Goal: Task Accomplishment & Management: Manage account settings

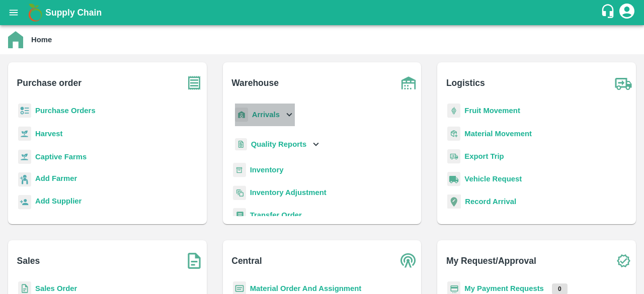
click at [289, 116] on icon at bounding box center [289, 114] width 11 height 11
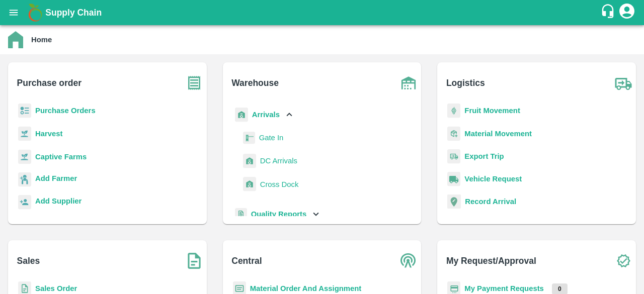
click at [281, 160] on span "DC Arrivals" at bounding box center [278, 160] width 37 height 11
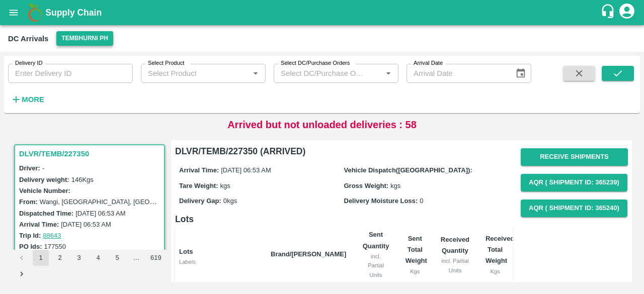
click at [87, 33] on button "Tembhurni PH" at bounding box center [84, 38] width 56 height 15
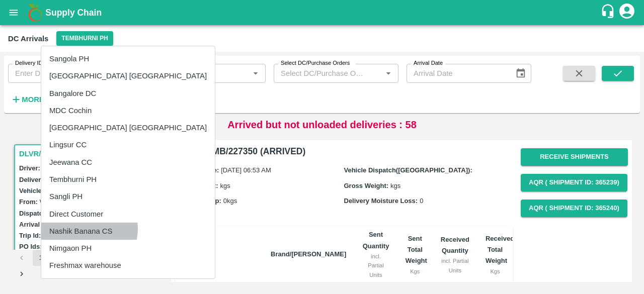
click at [89, 229] on li "Nashik Banana CS" at bounding box center [128, 231] width 174 height 17
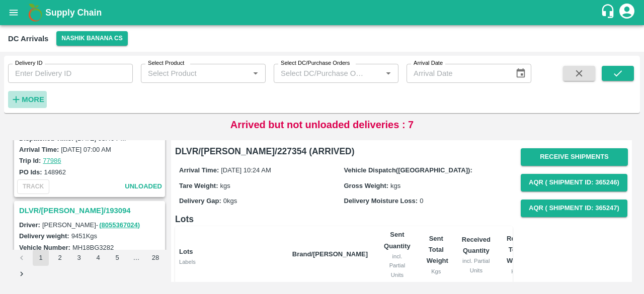
click at [17, 100] on icon "button" at bounding box center [16, 100] width 7 height 7
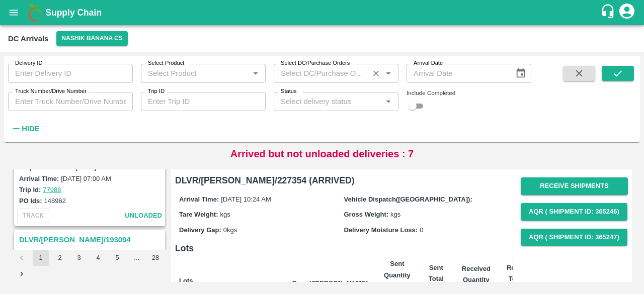
scroll to position [2969, 0]
click at [299, 97] on input "Status" at bounding box center [328, 101] width 102 height 13
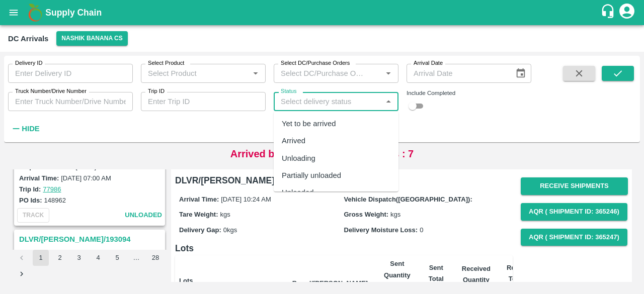
click at [310, 127] on div "Yet to be arrived" at bounding box center [309, 123] width 54 height 11
type input "Yet to be arrived"
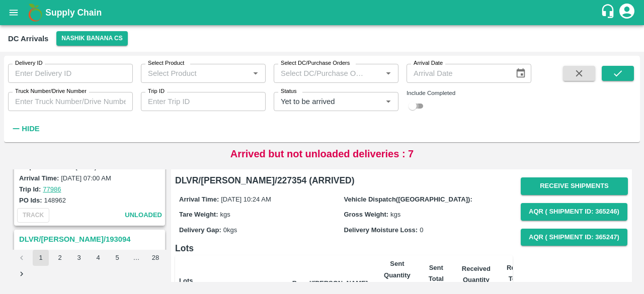
click at [417, 105] on input "checkbox" at bounding box center [413, 106] width 36 height 12
checkbox input "true"
click at [618, 70] on icon "submit" at bounding box center [617, 73] width 11 height 11
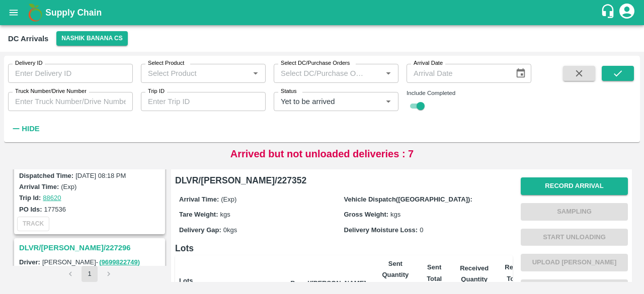
scroll to position [694, 0]
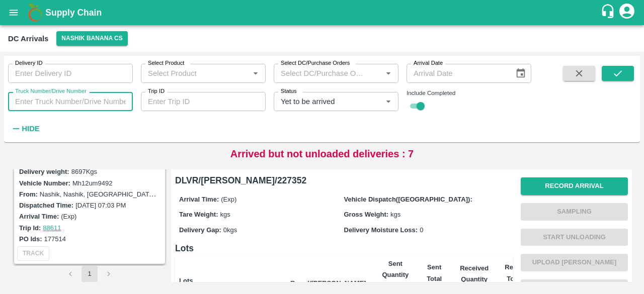
click at [56, 101] on input "Truck Number/Drive Number" at bounding box center [70, 101] width 125 height 19
type input "3755"
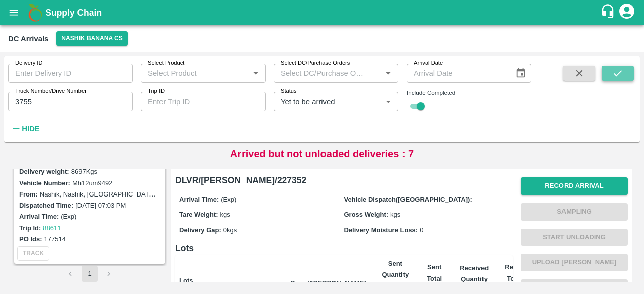
click at [617, 74] on icon "submit" at bounding box center [617, 73] width 11 height 11
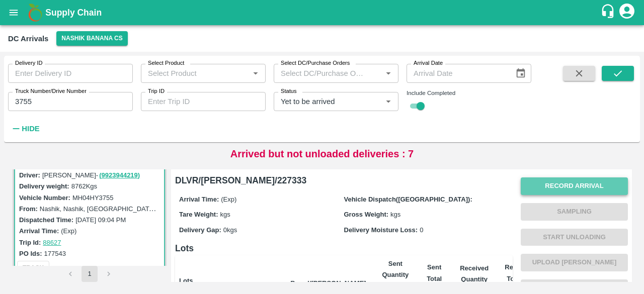
click at [551, 184] on button "Record Arrival" at bounding box center [574, 187] width 107 height 18
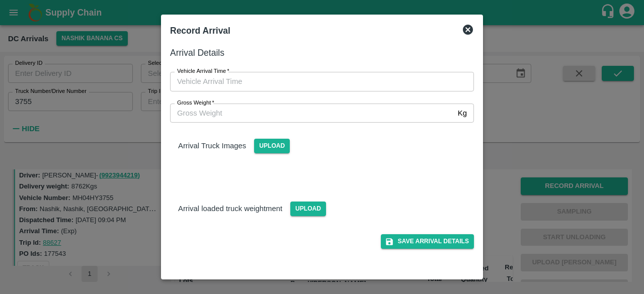
type input "DD/MM/YYYY hh:mm aa"
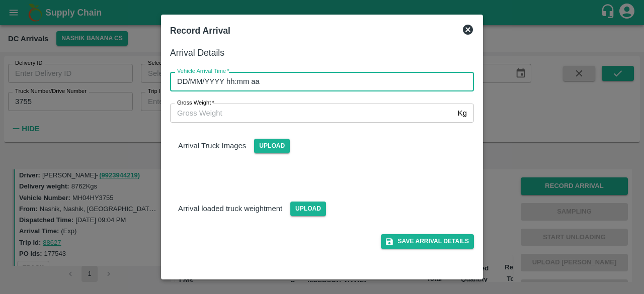
click at [311, 82] on input "DD/MM/YYYY hh:mm aa" at bounding box center [318, 81] width 297 height 19
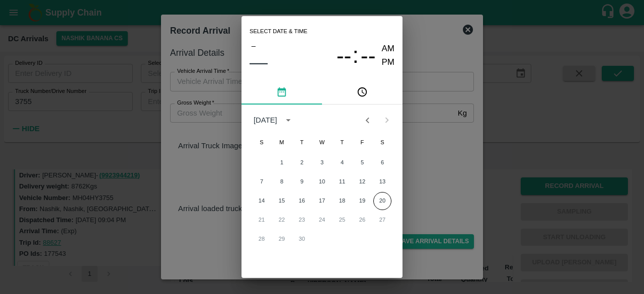
click at [311, 82] on button "pick date" at bounding box center [282, 93] width 81 height 24
click at [384, 201] on button "20" at bounding box center [382, 201] width 18 height 18
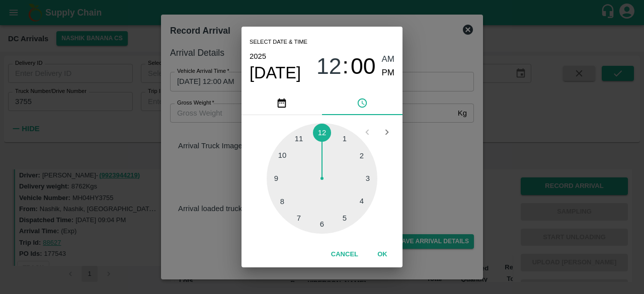
click at [302, 215] on div at bounding box center [322, 178] width 111 height 111
click at [366, 177] on div at bounding box center [322, 178] width 111 height 111
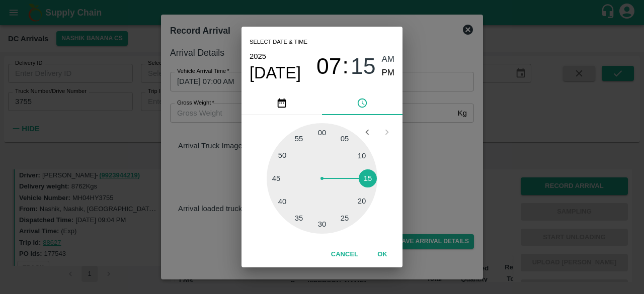
type input "[DATE] 07:15 AM"
click at [424, 172] on div "Select date & time [DATE] 07 : 15 AM PM 05 10 15 20 25 30 35 40 45 50 55 00 Can…" at bounding box center [322, 147] width 644 height 294
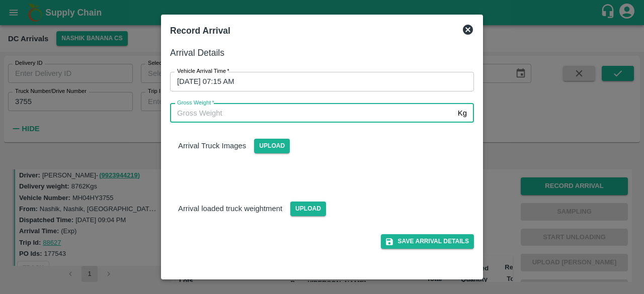
click at [205, 116] on input "Gross Weight   *" at bounding box center [312, 113] width 284 height 19
type input "14970"
click at [306, 209] on span "Upload" at bounding box center [308, 209] width 36 height 15
click at [0, 0] on input "Upload" at bounding box center [0, 0] width 0 height 0
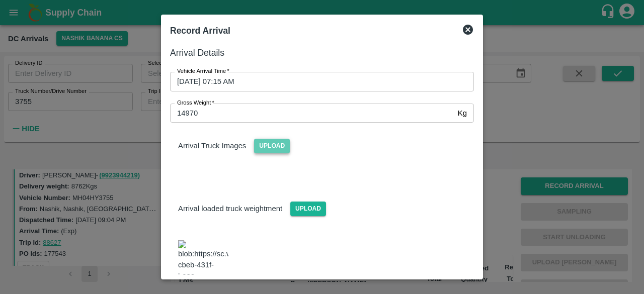
click at [262, 144] on span "Upload" at bounding box center [272, 146] width 36 height 15
click at [0, 0] on input "Upload" at bounding box center [0, 0] width 0 height 0
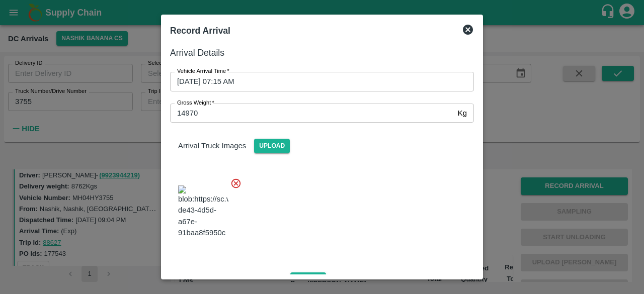
scroll to position [108, 0]
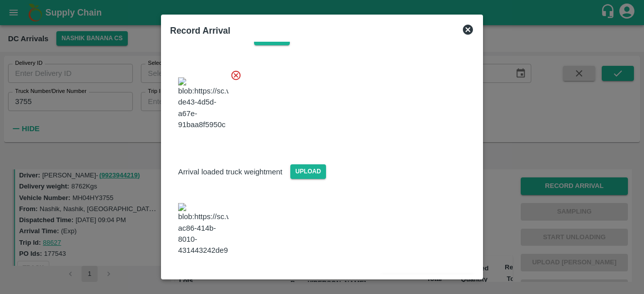
click at [423, 276] on button "Save Arrival Details" at bounding box center [427, 283] width 93 height 15
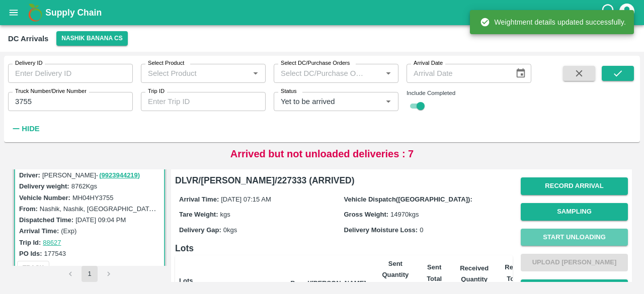
click at [579, 236] on button "Start Unloading" at bounding box center [574, 238] width 107 height 18
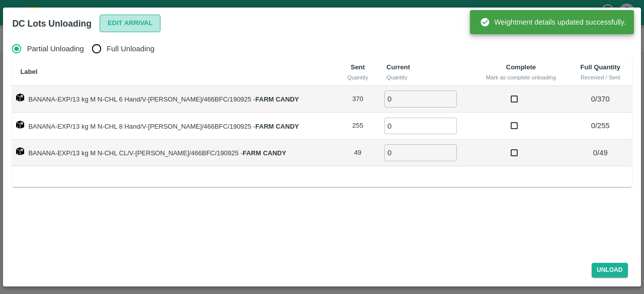
click at [130, 17] on button "Edit Arrival" at bounding box center [130, 24] width 61 height 18
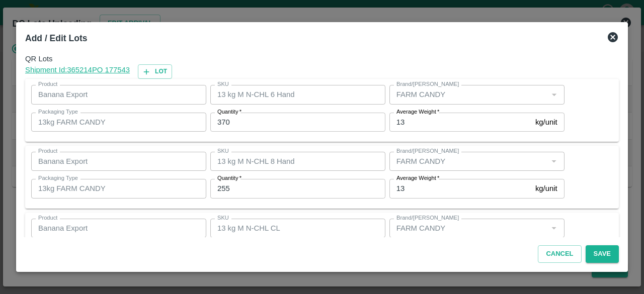
click at [225, 124] on input "370" at bounding box center [297, 122] width 175 height 19
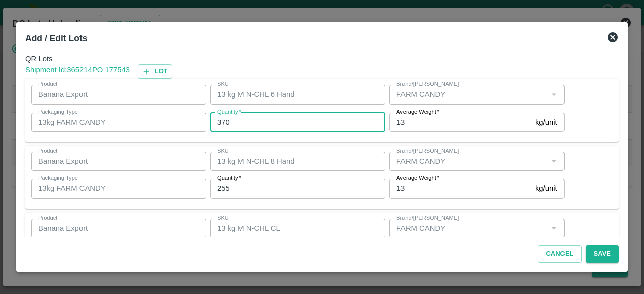
click at [225, 124] on input "370" at bounding box center [297, 122] width 175 height 19
type input "454"
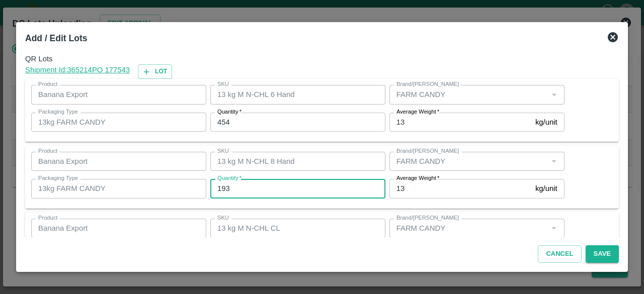
type input "193"
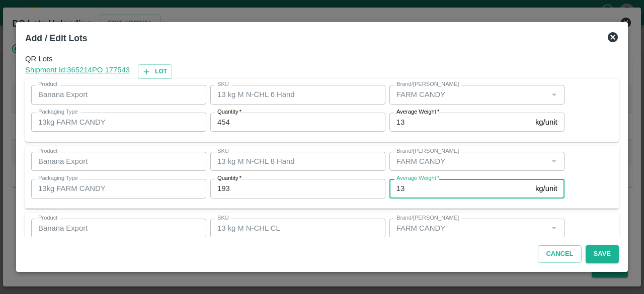
scroll to position [45, 0]
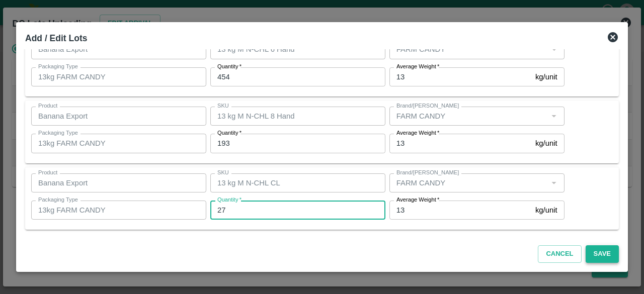
type input "27"
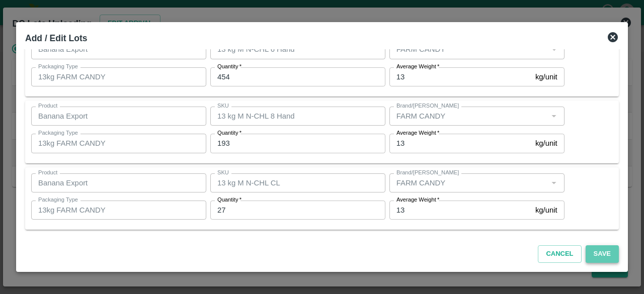
click at [602, 252] on button "Save" at bounding box center [602, 255] width 33 height 18
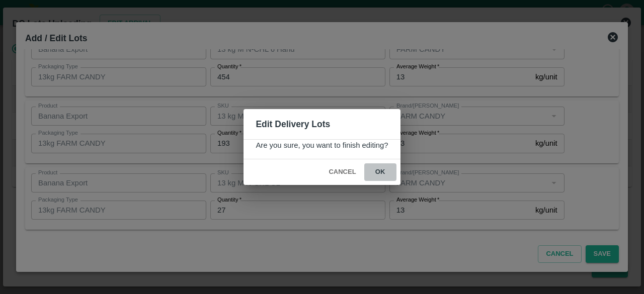
click at [378, 167] on button "ok" at bounding box center [380, 173] width 32 height 18
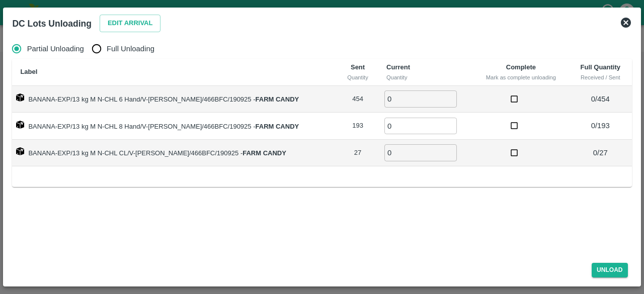
drag, startPoint x: 104, startPoint y: 51, endPoint x: 139, endPoint y: 53, distance: 35.3
click at [139, 53] on label "Full Unloading" at bounding box center [121, 49] width 68 height 20
click at [107, 53] on input "Full Unloading" at bounding box center [97, 49] width 20 height 20
radio input "true"
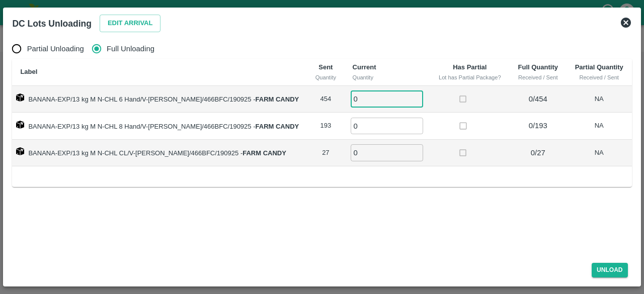
click at [355, 97] on input "0" at bounding box center [387, 99] width 72 height 17
type input "454"
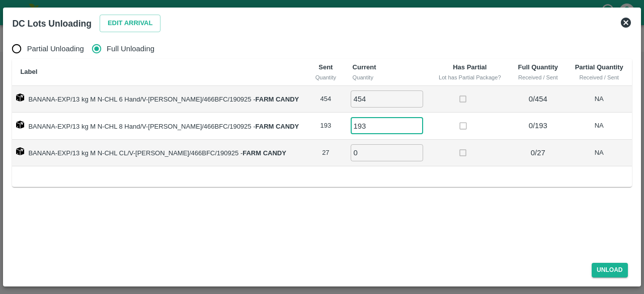
type input "193"
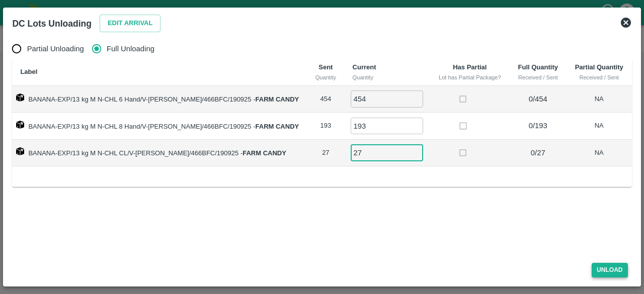
type input "27"
click at [606, 271] on button "Unload" at bounding box center [610, 270] width 36 height 15
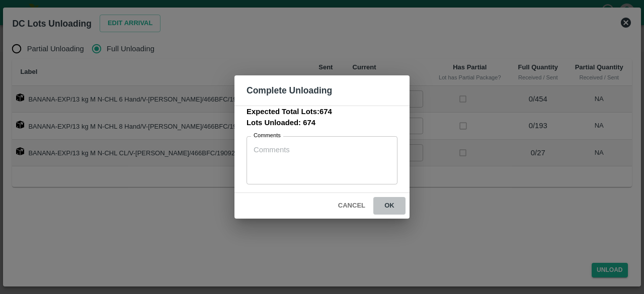
click at [389, 206] on button "ok" at bounding box center [389, 206] width 32 height 18
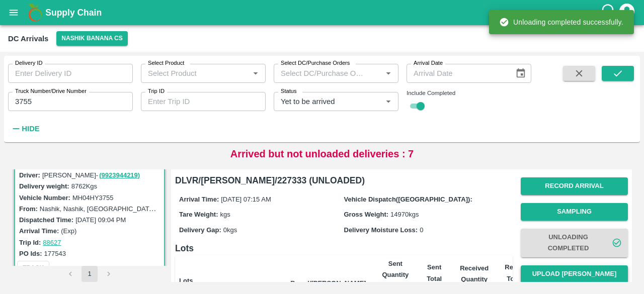
click at [579, 268] on button "Upload [PERSON_NAME]" at bounding box center [574, 275] width 107 height 18
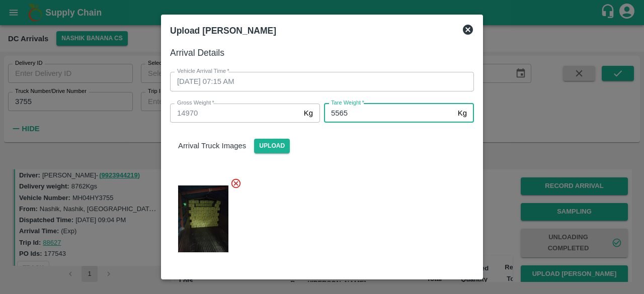
scroll to position [108, 0]
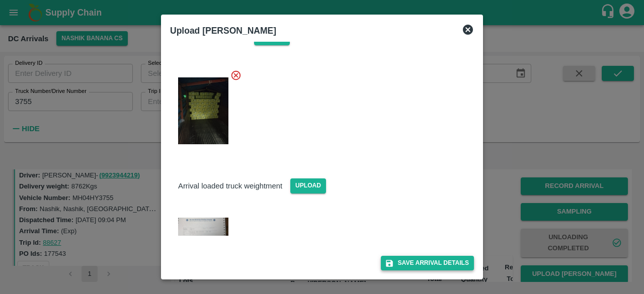
type input "5565"
click at [426, 265] on button "Save Arrival Details" at bounding box center [427, 263] width 93 height 15
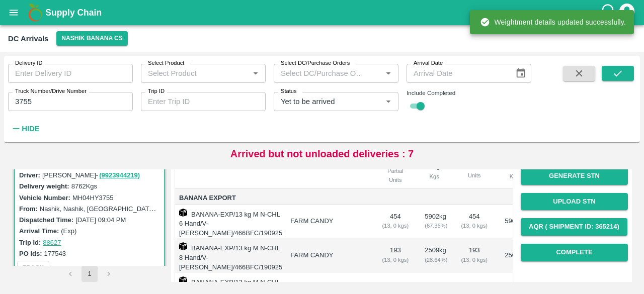
scroll to position [177, 0]
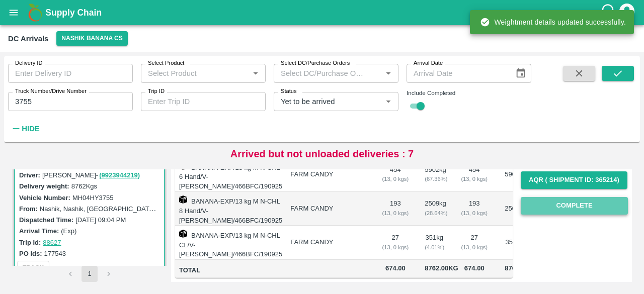
click at [579, 200] on button "Complete" at bounding box center [574, 206] width 107 height 18
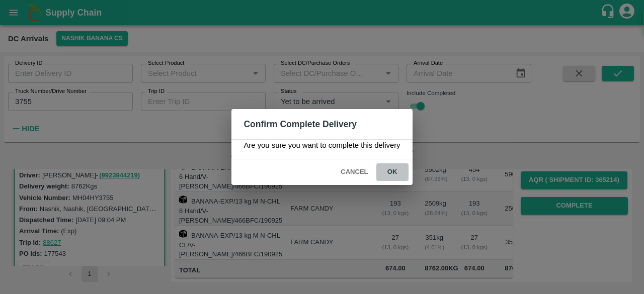
click at [387, 171] on button "ok" at bounding box center [392, 173] width 32 height 18
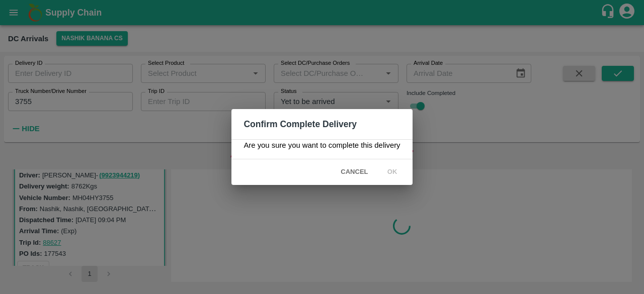
scroll to position [0, 0]
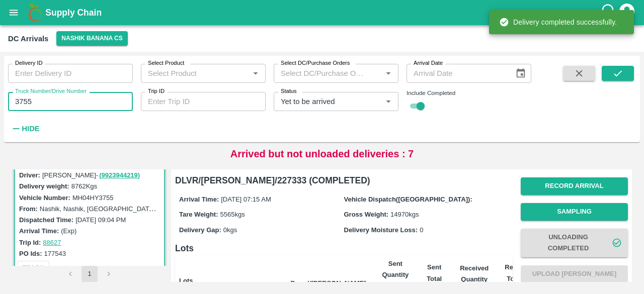
click at [26, 98] on input "3755" at bounding box center [70, 101] width 125 height 19
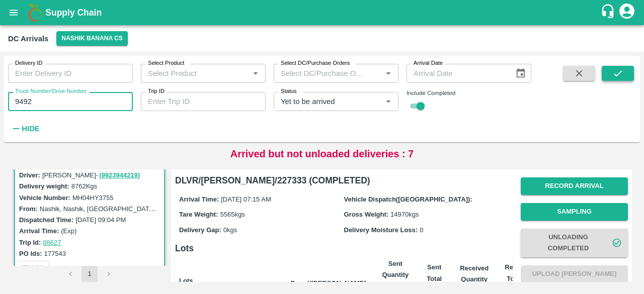
type input "9492"
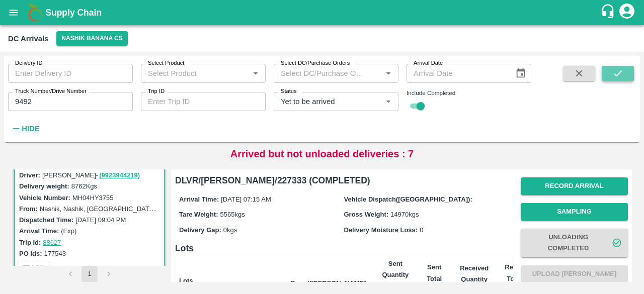
click at [610, 72] on button "submit" at bounding box center [618, 73] width 32 height 15
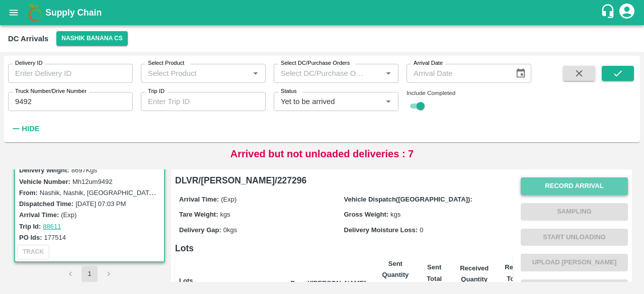
click at [569, 187] on button "Record Arrival" at bounding box center [574, 187] width 107 height 18
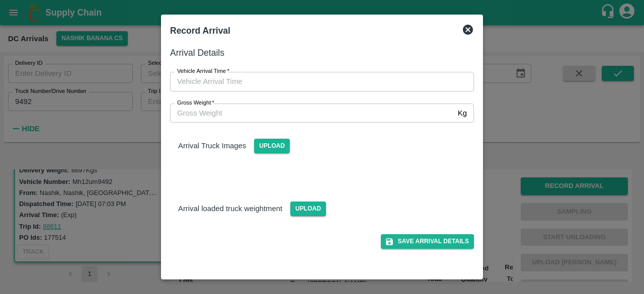
type input "DD/MM/YYYY hh:mm aa"
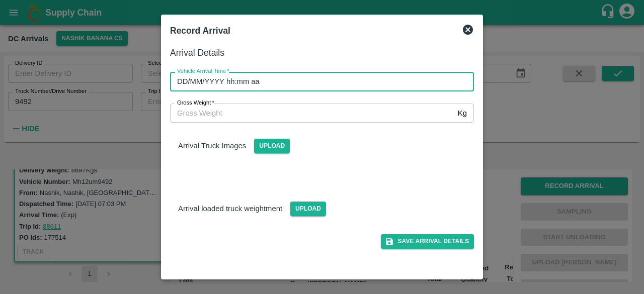
click at [325, 88] on input "DD/MM/YYYY hh:mm aa" at bounding box center [318, 81] width 297 height 19
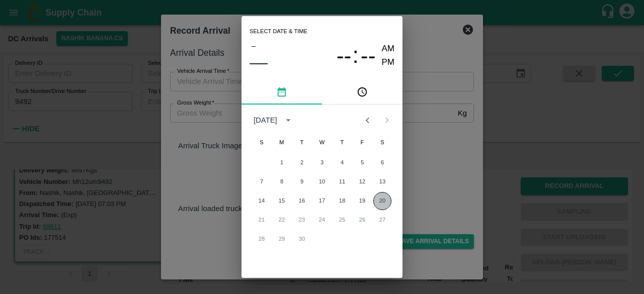
click at [381, 202] on button "20" at bounding box center [382, 201] width 18 height 18
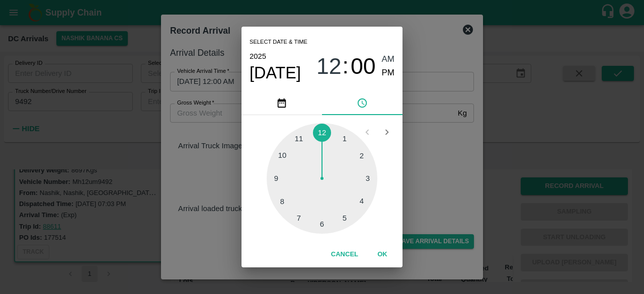
click at [322, 226] on div at bounding box center [322, 178] width 111 height 111
type input "[DATE] 06:00 AM"
click at [423, 162] on div "Select date & time [DATE] 06 : 00 AM PM 05 10 15 20 25 30 35 40 45 50 55 00 Can…" at bounding box center [322, 147] width 644 height 294
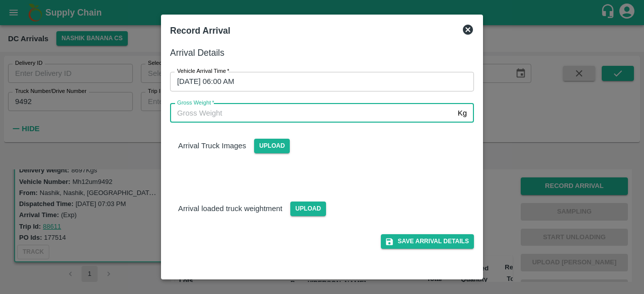
click at [219, 111] on input "Gross Weight   *" at bounding box center [312, 113] width 284 height 19
type input "15090"
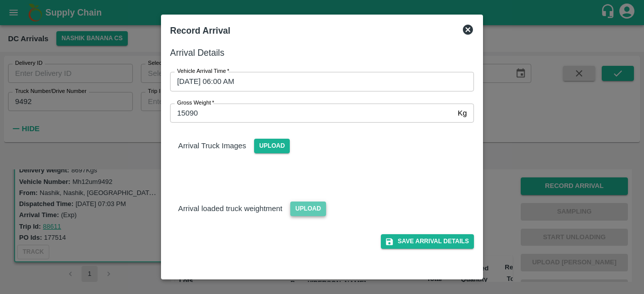
click at [305, 207] on span "Upload" at bounding box center [308, 209] width 36 height 15
click at [0, 0] on input "Upload" at bounding box center [0, 0] width 0 height 0
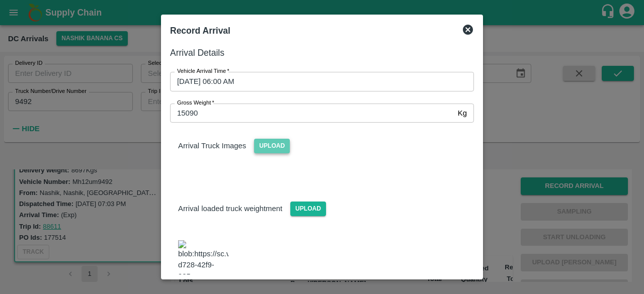
click at [267, 147] on span "Upload" at bounding box center [272, 146] width 36 height 15
click at [0, 0] on input "Upload" at bounding box center [0, 0] width 0 height 0
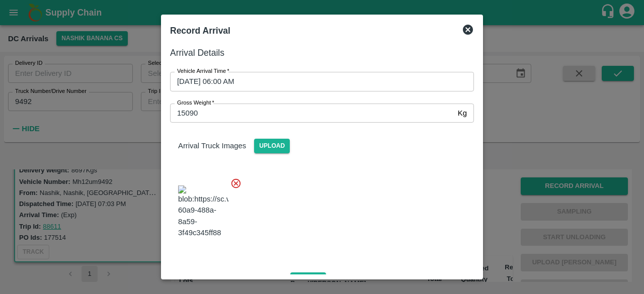
scroll to position [111, 0]
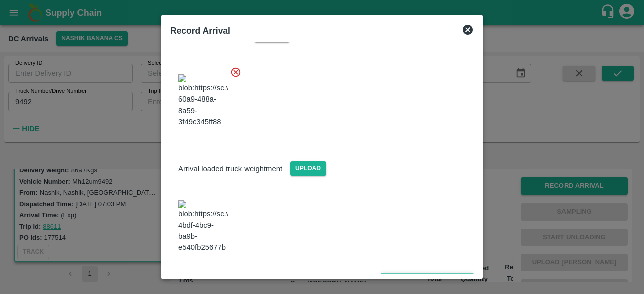
click at [421, 273] on button "Save Arrival Details" at bounding box center [427, 280] width 93 height 15
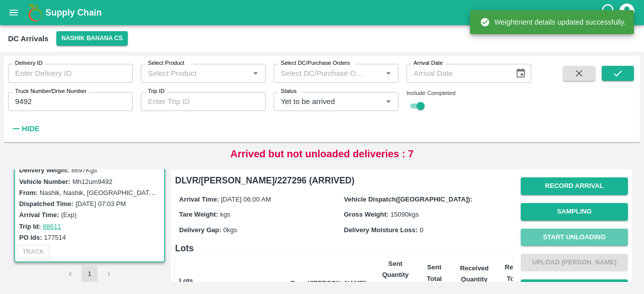
click at [571, 237] on button "Start Unloading" at bounding box center [574, 238] width 107 height 18
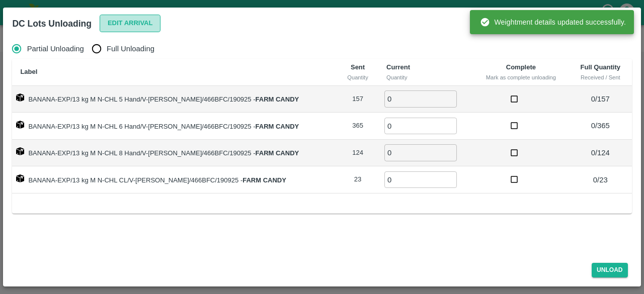
click at [129, 21] on button "Edit Arrival" at bounding box center [130, 24] width 61 height 18
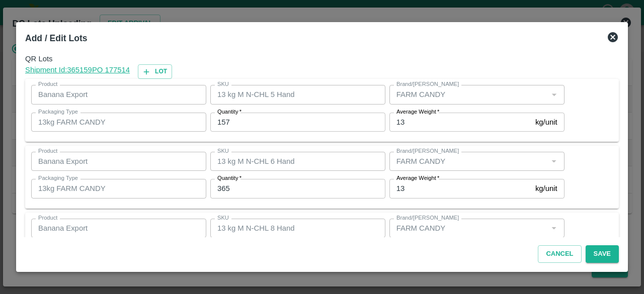
click at [221, 123] on input "157" at bounding box center [297, 122] width 175 height 19
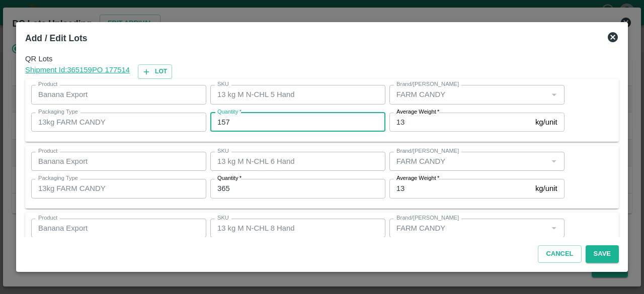
click at [221, 123] on input "157" at bounding box center [297, 122] width 175 height 19
type input "171"
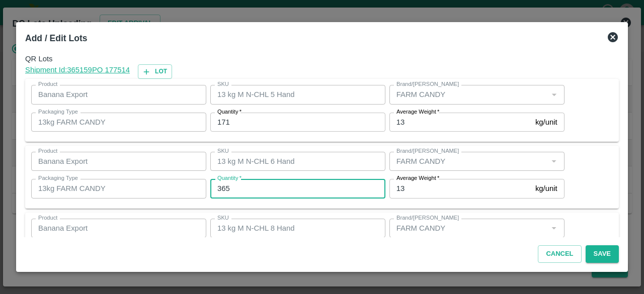
click at [221, 187] on input "365" at bounding box center [297, 188] width 175 height 19
type input "341"
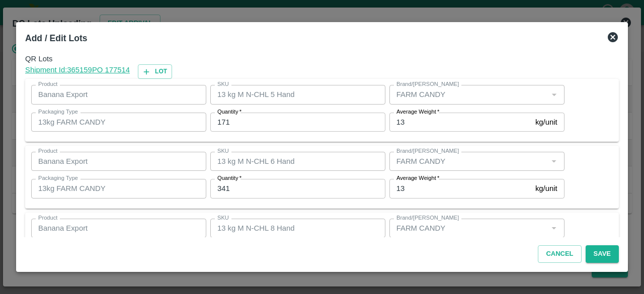
scroll to position [112, 0]
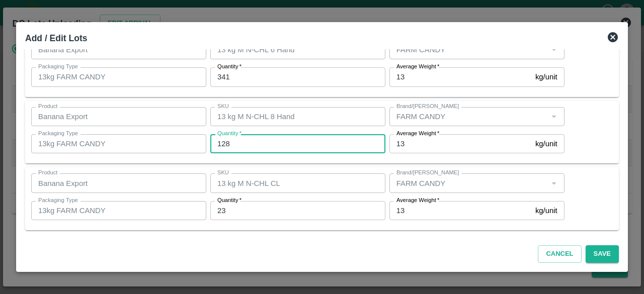
type input "128"
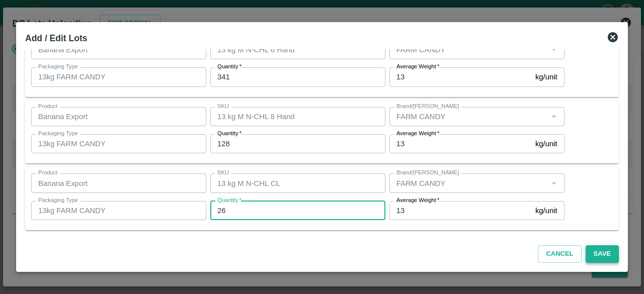
type input "26"
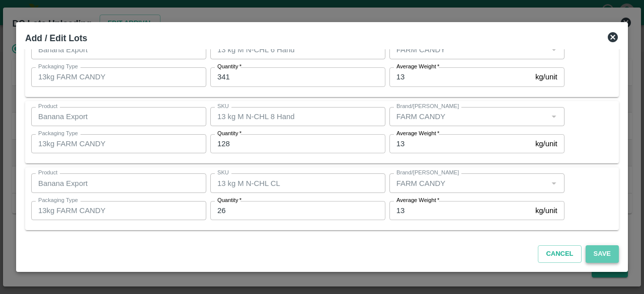
click at [601, 250] on button "Save" at bounding box center [602, 255] width 33 height 18
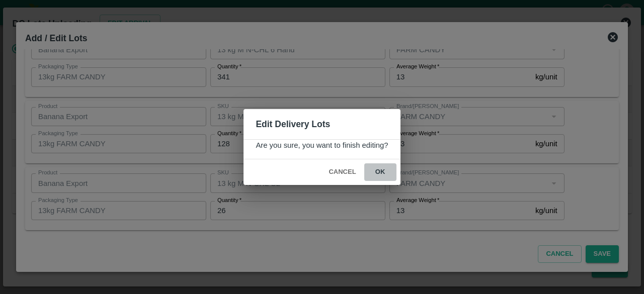
click at [380, 172] on button "ok" at bounding box center [380, 173] width 32 height 18
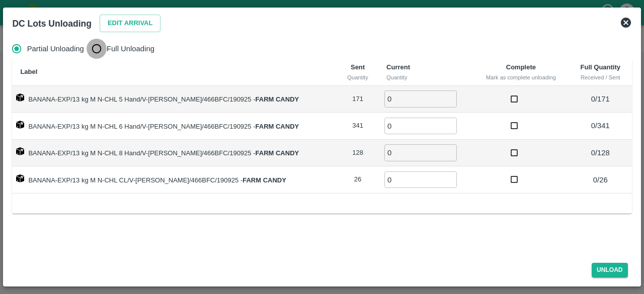
click at [96, 55] on input "Full Unloading" at bounding box center [97, 49] width 20 height 20
radio input "true"
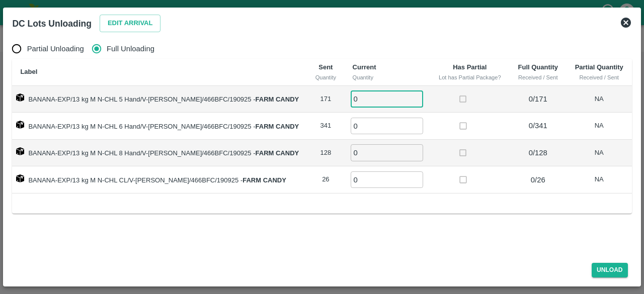
click at [362, 93] on input "0" at bounding box center [387, 99] width 72 height 17
type input "171"
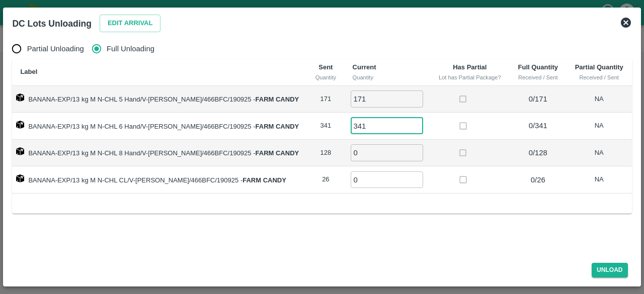
type input "341"
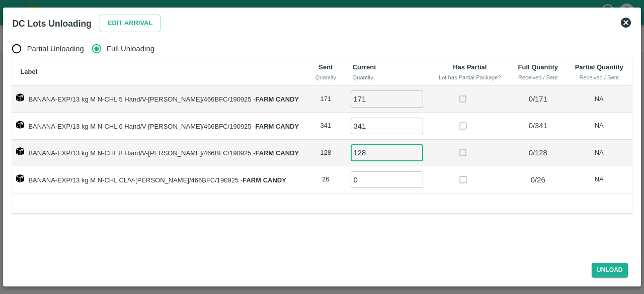
type input "128"
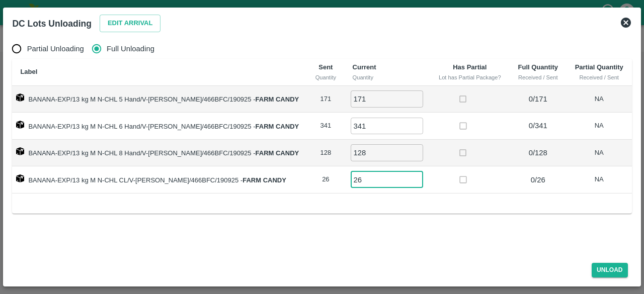
type input "26"
click at [604, 272] on button "Unload" at bounding box center [610, 270] width 36 height 15
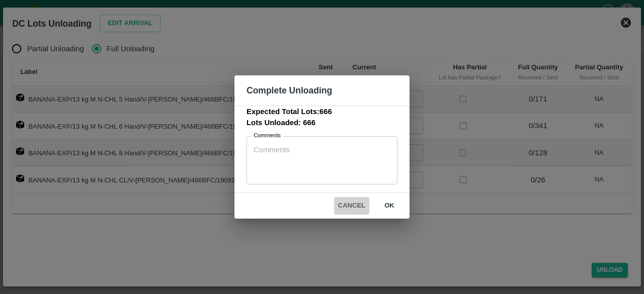
click at [346, 204] on button "Cancel" at bounding box center [351, 206] width 35 height 18
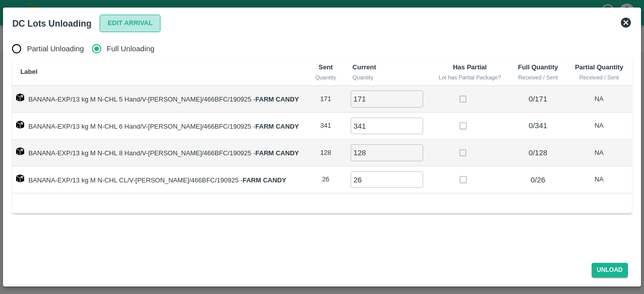
click at [133, 20] on button "Edit Arrival" at bounding box center [130, 24] width 61 height 18
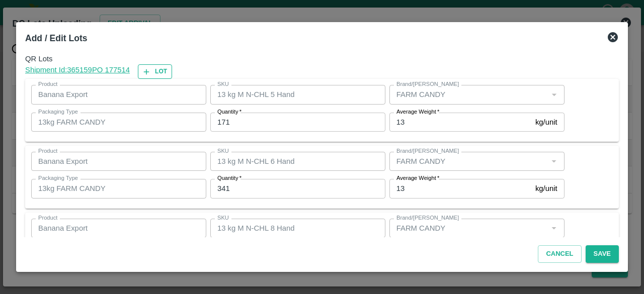
click at [156, 68] on button "Lot" at bounding box center [155, 71] width 34 height 15
type input "13 kg M N-CHL 5 Hand"
type input "171"
type input "13 kg M N-CHL 6 Hand"
type input "341"
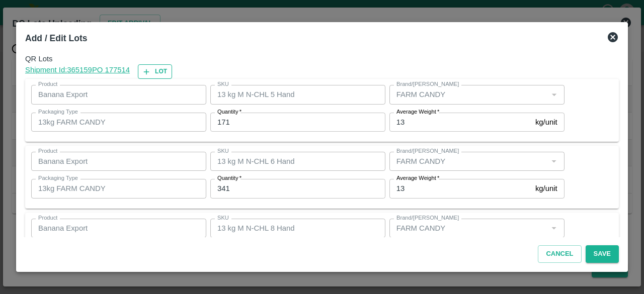
type input "13 kg M N-CHL 8 Hand"
type input "128"
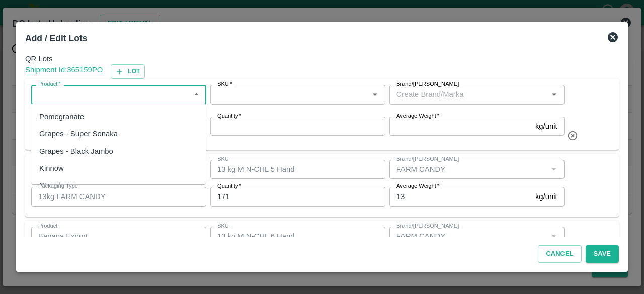
click at [104, 92] on input "Product   *" at bounding box center [110, 94] width 152 height 13
click at [92, 116] on div "Banana Export" at bounding box center [118, 116] width 175 height 17
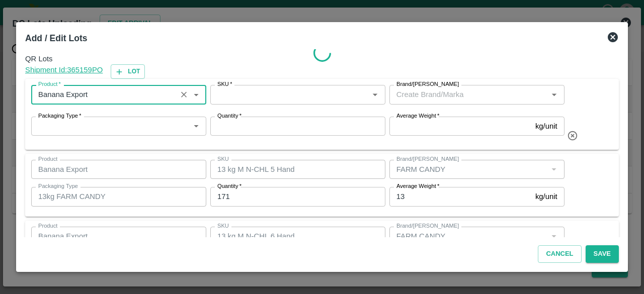
type input "Banana Export"
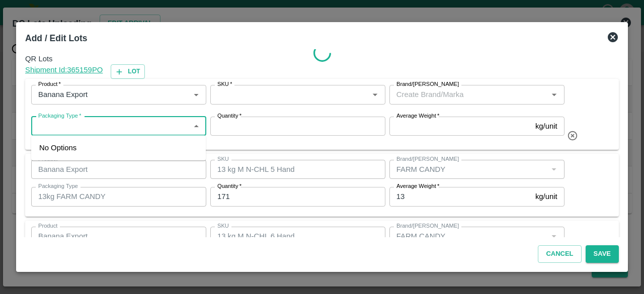
click at [91, 129] on input "Packaging Type   *" at bounding box center [110, 126] width 152 height 13
click at [94, 127] on input "Packaging Type   *" at bounding box center [110, 126] width 152 height 13
click at [94, 147] on div "13kg FARM CANDY" at bounding box center [72, 147] width 67 height 11
type input "13kg FARM CANDY"
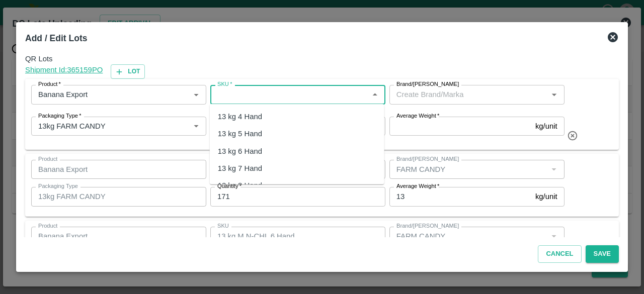
click at [282, 95] on input "SKU   *" at bounding box center [289, 94] width 152 height 13
click at [275, 120] on div "13 kg M N-CHL 4 Hand" at bounding box center [256, 116] width 77 height 11
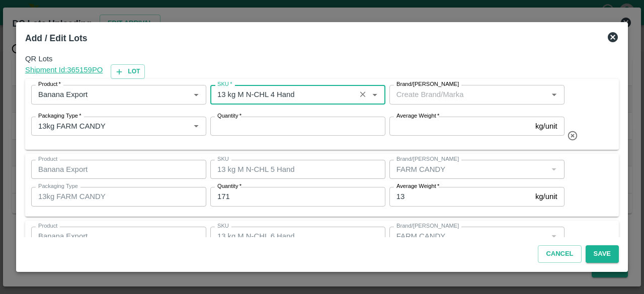
type input "13 kg M N-CHL 4 Hand"
click at [425, 94] on input "Brand/[PERSON_NAME]" at bounding box center [469, 94] width 152 height 13
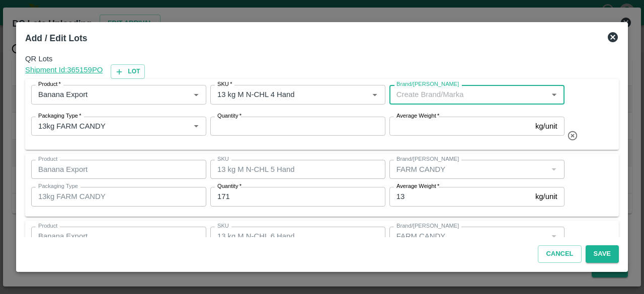
click at [425, 94] on input "Brand/[PERSON_NAME]" at bounding box center [469, 94] width 152 height 13
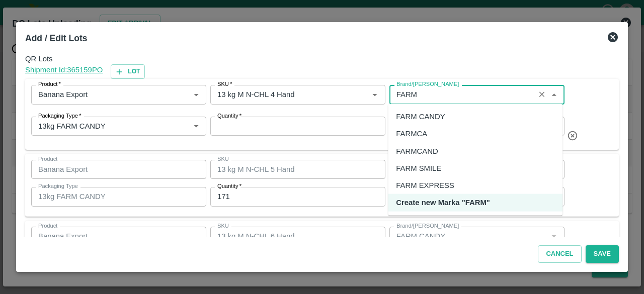
click at [427, 114] on div "FARM CANDY" at bounding box center [420, 116] width 49 height 11
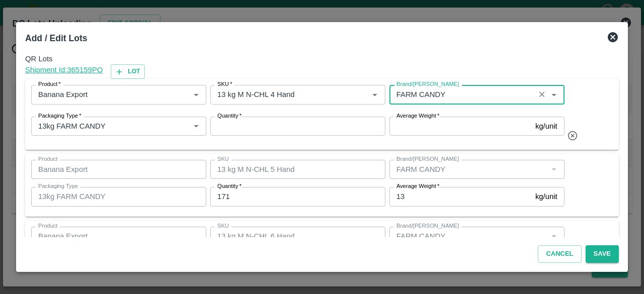
type input "FARM CANDY"
click at [292, 125] on input "Quantity   *" at bounding box center [297, 126] width 175 height 19
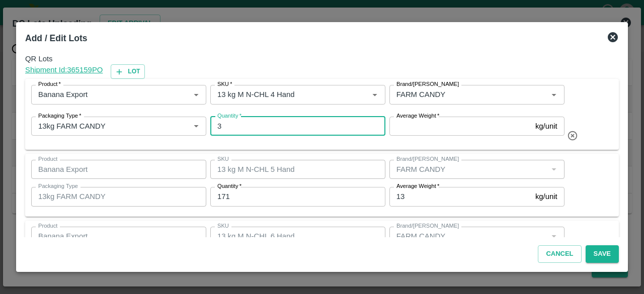
type input "3"
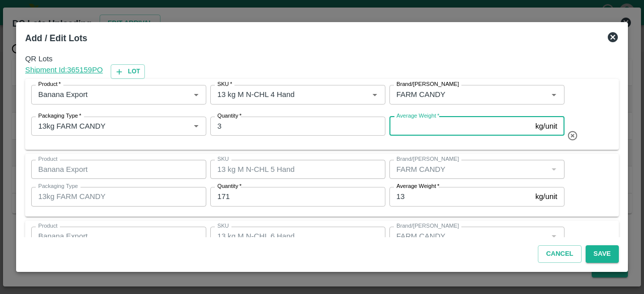
click at [403, 125] on input "Average Weight   *" at bounding box center [460, 126] width 142 height 19
type input "13"
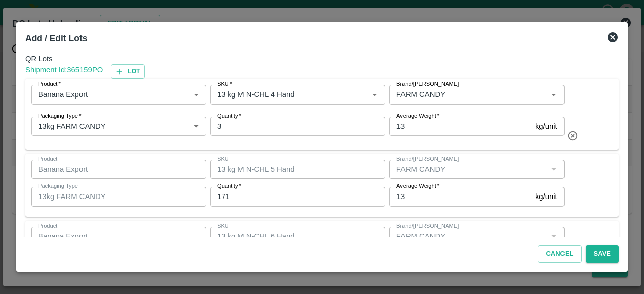
click at [600, 166] on div "Product Banana Export Product SKU 13 kg M N-CHL 5 Hand SKU Brand/Marka Brand/Ma…" at bounding box center [322, 185] width 582 height 51
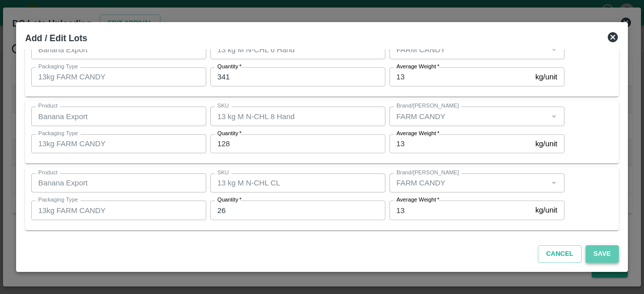
click at [597, 254] on button "Save" at bounding box center [602, 255] width 33 height 18
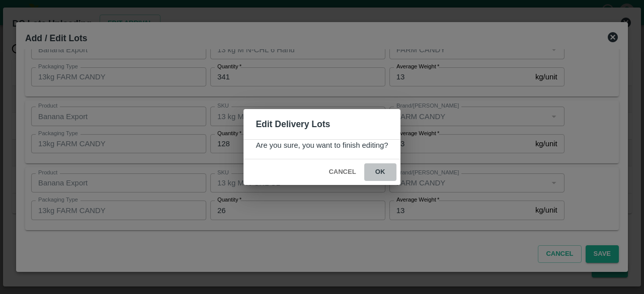
click at [378, 172] on button "ok" at bounding box center [380, 173] width 32 height 18
radio input "true"
type input "0"
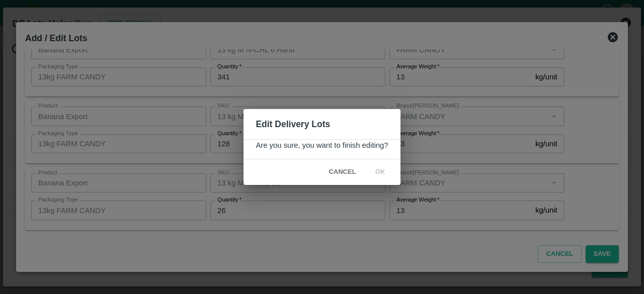
type input "0"
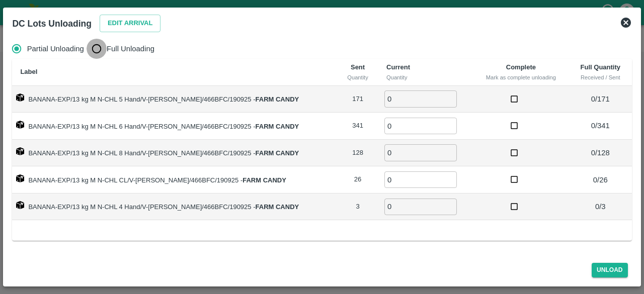
click at [92, 46] on input "Full Unloading" at bounding box center [97, 49] width 20 height 20
radio input "true"
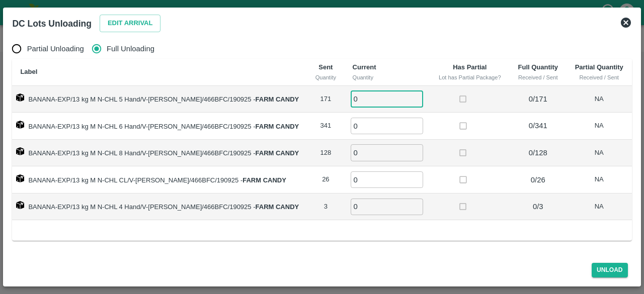
click at [371, 101] on input "0" at bounding box center [387, 99] width 72 height 17
type input "171"
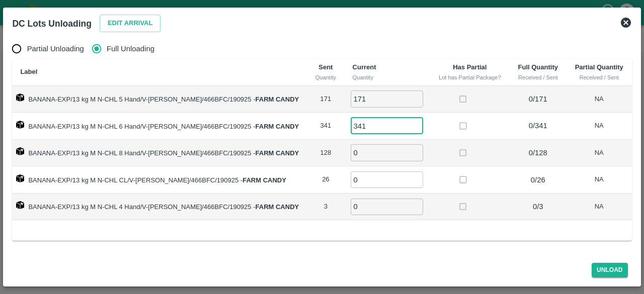
type input "341"
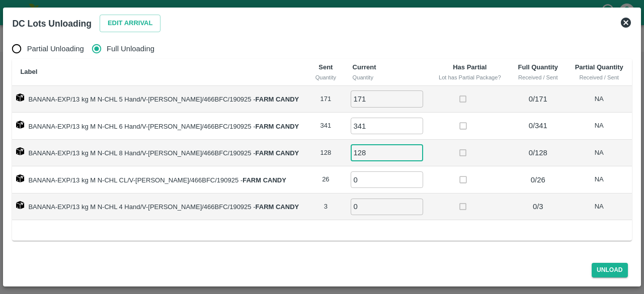
type input "128"
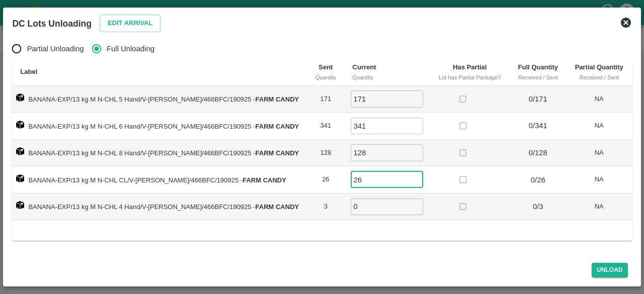
type input "26"
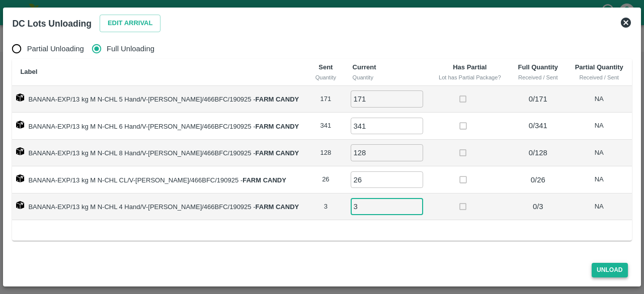
type input "3"
click at [606, 267] on button "Unload" at bounding box center [610, 270] width 36 height 15
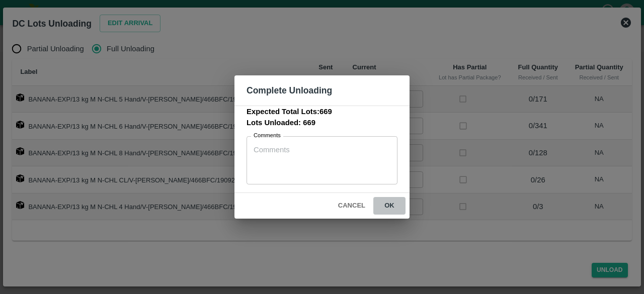
click at [389, 204] on button "ok" at bounding box center [389, 206] width 32 height 18
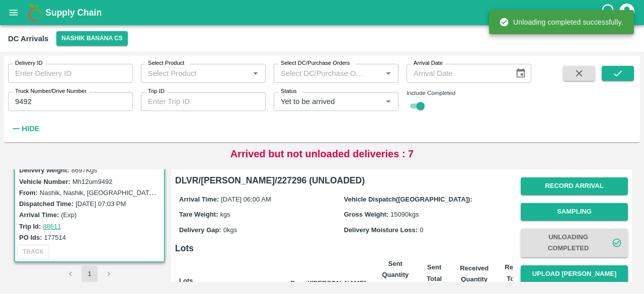
click at [577, 271] on button "Upload [PERSON_NAME]" at bounding box center [574, 275] width 107 height 18
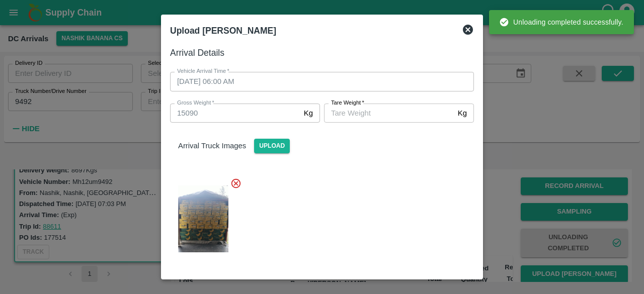
scroll to position [111, 0]
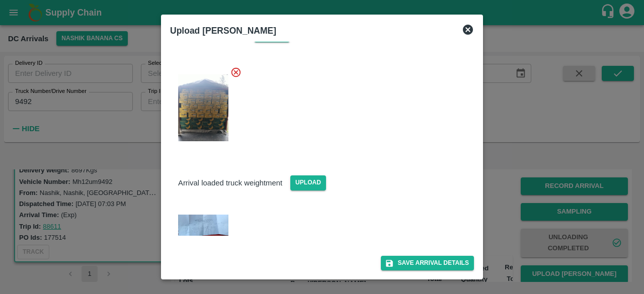
click at [202, 222] on img at bounding box center [203, 226] width 50 height 22
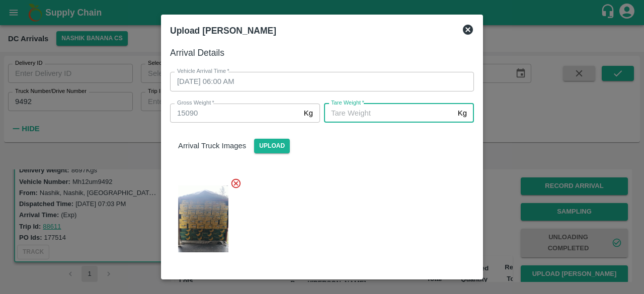
click at [389, 115] on input "[PERSON_NAME]   *" at bounding box center [389, 113] width 130 height 19
type input "5635"
click at [389, 239] on div at bounding box center [318, 216] width 312 height 93
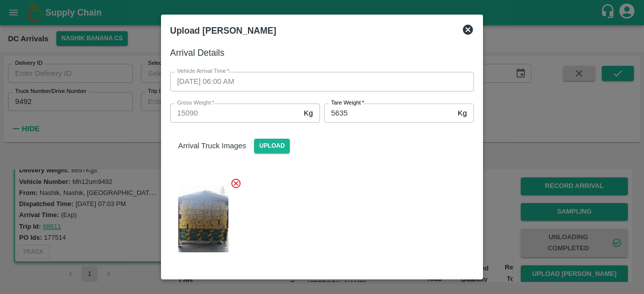
scroll to position [111, 0]
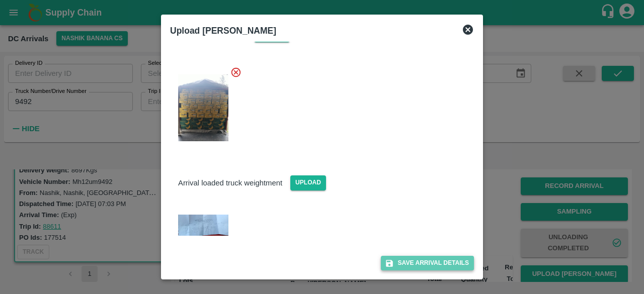
click at [426, 266] on button "Save Arrival Details" at bounding box center [427, 263] width 93 height 15
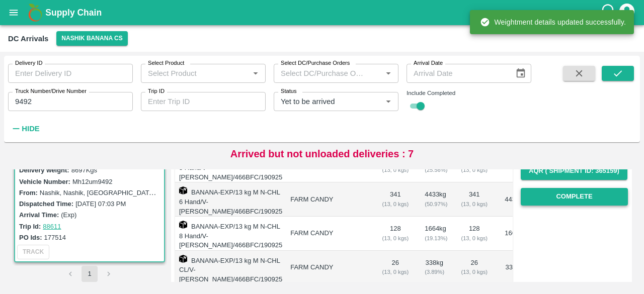
scroll to position [180, 0]
click at [569, 193] on button "Complete" at bounding box center [574, 197] width 107 height 18
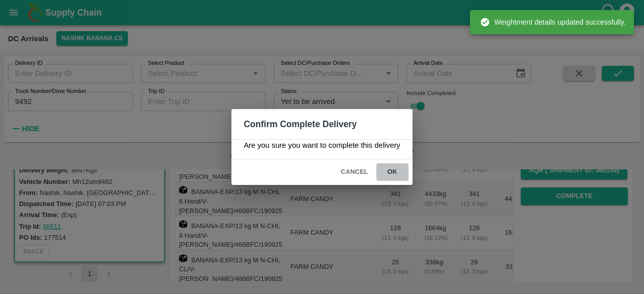
click at [391, 170] on button "ok" at bounding box center [392, 173] width 32 height 18
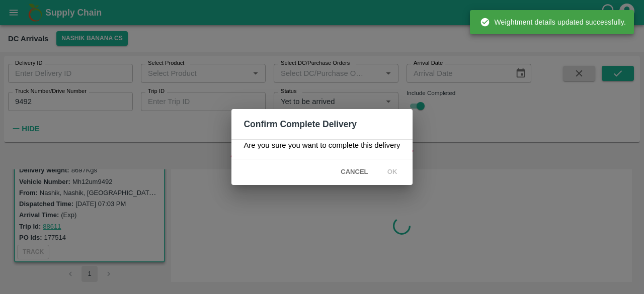
scroll to position [0, 0]
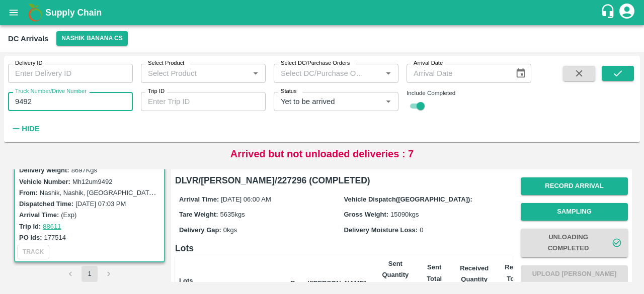
click at [23, 103] on input "9492" at bounding box center [70, 101] width 125 height 19
type input "4685"
click at [621, 72] on icon "submit" at bounding box center [617, 73] width 11 height 11
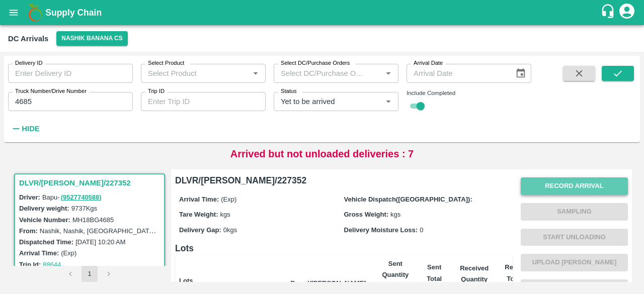
click at [558, 188] on button "Record Arrival" at bounding box center [574, 187] width 107 height 18
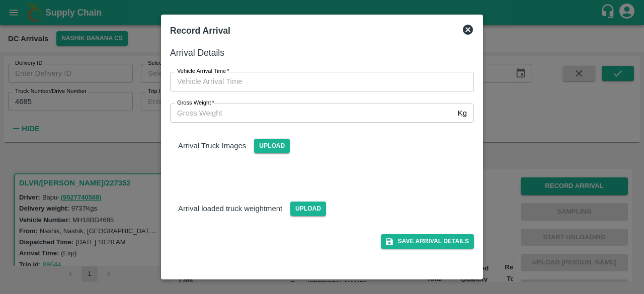
type input "DD/MM/YYYY hh:mm aa"
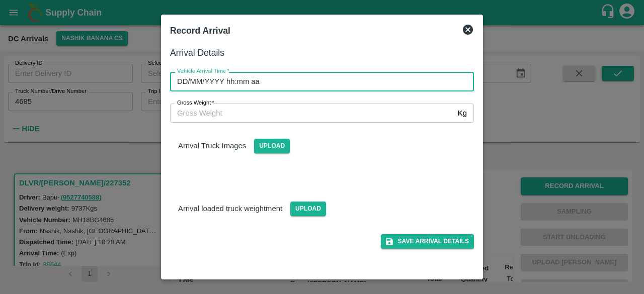
click at [333, 77] on input "DD/MM/YYYY hh:mm aa" at bounding box center [318, 81] width 297 height 19
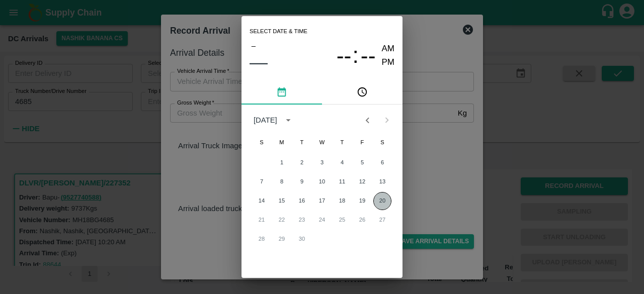
click at [383, 199] on button "20" at bounding box center [382, 201] width 18 height 18
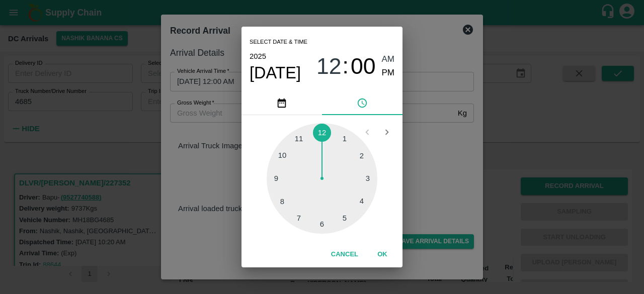
click at [301, 219] on div at bounding box center [322, 178] width 111 height 111
type input "[DATE] 07:00 AM"
click at [429, 169] on div "Select date & time [DATE] 07 : 00 AM PM 05 10 15 20 25 30 35 40 45 50 55 00 Can…" at bounding box center [322, 147] width 644 height 294
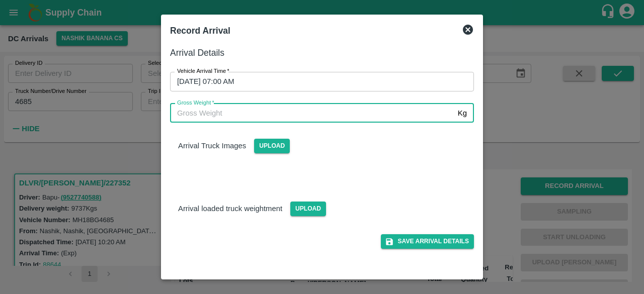
click at [186, 113] on input "Gross Weight   *" at bounding box center [312, 113] width 284 height 19
type input "16445"
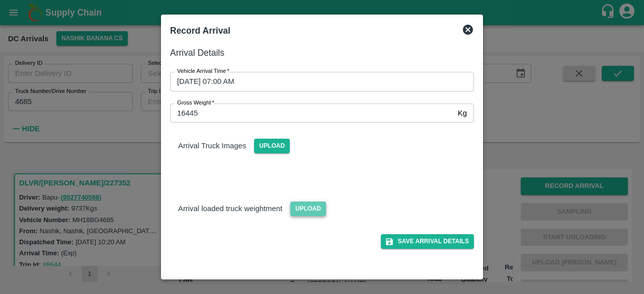
click at [313, 209] on span "Upload" at bounding box center [308, 209] width 36 height 15
click at [0, 0] on input "Upload" at bounding box center [0, 0] width 0 height 0
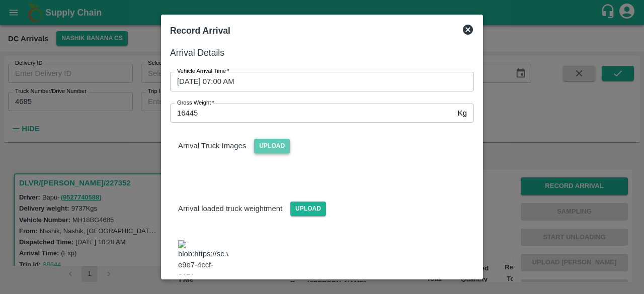
click at [265, 147] on span "Upload" at bounding box center [272, 146] width 36 height 15
click at [0, 0] on input "Upload" at bounding box center [0, 0] width 0 height 0
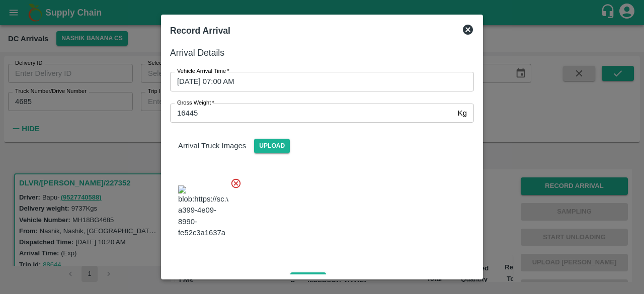
scroll to position [111, 0]
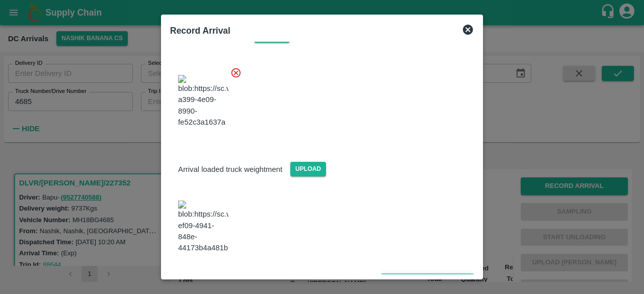
click at [426, 274] on button "Save Arrival Details" at bounding box center [427, 281] width 93 height 15
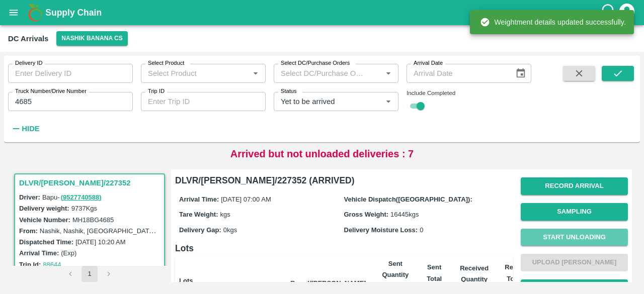
click at [580, 241] on button "Start Unloading" at bounding box center [574, 238] width 107 height 18
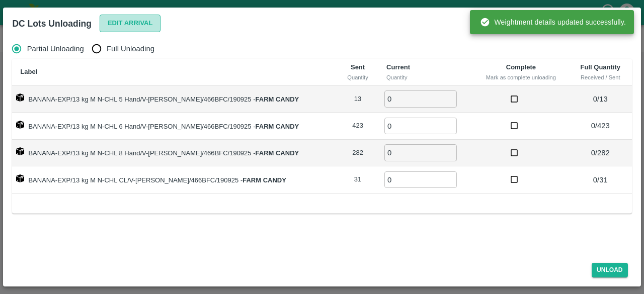
click at [132, 21] on button "Edit Arrival" at bounding box center [130, 24] width 61 height 18
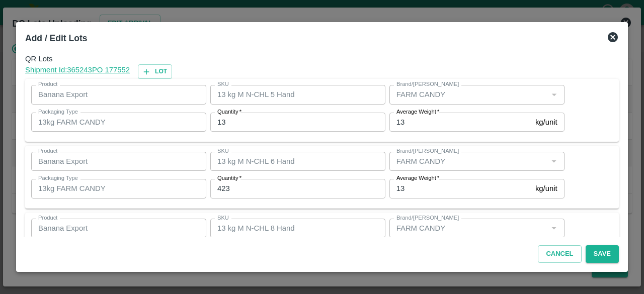
click at [220, 122] on input "13" at bounding box center [297, 122] width 175 height 19
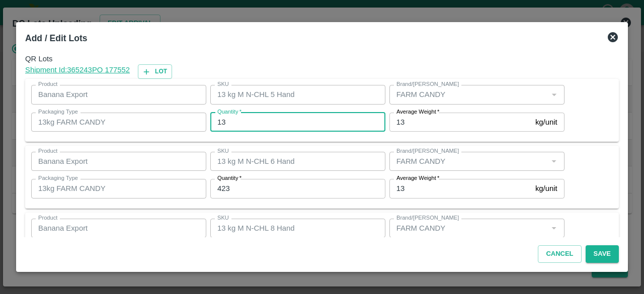
click at [220, 122] on input "13" at bounding box center [297, 122] width 175 height 19
type input "12"
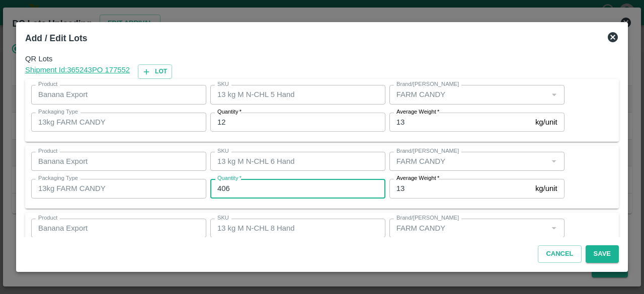
type input "406"
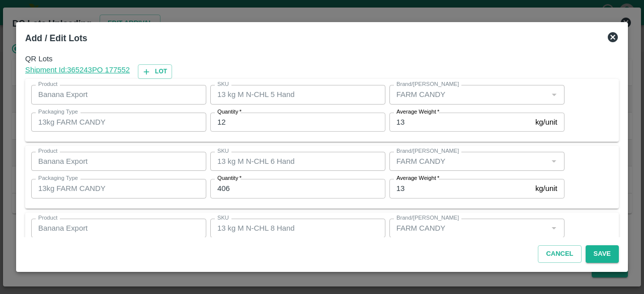
scroll to position [112, 0]
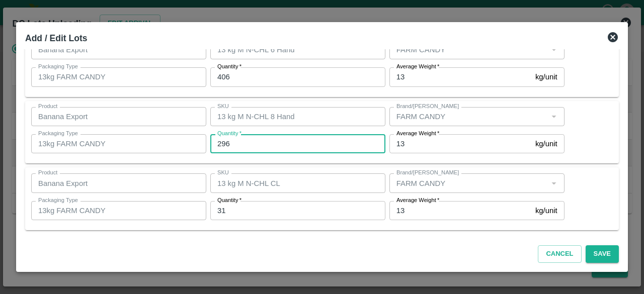
type input "296"
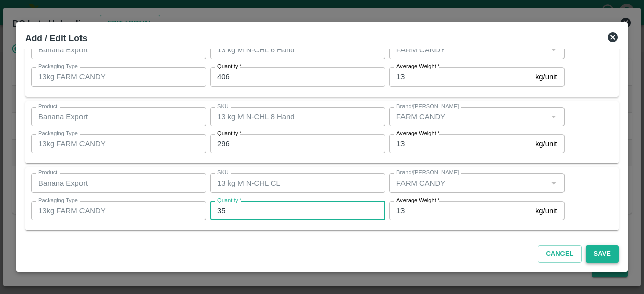
type input "35"
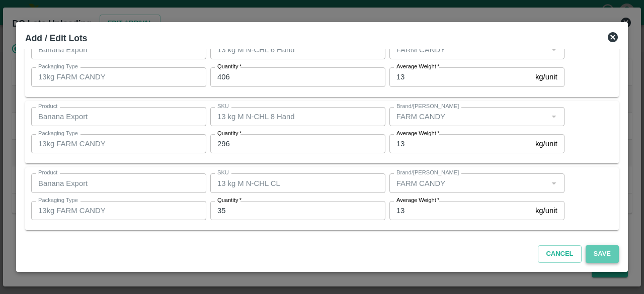
click at [600, 252] on button "Save" at bounding box center [602, 255] width 33 height 18
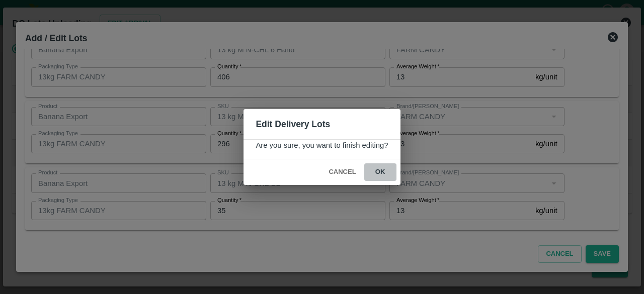
click at [374, 173] on button "ok" at bounding box center [380, 173] width 32 height 18
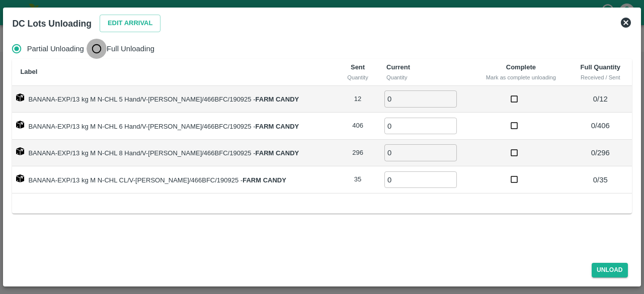
click at [93, 48] on input "Full Unloading" at bounding box center [97, 49] width 20 height 20
radio input "true"
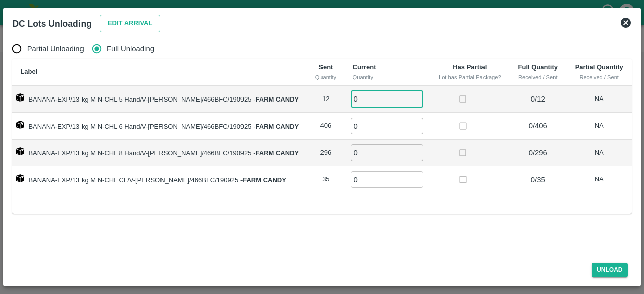
click at [362, 99] on input "0" at bounding box center [387, 99] width 72 height 17
type input "12"
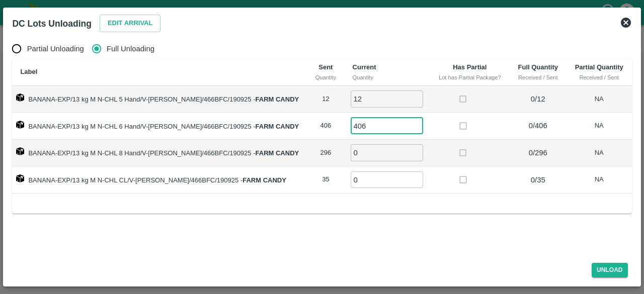
type input "406"
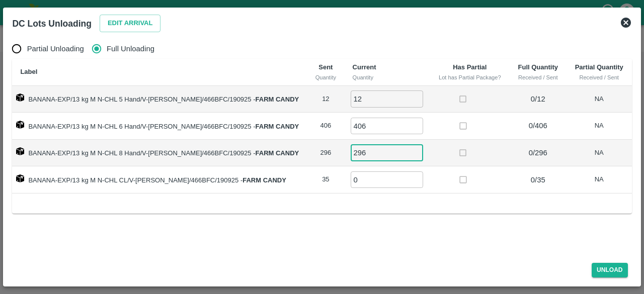
type input "296"
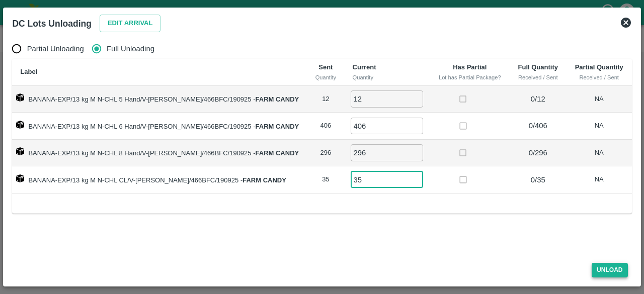
type input "35"
click at [610, 270] on button "Unload" at bounding box center [610, 270] width 36 height 15
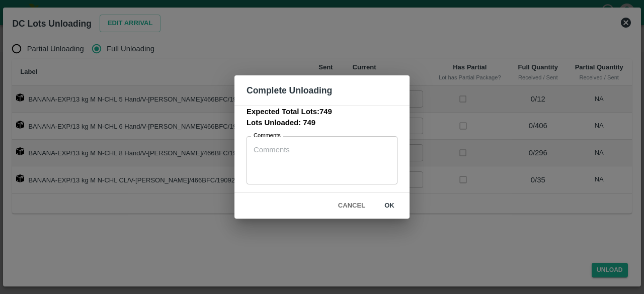
click at [389, 206] on button "ok" at bounding box center [389, 206] width 32 height 18
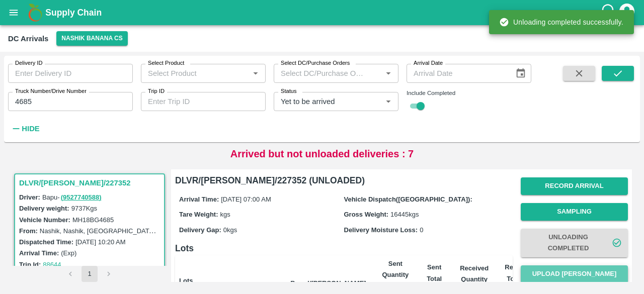
click at [577, 273] on button "Upload [PERSON_NAME]" at bounding box center [574, 275] width 107 height 18
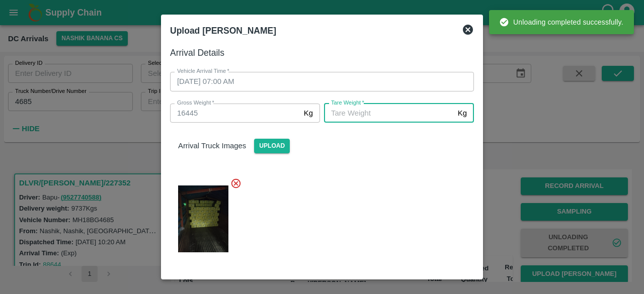
click at [395, 112] on input "[PERSON_NAME]   *" at bounding box center [389, 113] width 130 height 19
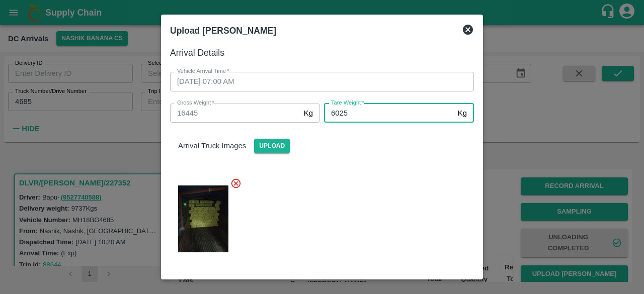
type input "6025"
click at [389, 211] on div at bounding box center [318, 216] width 312 height 93
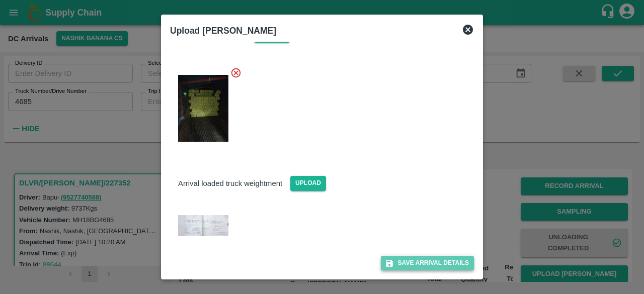
click at [410, 264] on button "Save Arrival Details" at bounding box center [427, 263] width 93 height 15
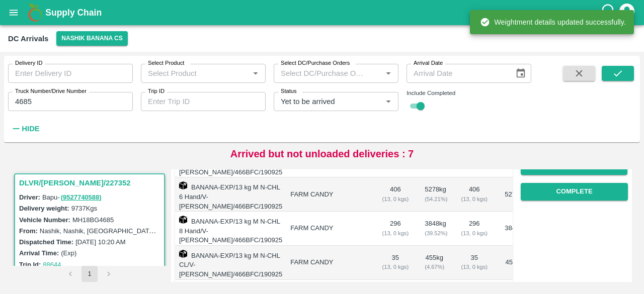
scroll to position [186, 0]
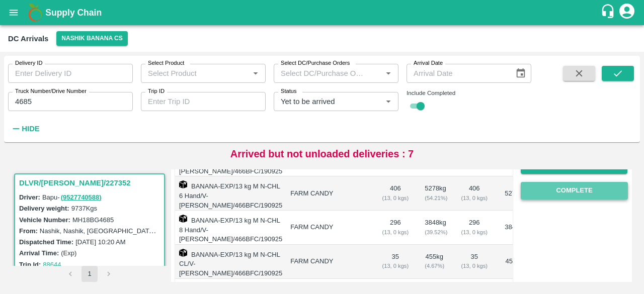
click at [572, 194] on button "Complete" at bounding box center [574, 191] width 107 height 18
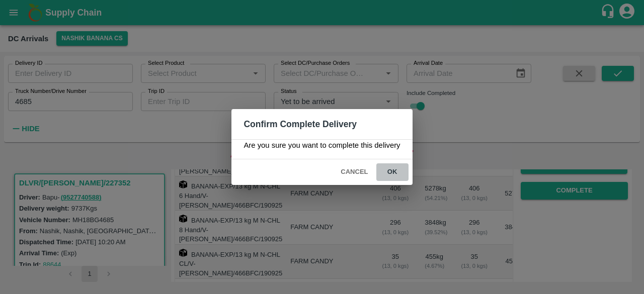
click at [390, 170] on button "ok" at bounding box center [392, 173] width 32 height 18
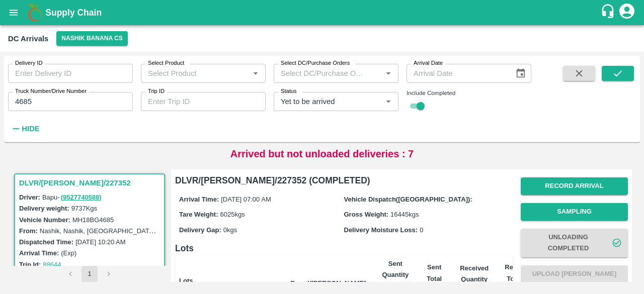
click at [24, 102] on input "4685" at bounding box center [70, 101] width 125 height 19
click at [614, 71] on icon "submit" at bounding box center [617, 73] width 11 height 11
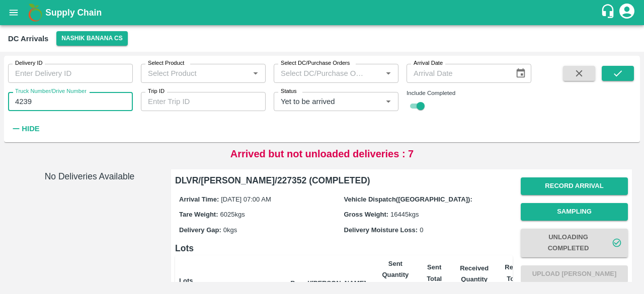
click at [55, 101] on input "4239" at bounding box center [70, 101] width 125 height 19
type input "4289"
click at [619, 69] on icon "submit" at bounding box center [617, 73] width 11 height 11
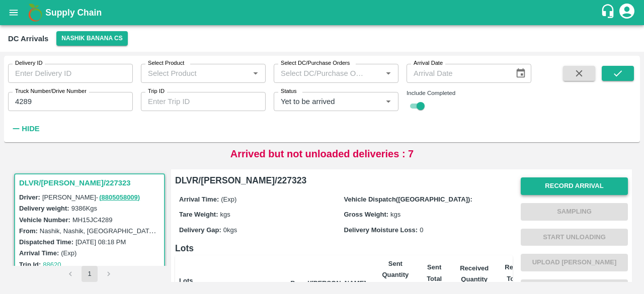
click at [560, 195] on button "Record Arrival" at bounding box center [574, 187] width 107 height 18
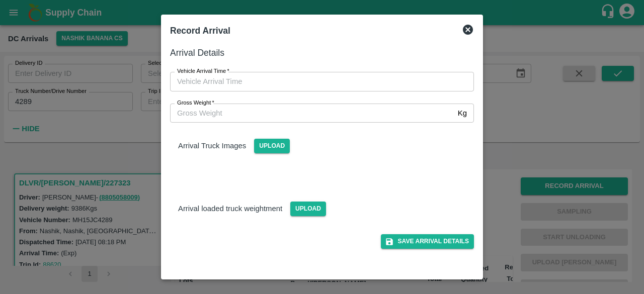
type input "DD/MM/YYYY hh:mm aa"
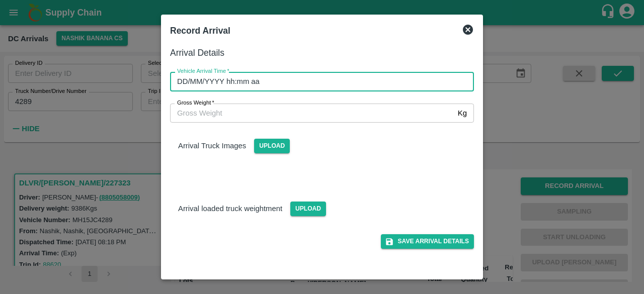
click at [334, 88] on input "DD/MM/YYYY hh:mm aa" at bounding box center [318, 81] width 297 height 19
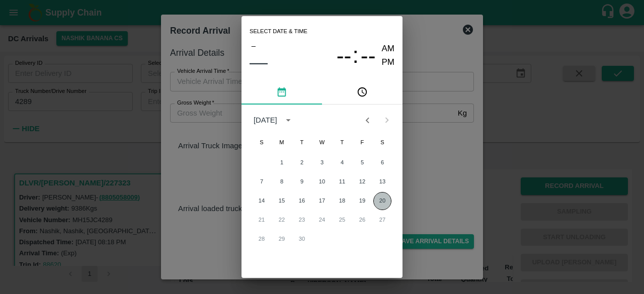
click at [382, 197] on button "20" at bounding box center [382, 201] width 18 height 18
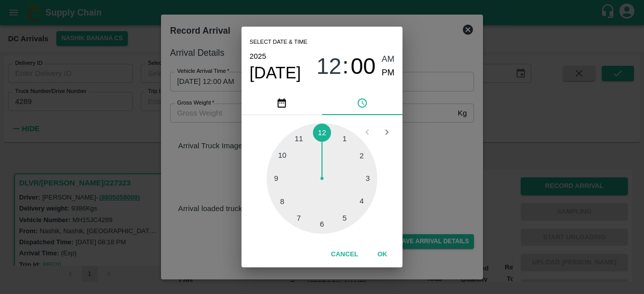
click at [294, 179] on div at bounding box center [322, 178] width 111 height 111
type input "[DATE] 09:00 AM"
click at [436, 158] on div "Select date & time [DATE] 09 : 00 AM PM 05 10 15 20 25 30 35 40 45 50 55 00 Can…" at bounding box center [322, 147] width 644 height 294
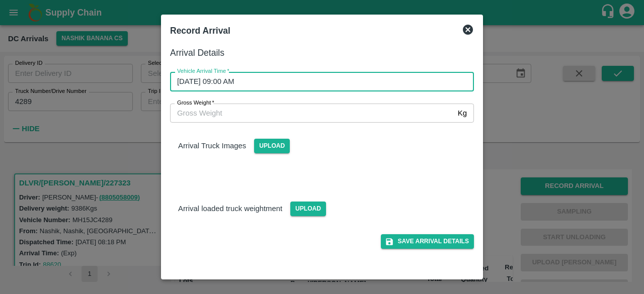
click at [211, 111] on input "Gross Weight   *" at bounding box center [312, 113] width 284 height 19
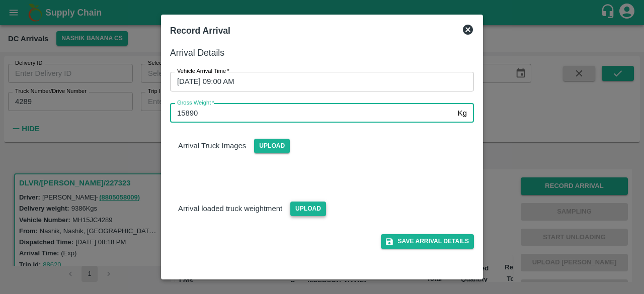
type input "15890"
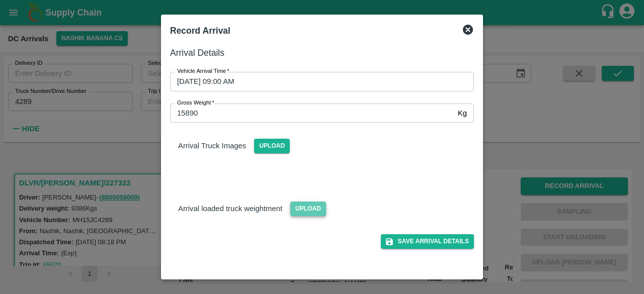
click at [310, 202] on span "Upload" at bounding box center [308, 209] width 36 height 15
click at [0, 0] on input "Upload" at bounding box center [0, 0] width 0 height 0
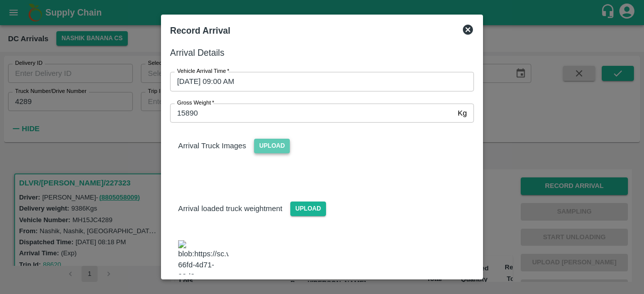
click at [274, 144] on span "Upload" at bounding box center [272, 146] width 36 height 15
click at [0, 0] on input "Upload" at bounding box center [0, 0] width 0 height 0
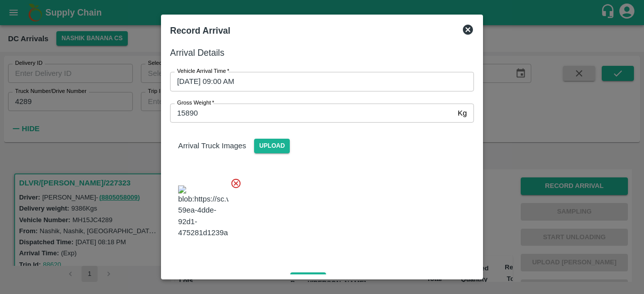
scroll to position [119, 0]
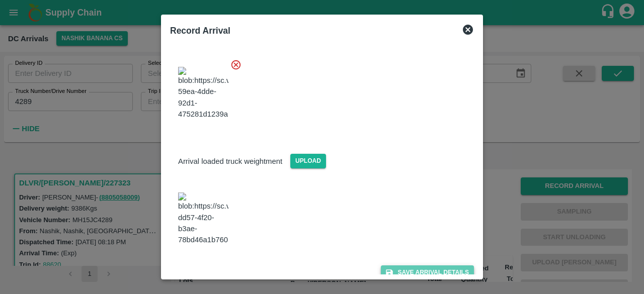
click at [423, 266] on button "Save Arrival Details" at bounding box center [427, 273] width 93 height 15
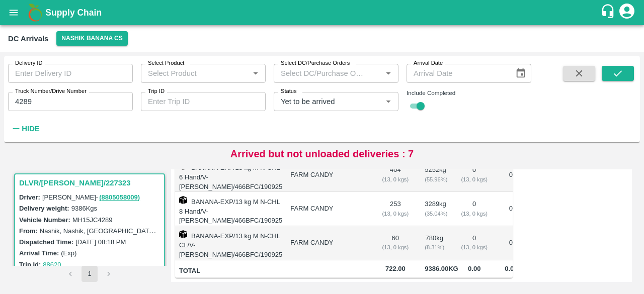
scroll to position [0, 0]
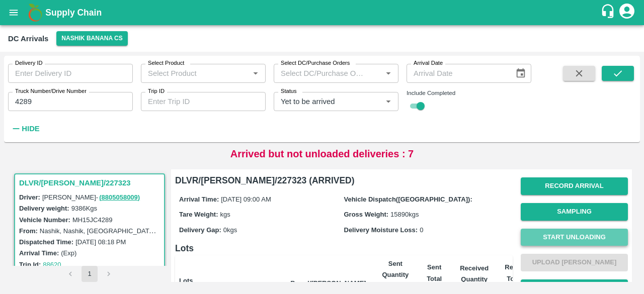
click at [565, 230] on button "Start Unloading" at bounding box center [574, 238] width 107 height 18
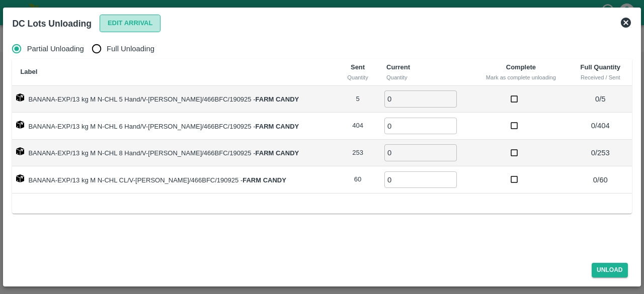
click at [117, 25] on button "Edit Arrival" at bounding box center [130, 24] width 61 height 18
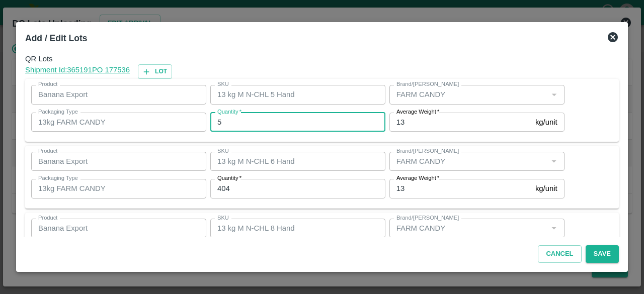
click at [232, 120] on input "5" at bounding box center [297, 122] width 175 height 19
type input "4"
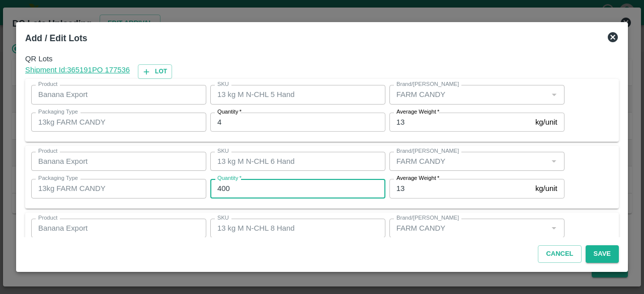
type input "400"
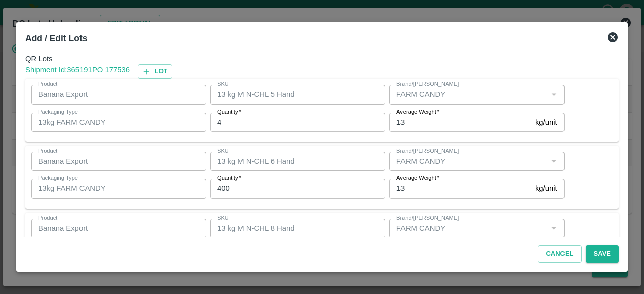
scroll to position [112, 0]
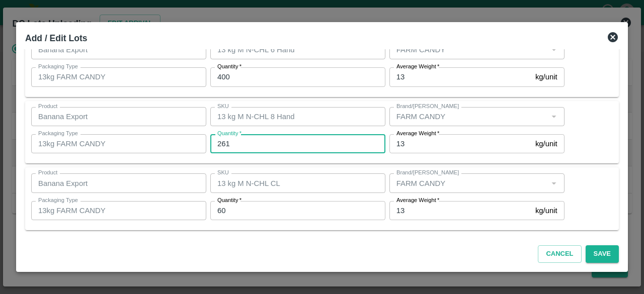
type input "261"
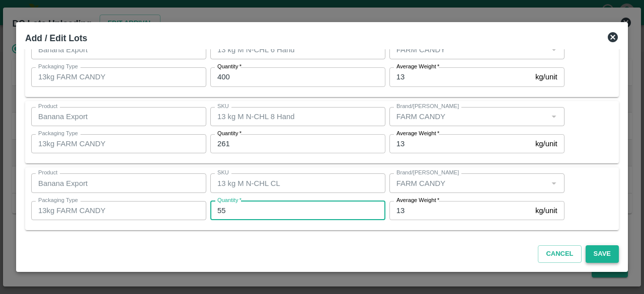
type input "55"
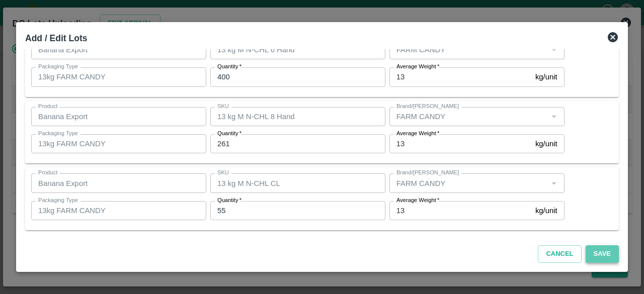
click at [599, 255] on button "Save" at bounding box center [602, 255] width 33 height 18
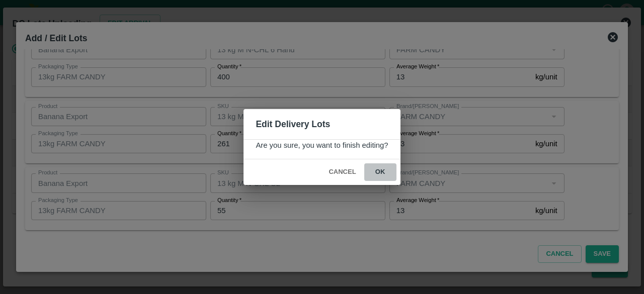
click at [377, 171] on button "ok" at bounding box center [380, 173] width 32 height 18
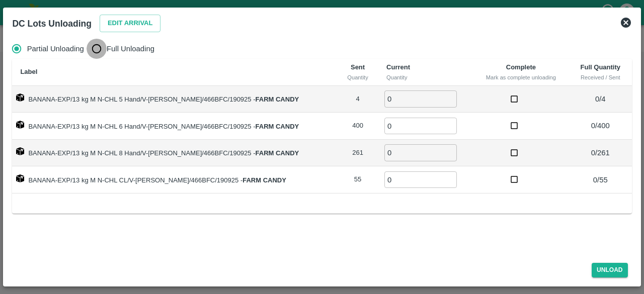
click at [101, 47] on input "Full Unloading" at bounding box center [97, 49] width 20 height 20
radio input "true"
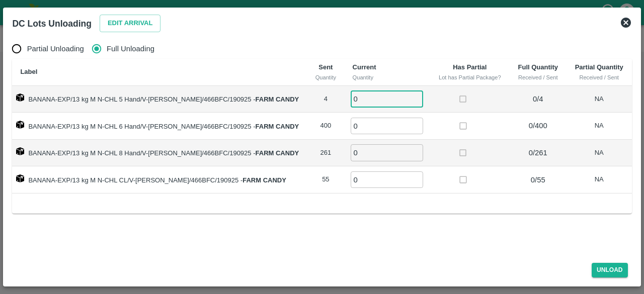
click at [357, 94] on input "0" at bounding box center [387, 99] width 72 height 17
type input "4"
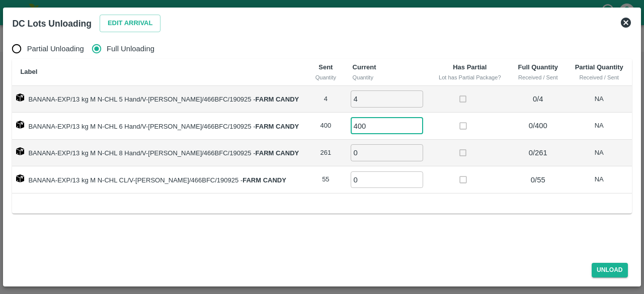
type input "400"
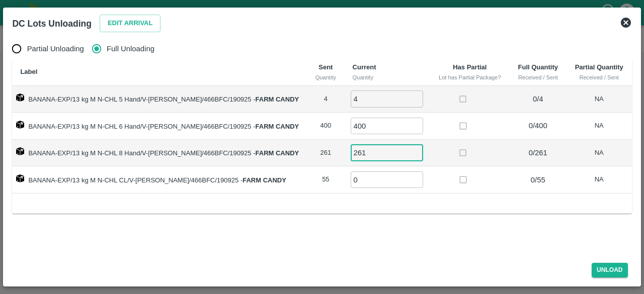
type input "261"
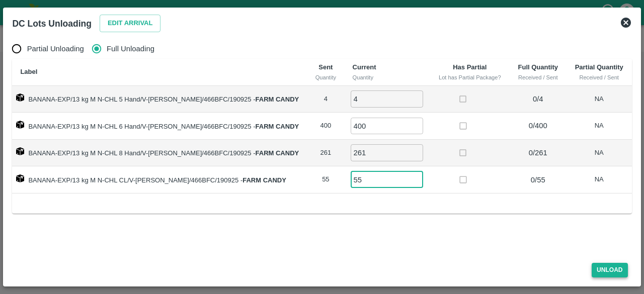
type input "55"
click at [611, 265] on button "Unload" at bounding box center [610, 270] width 36 height 15
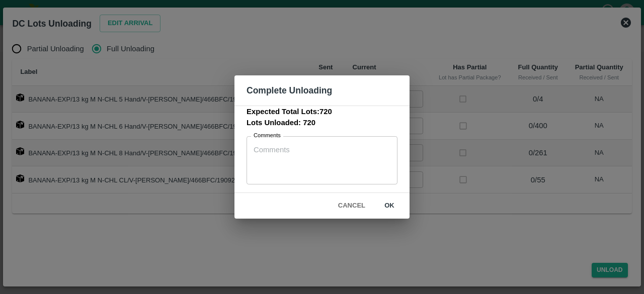
click at [382, 207] on button "ok" at bounding box center [389, 206] width 32 height 18
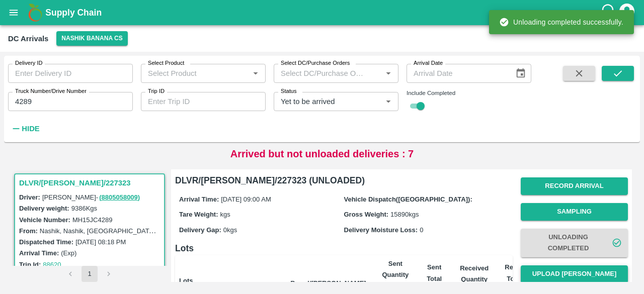
click at [571, 269] on button "Upload [PERSON_NAME]" at bounding box center [574, 275] width 107 height 18
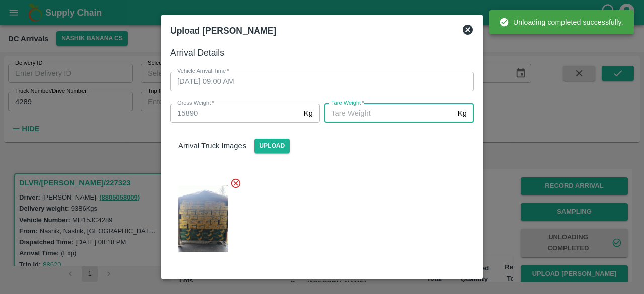
click at [373, 119] on input "[PERSON_NAME]   *" at bounding box center [389, 113] width 130 height 19
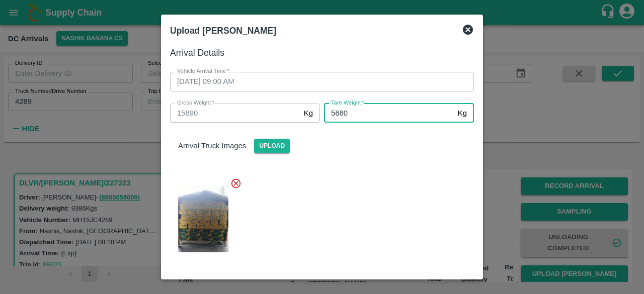
type input "5680"
click at [377, 175] on div at bounding box center [318, 216] width 312 height 93
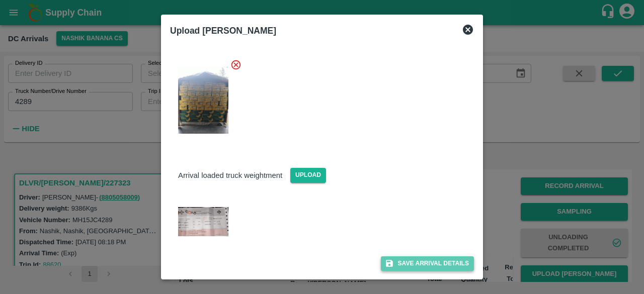
click at [420, 260] on button "Save Arrival Details" at bounding box center [427, 264] width 93 height 15
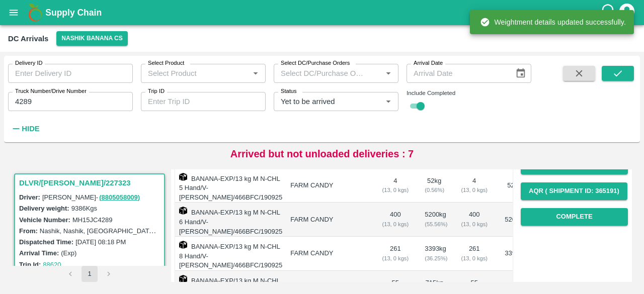
scroll to position [162, 0]
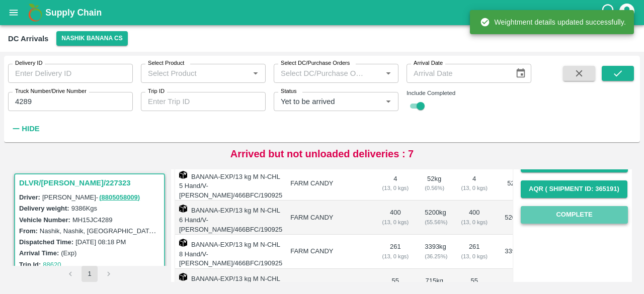
click at [571, 218] on button "Complete" at bounding box center [574, 215] width 107 height 18
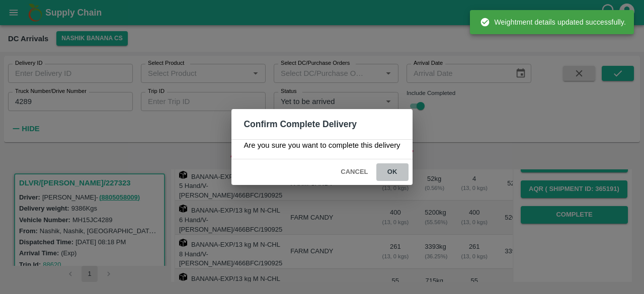
click at [394, 169] on button "ok" at bounding box center [392, 173] width 32 height 18
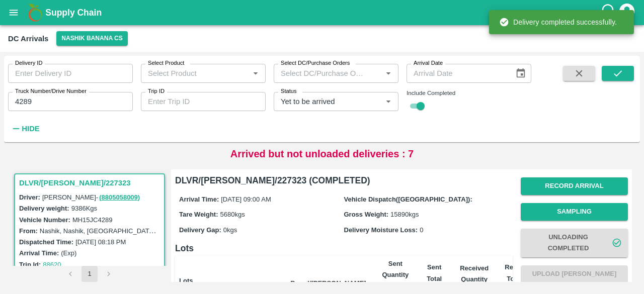
click at [23, 105] on input "4289" at bounding box center [70, 101] width 125 height 19
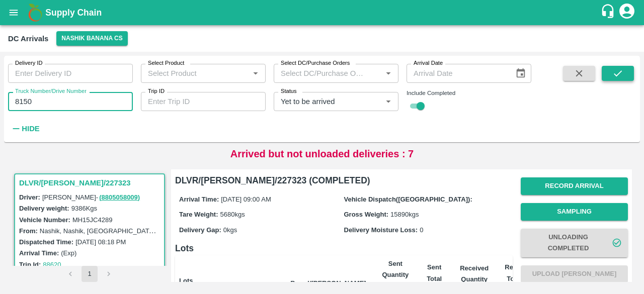
type input "8150"
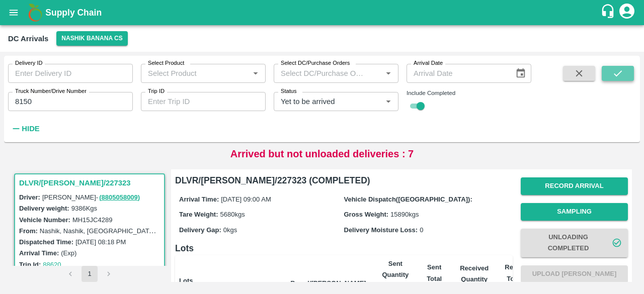
click at [613, 73] on icon "submit" at bounding box center [617, 73] width 11 height 11
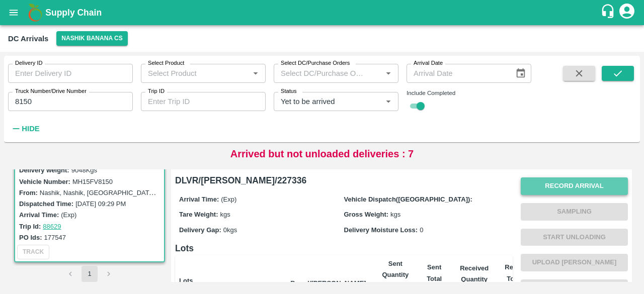
click at [561, 186] on button "Record Arrival" at bounding box center [574, 187] width 107 height 18
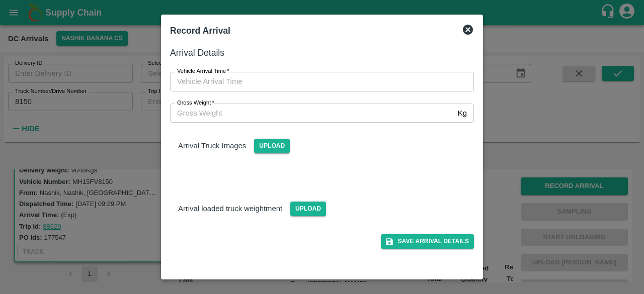
type input "DD/MM/YYYY hh:mm aa"
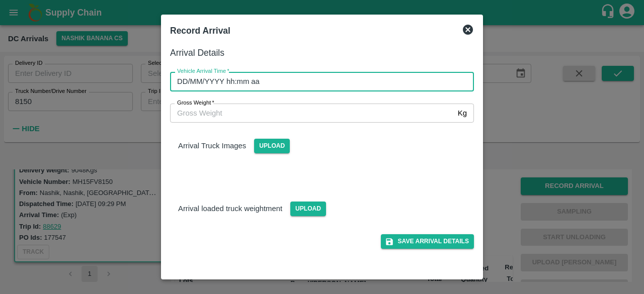
click at [343, 82] on input "DD/MM/YYYY hh:mm aa" at bounding box center [318, 81] width 297 height 19
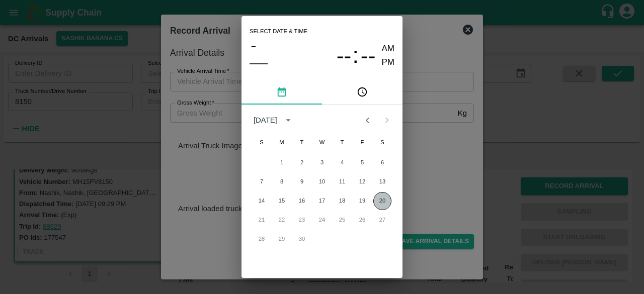
click at [376, 198] on button "20" at bounding box center [382, 201] width 18 height 18
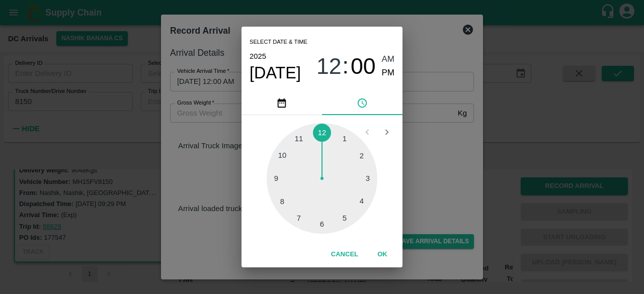
click at [280, 179] on div at bounding box center [322, 178] width 111 height 111
type input "[DATE] 09:00 AM"
click at [455, 129] on div "Select date & time [DATE] 09 : 00 AM PM 05 10 15 20 25 30 35 40 45 50 55 00 Can…" at bounding box center [322, 147] width 644 height 294
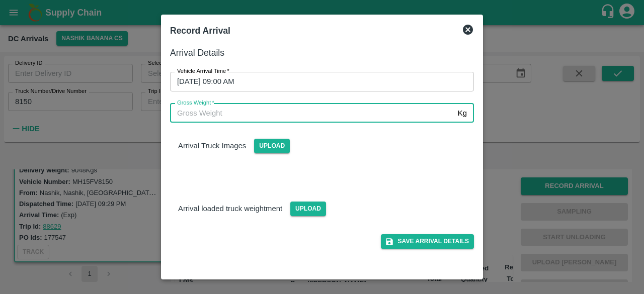
click at [247, 114] on input "Gross Weight   *" at bounding box center [312, 113] width 284 height 19
type input "15680"
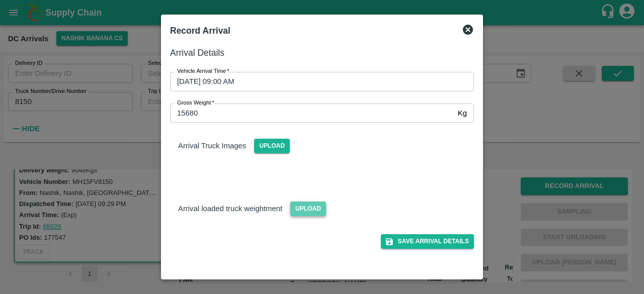
click at [314, 211] on span "Upload" at bounding box center [308, 209] width 36 height 15
click at [0, 0] on input "Upload" at bounding box center [0, 0] width 0 height 0
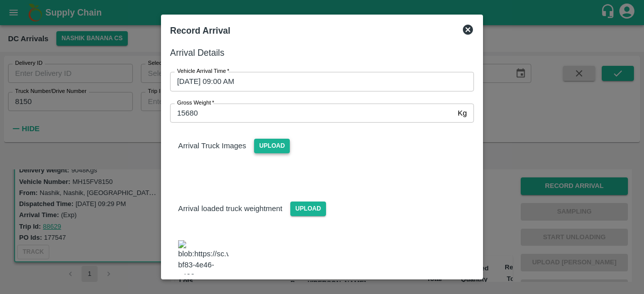
click at [267, 142] on span "Upload" at bounding box center [272, 146] width 36 height 15
click at [0, 0] on input "Upload" at bounding box center [0, 0] width 0 height 0
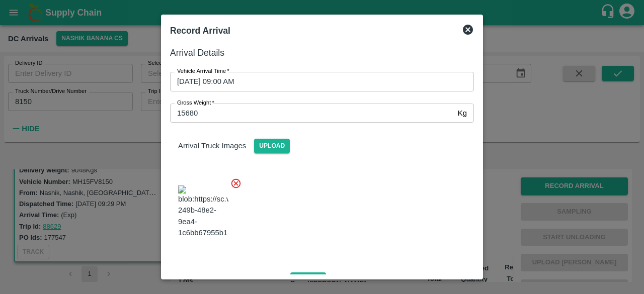
scroll to position [110, 0]
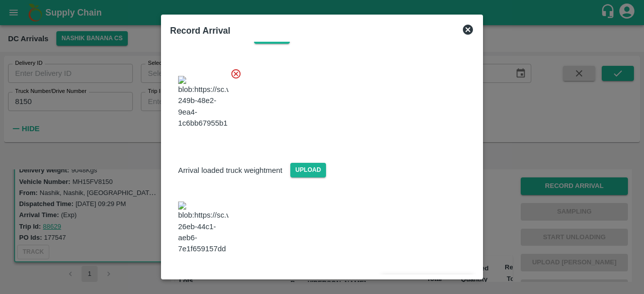
click at [426, 275] on button "Save Arrival Details" at bounding box center [427, 282] width 93 height 15
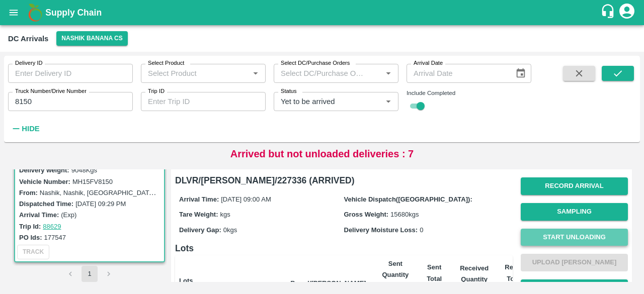
click at [584, 238] on button "Start Unloading" at bounding box center [574, 238] width 107 height 18
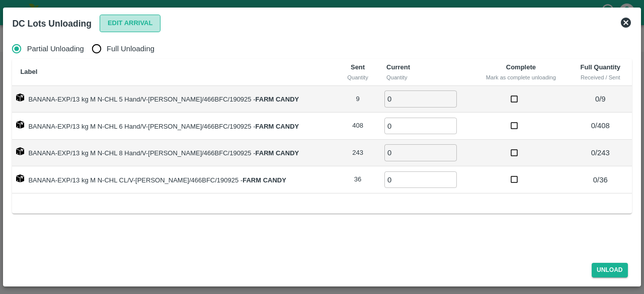
click at [136, 23] on button "Edit Arrival" at bounding box center [130, 24] width 61 height 18
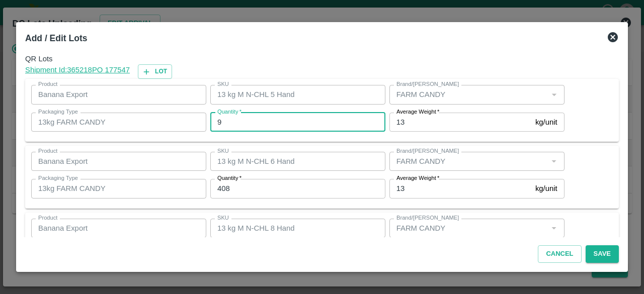
click at [225, 121] on input "9" at bounding box center [297, 122] width 175 height 19
type input "3"
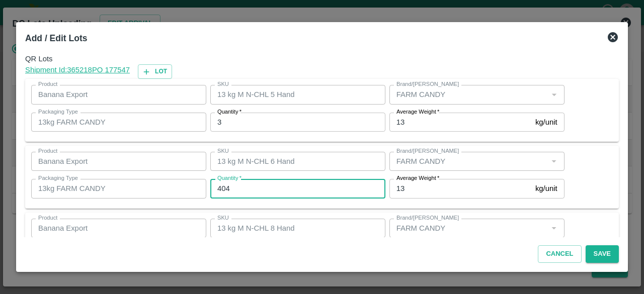
type input "404"
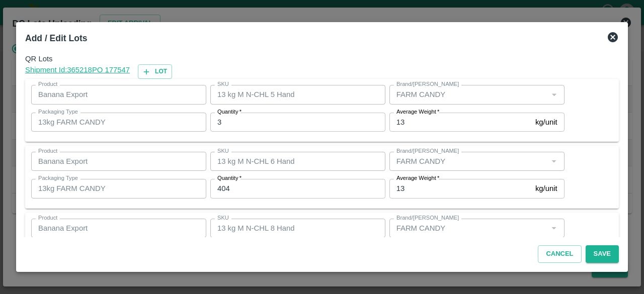
scroll to position [112, 0]
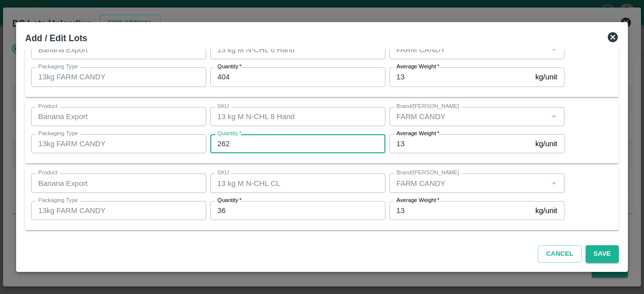
type input "262"
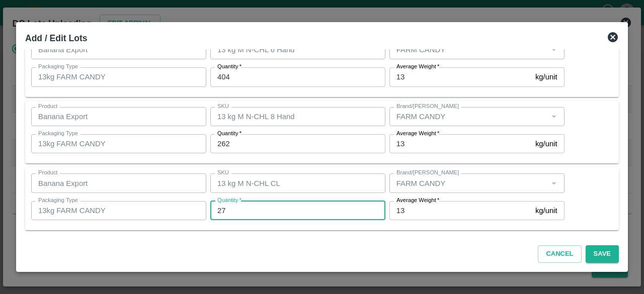
type input "27"
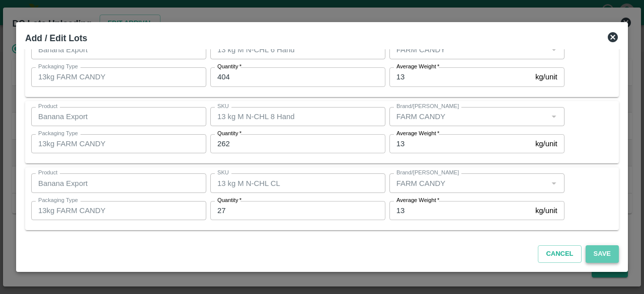
click at [600, 252] on button "Save" at bounding box center [602, 255] width 33 height 18
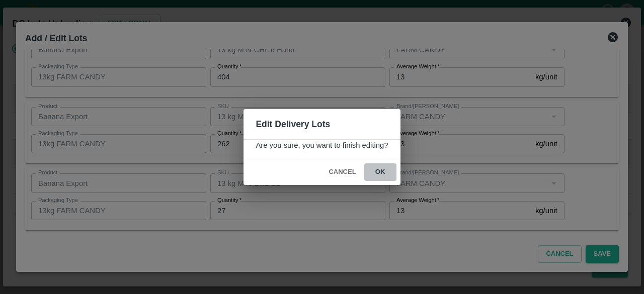
click at [382, 170] on button "ok" at bounding box center [380, 173] width 32 height 18
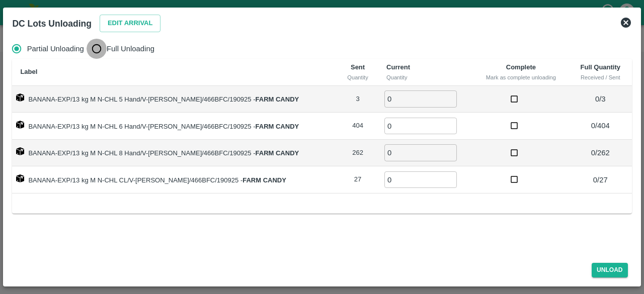
click at [95, 51] on input "Full Unloading" at bounding box center [97, 49] width 20 height 20
radio input "true"
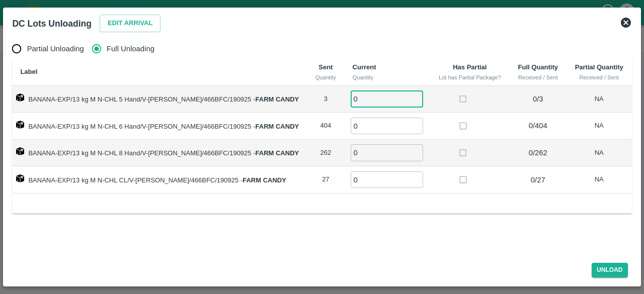
click at [360, 99] on input "0" at bounding box center [387, 99] width 72 height 17
type input "3"
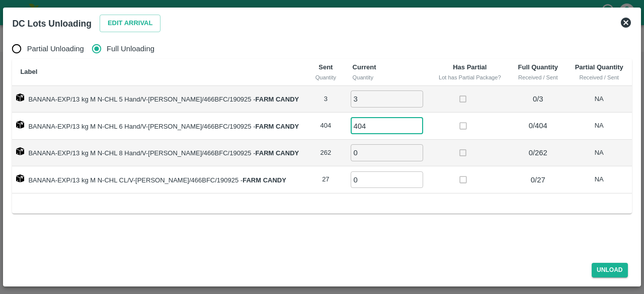
type input "404"
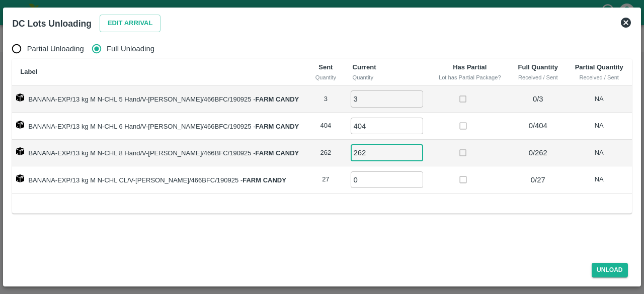
type input "262"
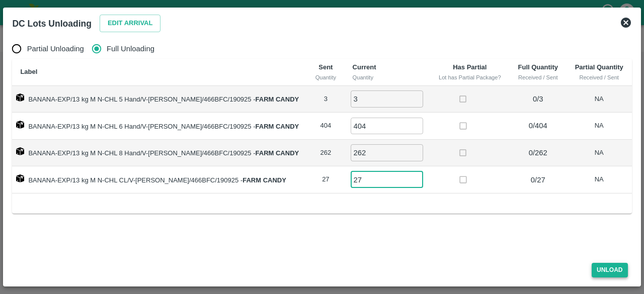
type input "27"
click at [612, 268] on button "Unload" at bounding box center [610, 270] width 36 height 15
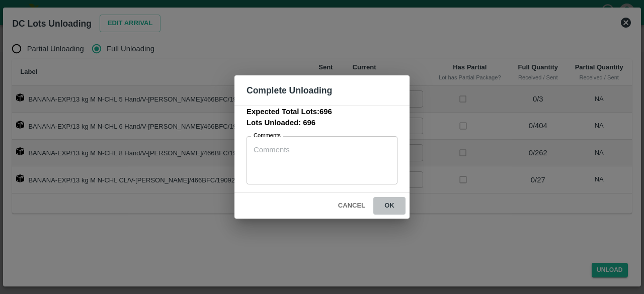
click at [388, 205] on button "ok" at bounding box center [389, 206] width 32 height 18
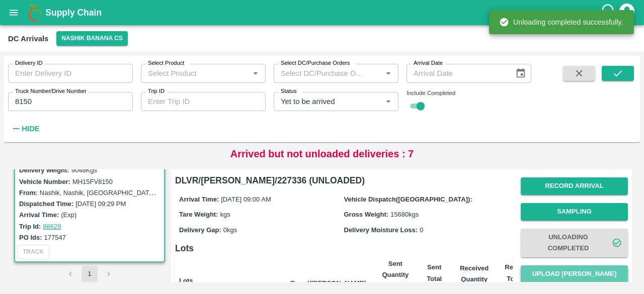
click at [575, 272] on button "Upload [PERSON_NAME]" at bounding box center [574, 275] width 107 height 18
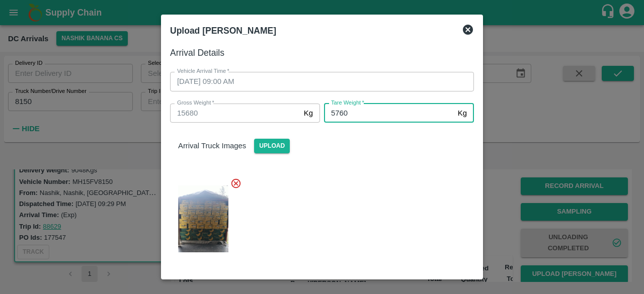
type input "5760"
click at [388, 190] on div at bounding box center [318, 216] width 312 height 93
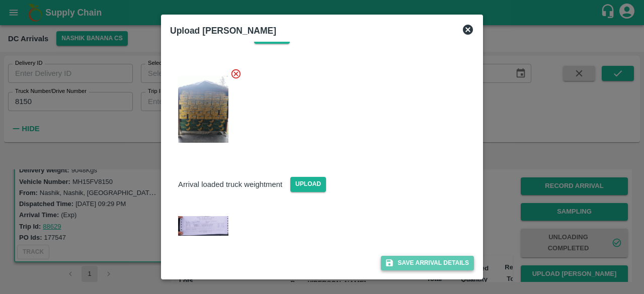
click at [423, 260] on button "Save Arrival Details" at bounding box center [427, 263] width 93 height 15
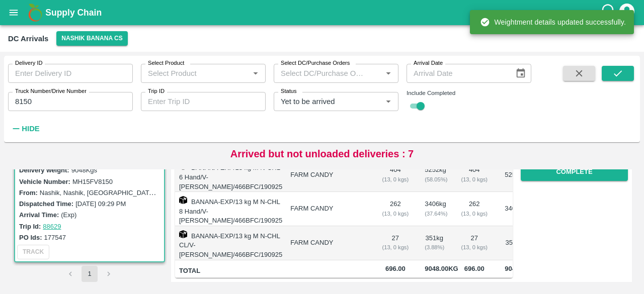
scroll to position [200, 0]
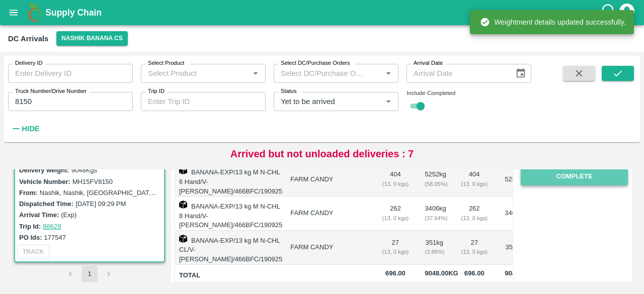
click at [570, 173] on button "Complete" at bounding box center [574, 177] width 107 height 18
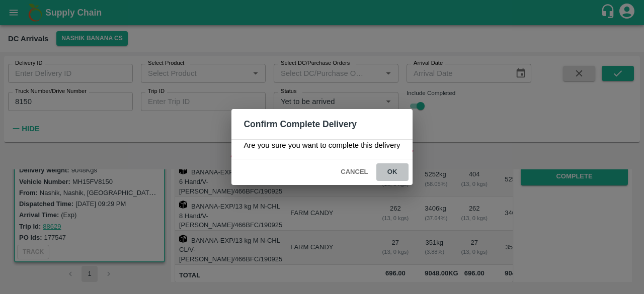
click at [388, 173] on button "ok" at bounding box center [392, 173] width 32 height 18
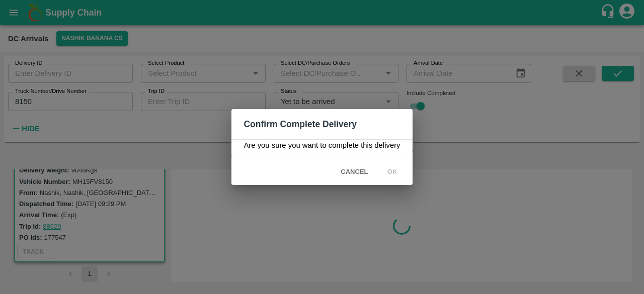
scroll to position [0, 0]
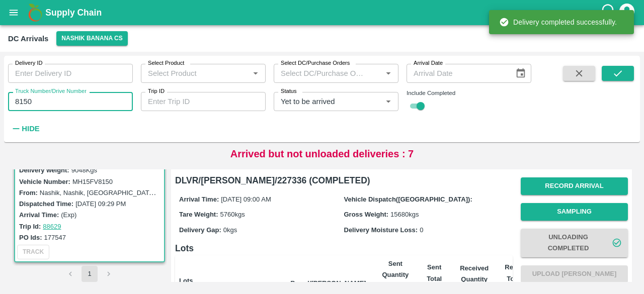
click at [25, 100] on input "8150" at bounding box center [70, 101] width 125 height 19
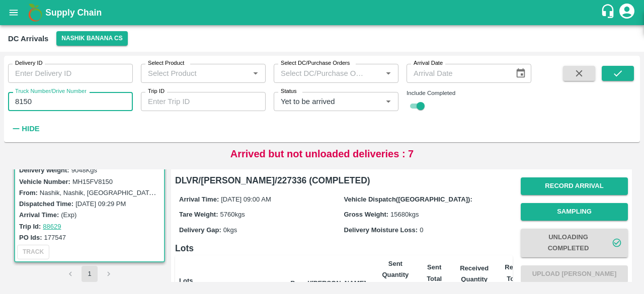
click at [25, 100] on input "8150" at bounding box center [70, 101] width 125 height 19
type input "7757"
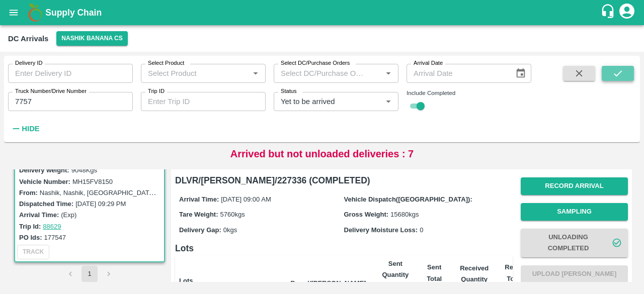
click at [619, 71] on icon "submit" at bounding box center [617, 73] width 11 height 11
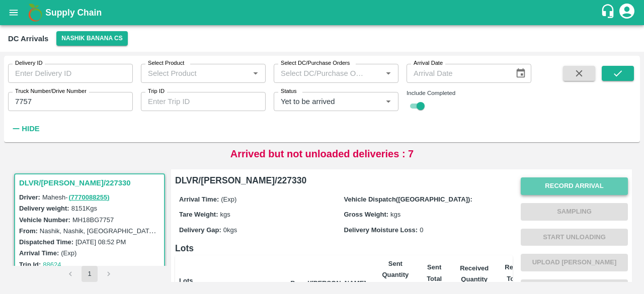
click at [574, 181] on button "Record Arrival" at bounding box center [574, 187] width 107 height 18
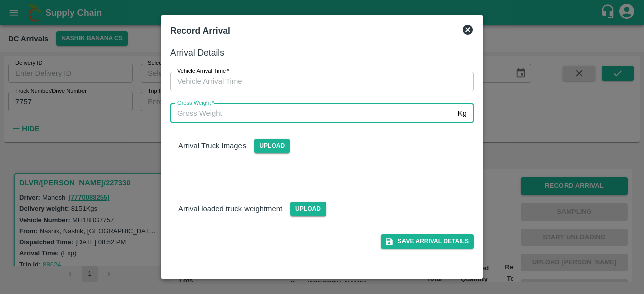
click at [333, 113] on input "Gross Weight   *" at bounding box center [312, 113] width 284 height 19
type input "14800"
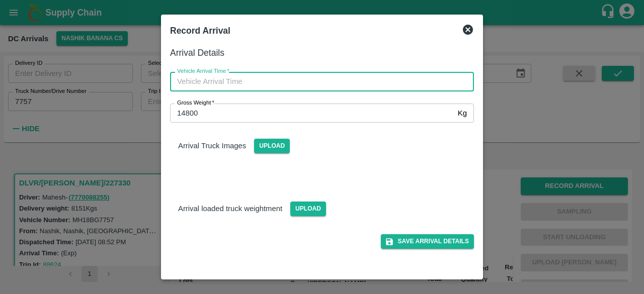
type input "DD/MM/YYYY hh:mm aa"
click at [318, 85] on input "DD/MM/YYYY hh:mm aa" at bounding box center [318, 81] width 297 height 19
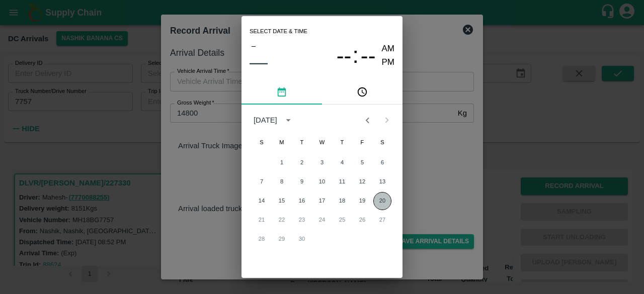
click at [380, 201] on button "20" at bounding box center [382, 201] width 18 height 18
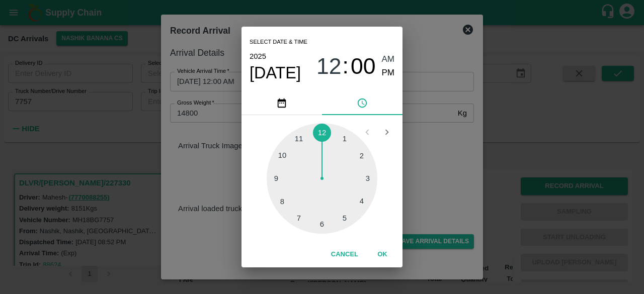
click at [283, 154] on div at bounding box center [322, 178] width 111 height 111
type input "[DATE] 10:00 AM"
click at [435, 158] on div "Select date & time [DATE] 10 : 00 AM PM 05 10 15 20 25 30 35 40 45 50 55 00 Can…" at bounding box center [322, 147] width 644 height 294
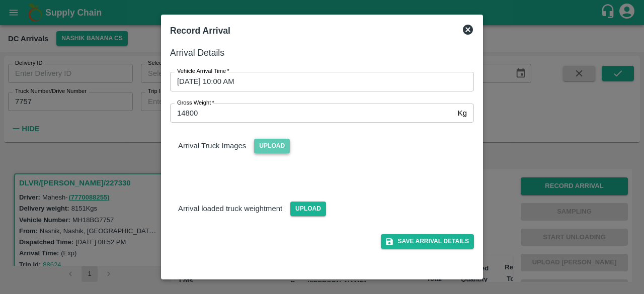
click at [270, 148] on span "Upload" at bounding box center [272, 146] width 36 height 15
click at [0, 0] on input "Upload" at bounding box center [0, 0] width 0 height 0
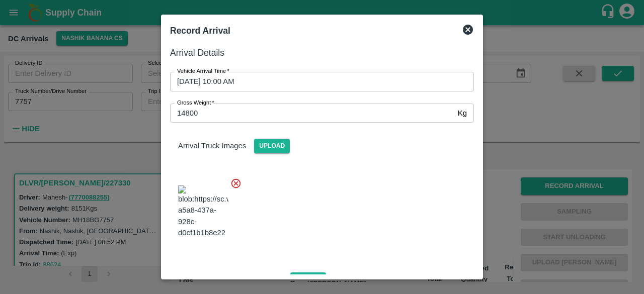
scroll to position [63, 0]
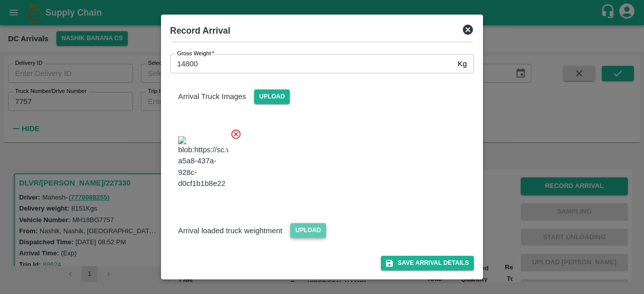
click at [301, 229] on span "Upload" at bounding box center [308, 230] width 36 height 15
click at [0, 0] on input "Upload" at bounding box center [0, 0] width 0 height 0
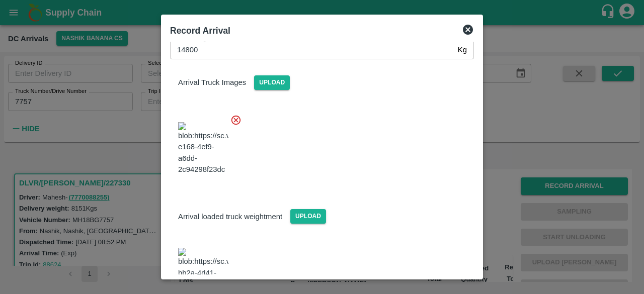
scroll to position [111, 0]
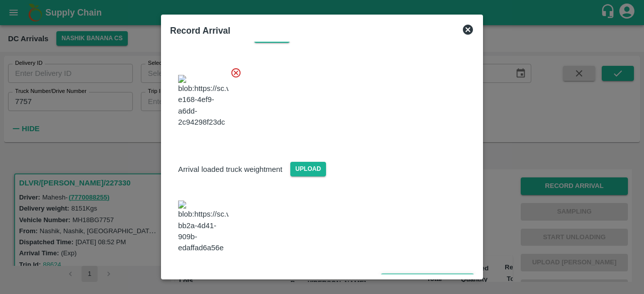
click at [415, 274] on button "Save Arrival Details" at bounding box center [427, 281] width 93 height 15
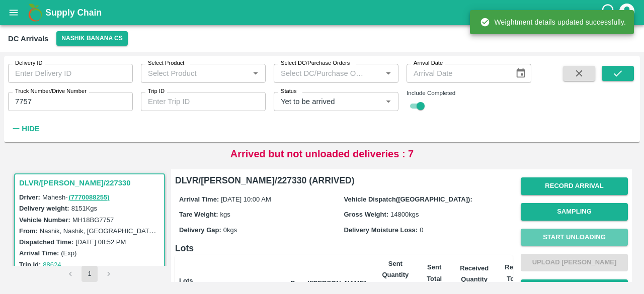
click at [569, 235] on button "Start Unloading" at bounding box center [574, 238] width 107 height 18
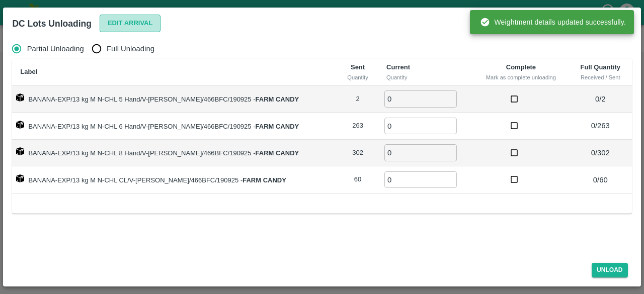
click at [131, 24] on button "Edit Arrival" at bounding box center [130, 24] width 61 height 18
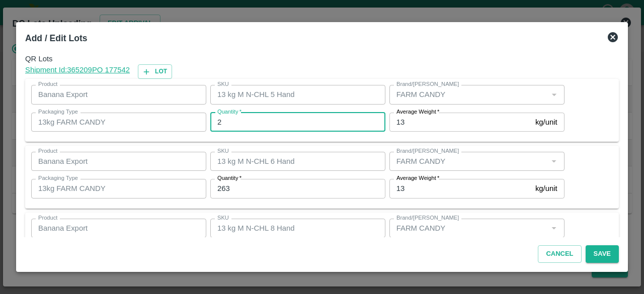
click at [237, 117] on input "2" at bounding box center [297, 122] width 175 height 19
type input "0"
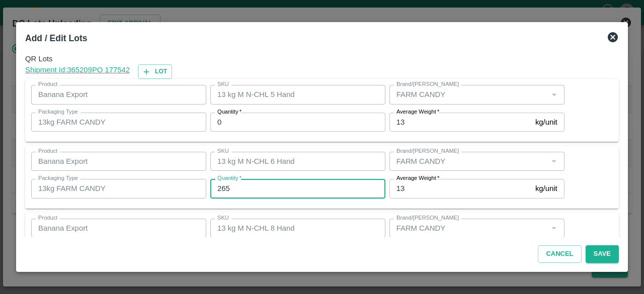
type input "265"
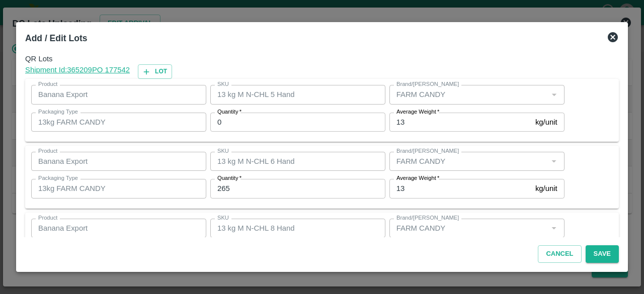
scroll to position [112, 0]
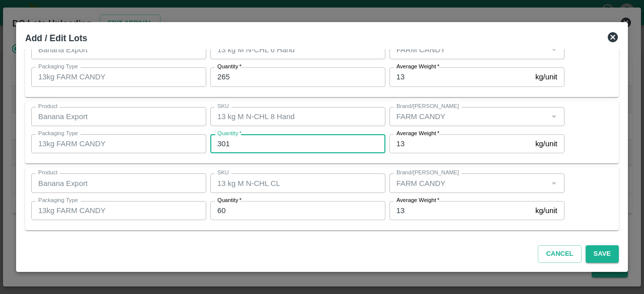
type input "301"
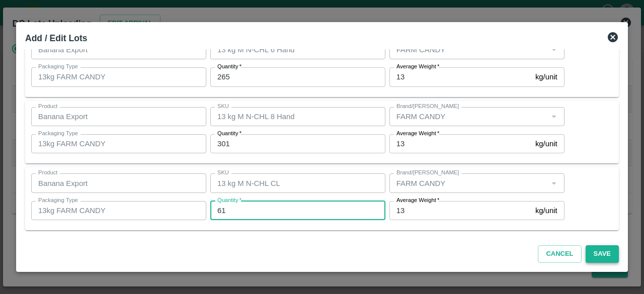
type input "61"
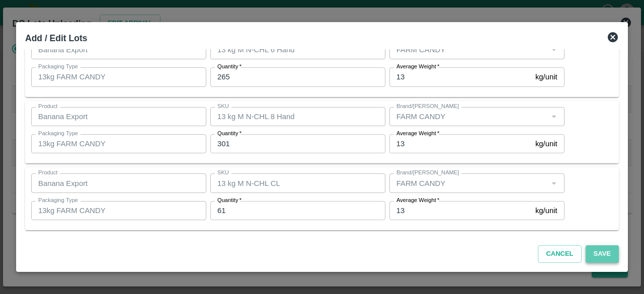
click at [603, 255] on button "Save" at bounding box center [602, 255] width 33 height 18
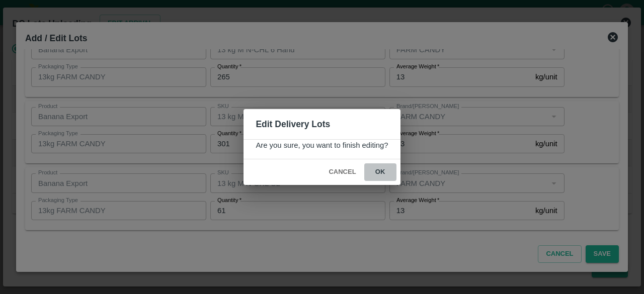
click at [377, 168] on button "ok" at bounding box center [380, 173] width 32 height 18
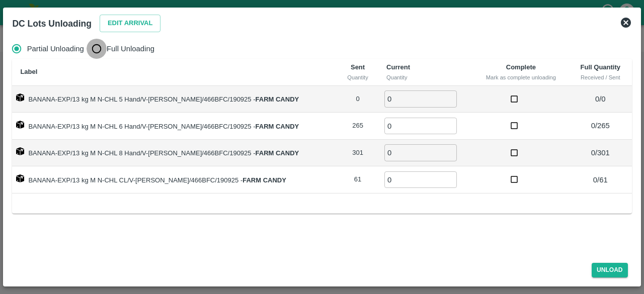
click at [92, 45] on input "Full Unloading" at bounding box center [97, 49] width 20 height 20
radio input "true"
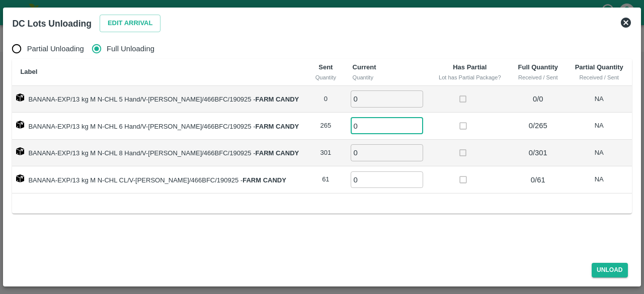
click at [358, 125] on input "0" at bounding box center [387, 126] width 72 height 17
type input "265"
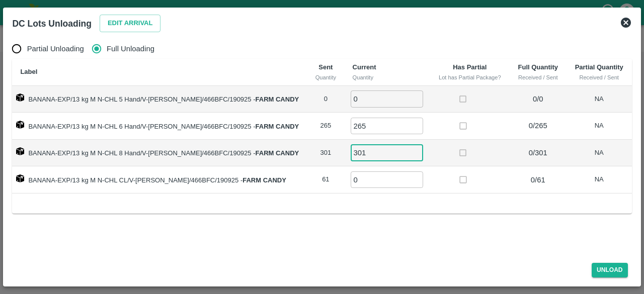
type input "301"
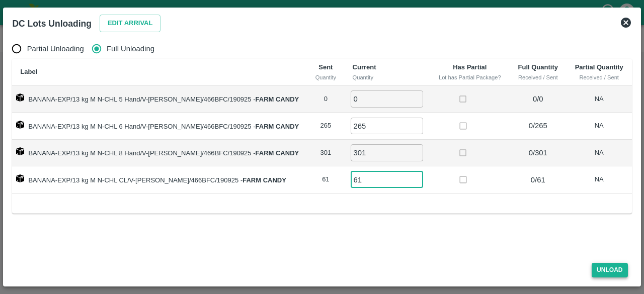
type input "61"
click at [610, 272] on button "Unload" at bounding box center [610, 270] width 36 height 15
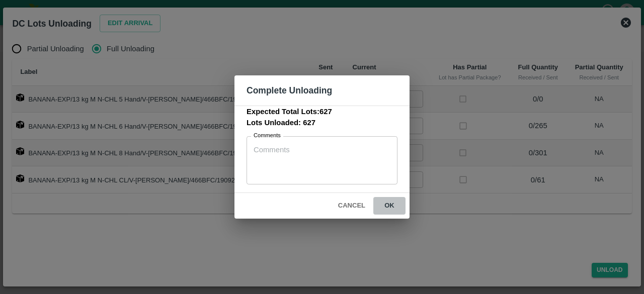
click at [390, 203] on button "ok" at bounding box center [389, 206] width 32 height 18
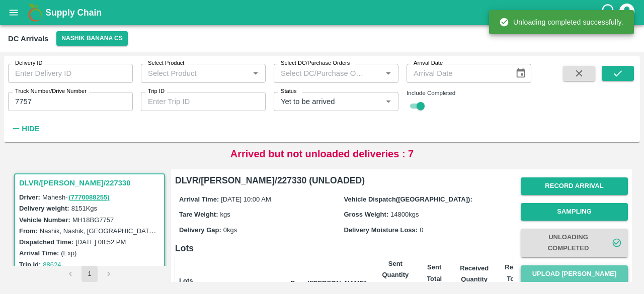
click at [579, 272] on button "Upload [PERSON_NAME]" at bounding box center [574, 275] width 107 height 18
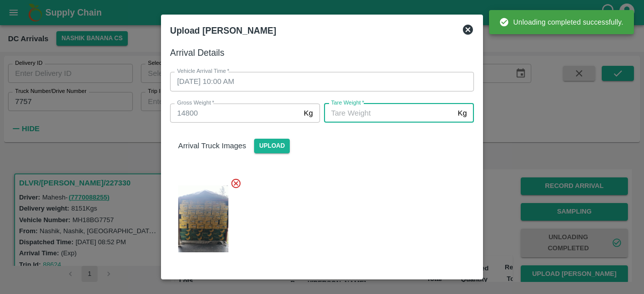
click at [372, 112] on input "[PERSON_NAME]   *" at bounding box center [389, 113] width 130 height 19
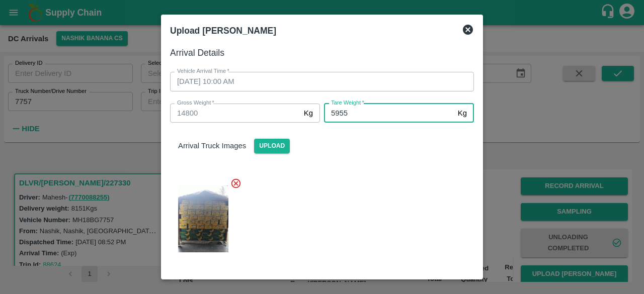
type input "5955"
click at [408, 205] on div at bounding box center [318, 216] width 312 height 93
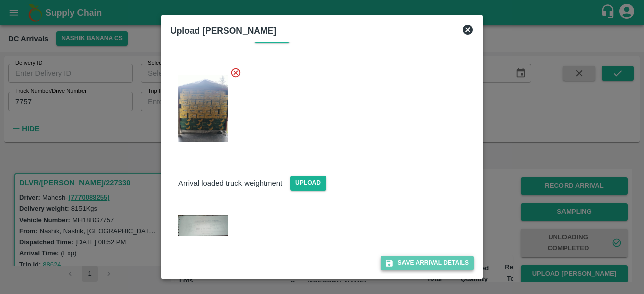
click at [429, 257] on button "Save Arrival Details" at bounding box center [427, 263] width 93 height 15
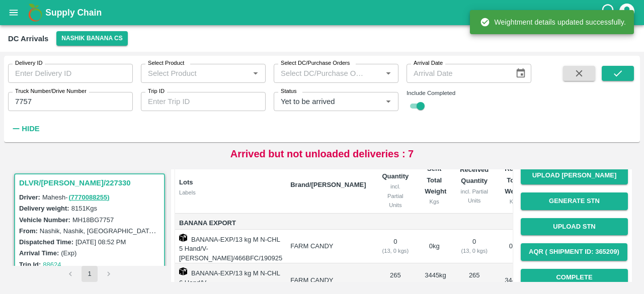
scroll to position [189, 0]
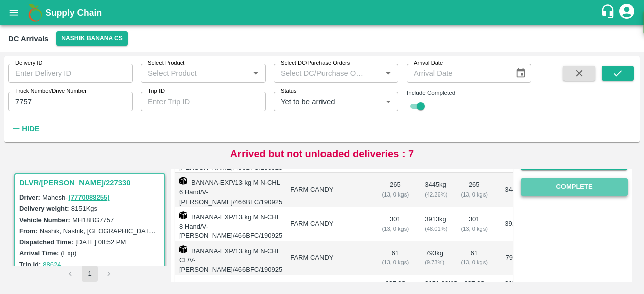
click at [575, 189] on button "Complete" at bounding box center [574, 188] width 107 height 18
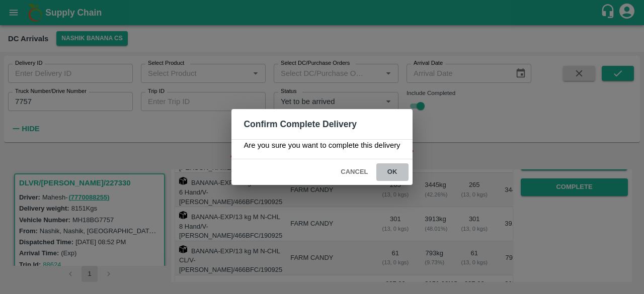
click at [391, 171] on button "ok" at bounding box center [392, 173] width 32 height 18
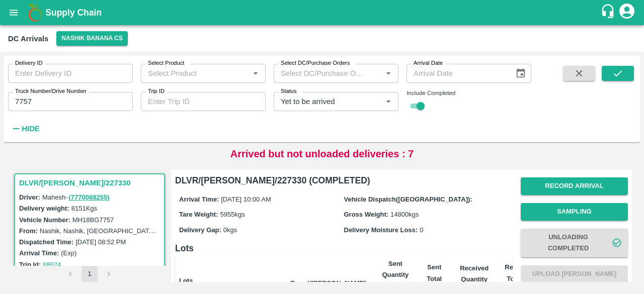
scroll to position [211, 0]
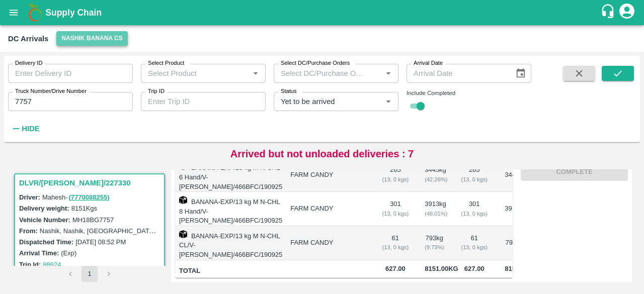
click at [83, 32] on button "Nashik Banana CS" at bounding box center [91, 38] width 71 height 15
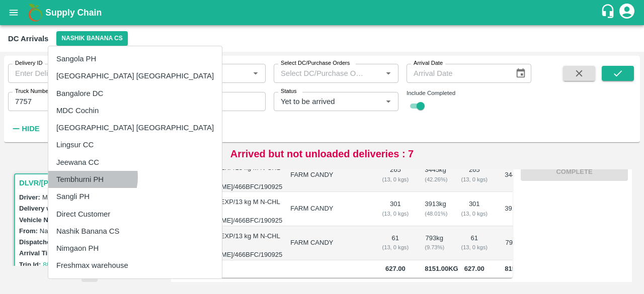
click at [89, 178] on li "Tembhurni PH" at bounding box center [135, 179] width 174 height 17
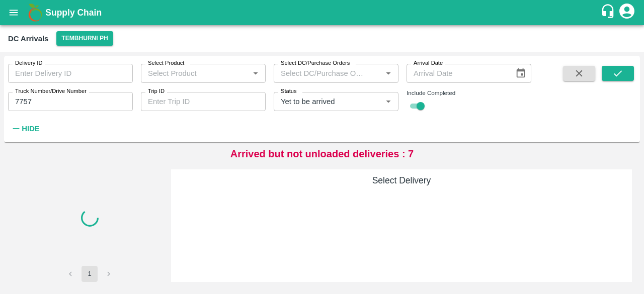
scroll to position [0, 0]
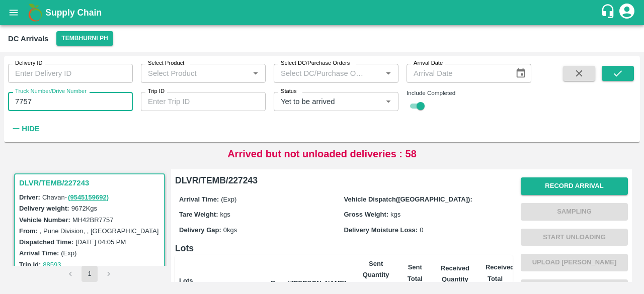
click at [25, 103] on input "7757" at bounding box center [70, 101] width 125 height 19
type input "7757"
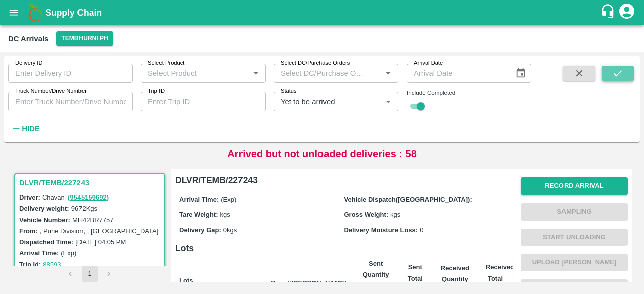
click at [614, 72] on icon "submit" at bounding box center [617, 73] width 11 height 11
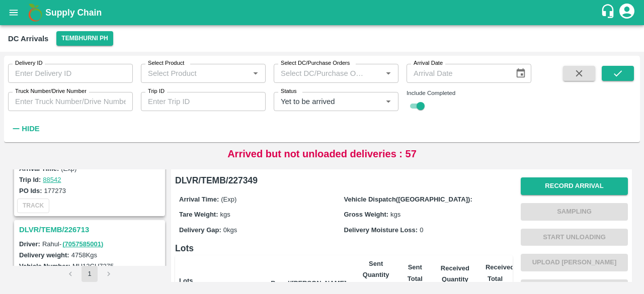
scroll to position [2662, 0]
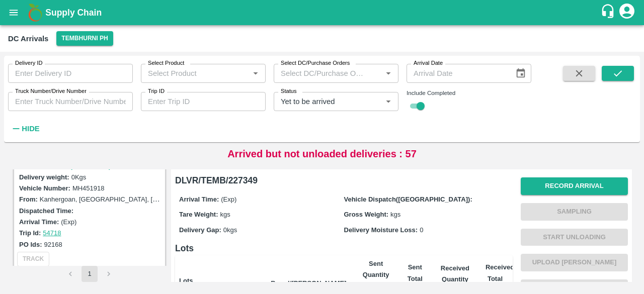
click at [440, 197] on div "Vehicle Dispatch([GEOGRAPHIC_DATA]):" at bounding box center [426, 199] width 165 height 11
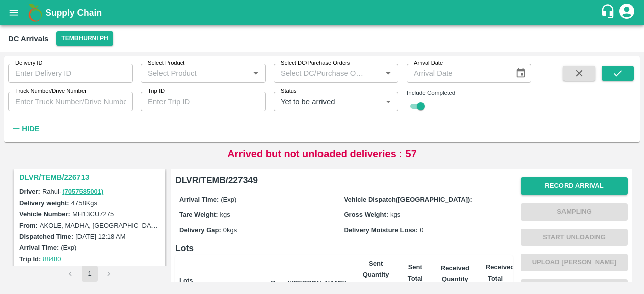
scroll to position [2373, 0]
click at [57, 98] on input "Truck Number/Drive Number" at bounding box center [70, 101] width 125 height 19
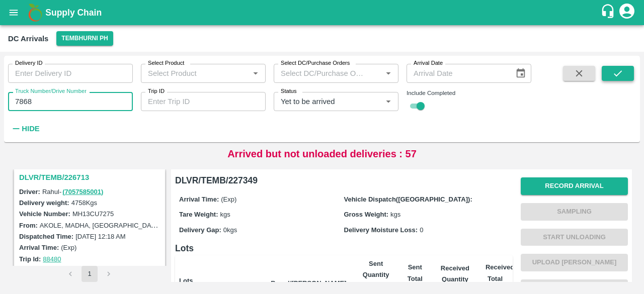
type input "7868"
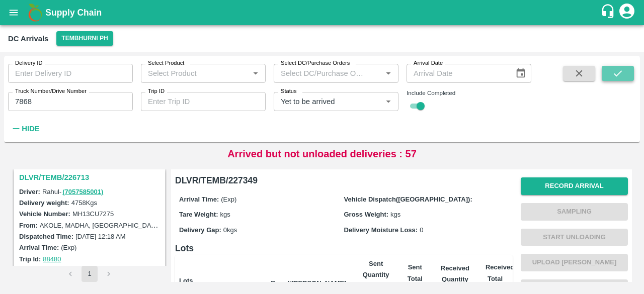
click at [618, 77] on icon "submit" at bounding box center [617, 73] width 11 height 11
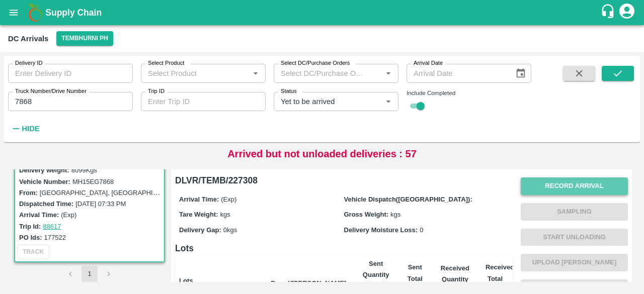
click at [579, 183] on button "Record Arrival" at bounding box center [574, 187] width 107 height 18
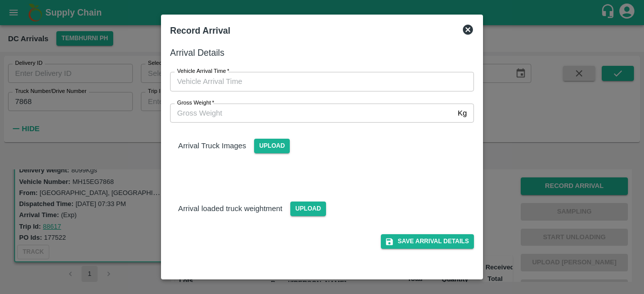
type input "DD/MM/YYYY hh:mm aa"
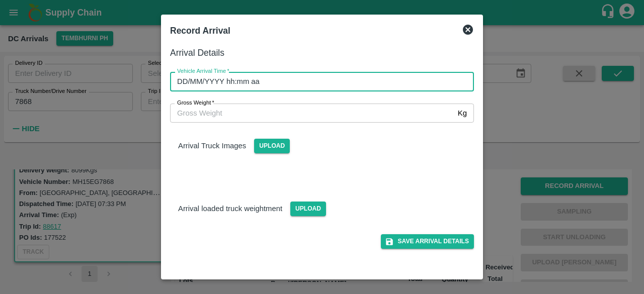
click at [353, 73] on input "DD/MM/YYYY hh:mm aa" at bounding box center [318, 81] width 297 height 19
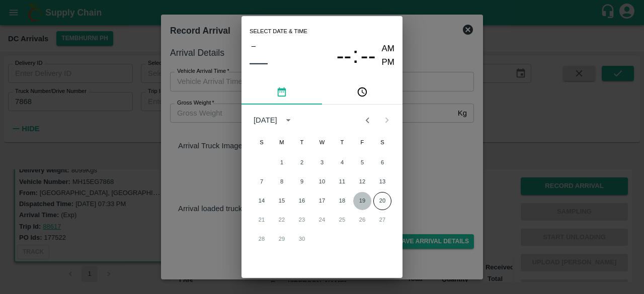
click at [366, 203] on button "19" at bounding box center [362, 201] width 18 height 18
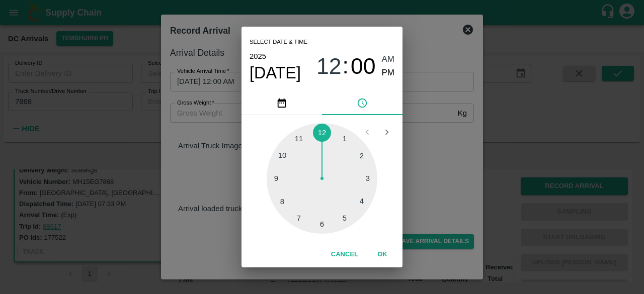
click at [280, 152] on div at bounding box center [322, 178] width 111 height 111
click at [321, 224] on div at bounding box center [322, 178] width 111 height 111
type input "[DATE] 10:30 AM"
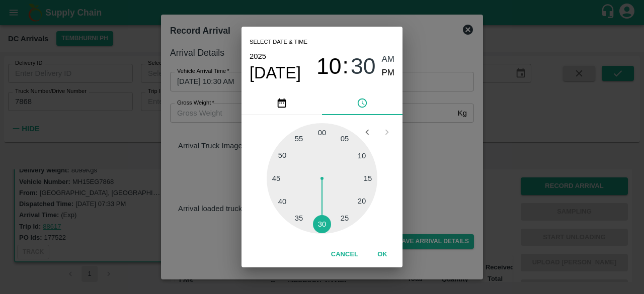
click at [435, 166] on div "Select date & time [DATE] 10 : 30 AM PM 05 10 15 20 25 30 35 40 45 50 55 00 Can…" at bounding box center [322, 147] width 644 height 294
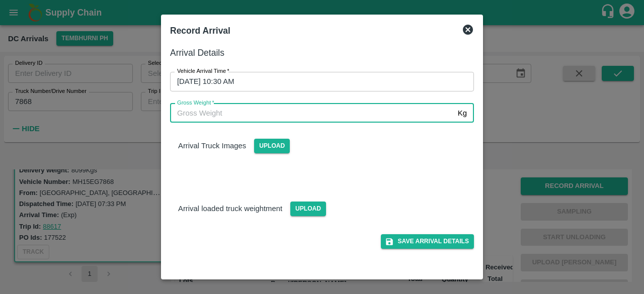
click at [222, 113] on input "Gross Weight   *" at bounding box center [312, 113] width 284 height 19
click at [289, 116] on input "Gross Weight   *" at bounding box center [312, 113] width 284 height 19
type input "14250"
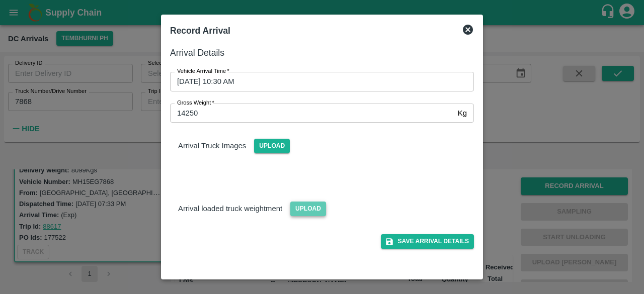
click at [304, 202] on span "Upload" at bounding box center [308, 209] width 36 height 15
click at [0, 0] on input "Upload" at bounding box center [0, 0] width 0 height 0
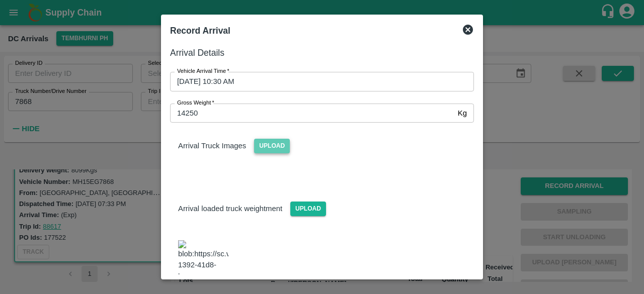
click at [269, 143] on span "Upload" at bounding box center [272, 146] width 36 height 15
click at [0, 0] on input "Upload" at bounding box center [0, 0] width 0 height 0
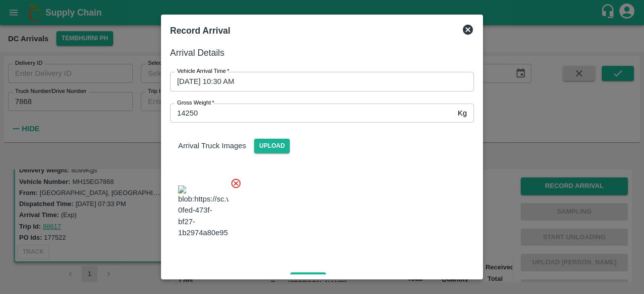
scroll to position [118, 0]
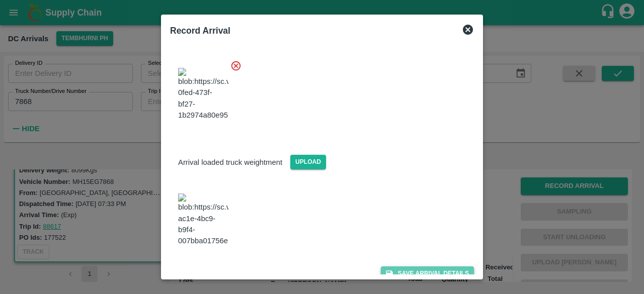
click at [425, 267] on button "Save Arrival Details" at bounding box center [427, 274] width 93 height 15
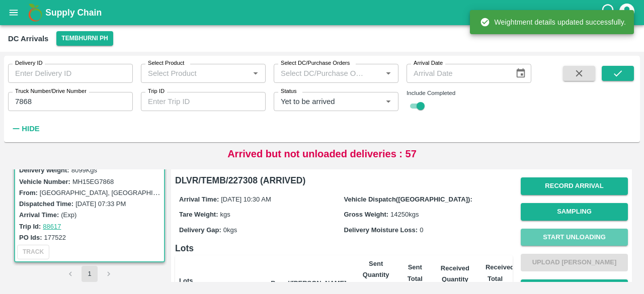
click at [582, 236] on button "Start Unloading" at bounding box center [574, 238] width 107 height 18
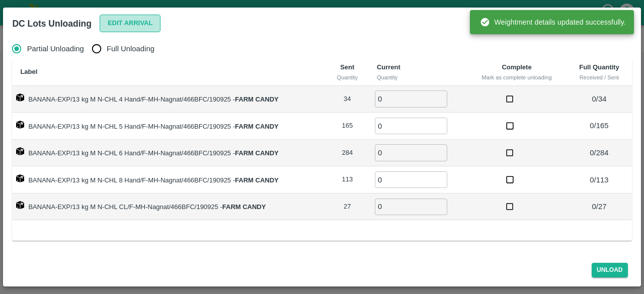
click at [125, 24] on button "Edit Arrival" at bounding box center [130, 24] width 61 height 18
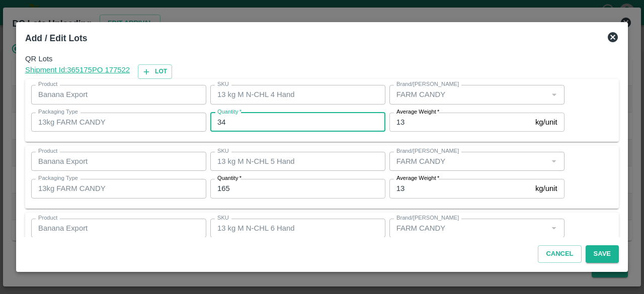
click at [220, 119] on input "34" at bounding box center [297, 122] width 175 height 19
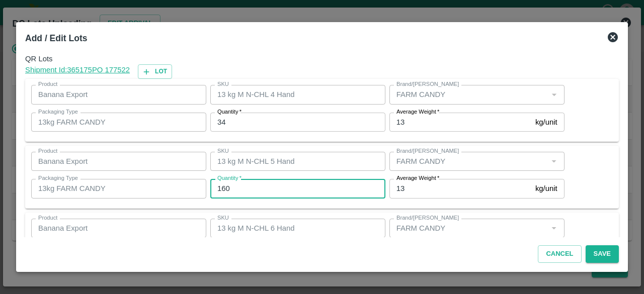
type input "160"
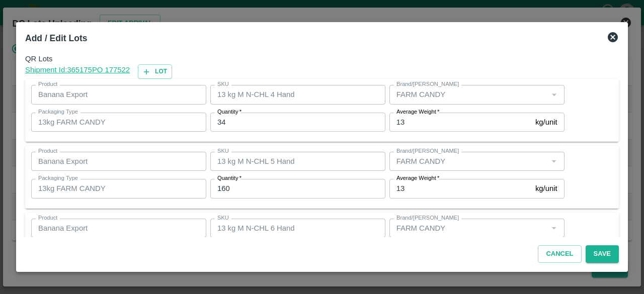
scroll to position [112, 0]
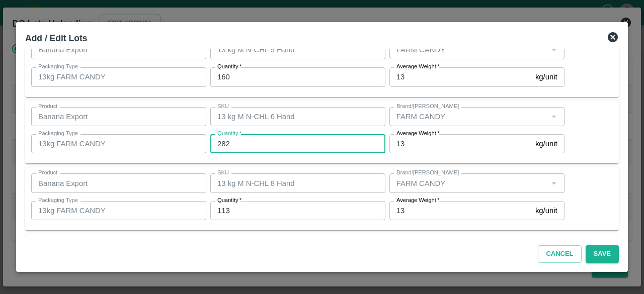
type input "282"
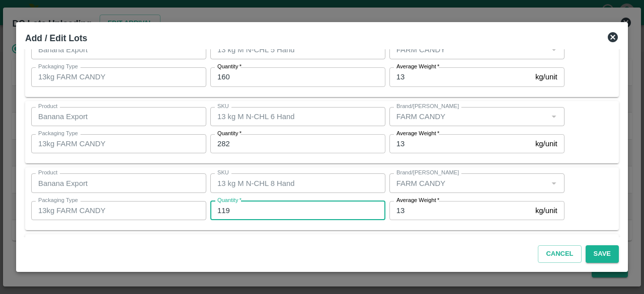
type input "119"
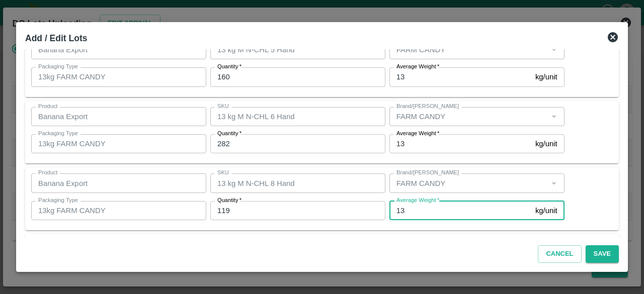
scroll to position [179, 0]
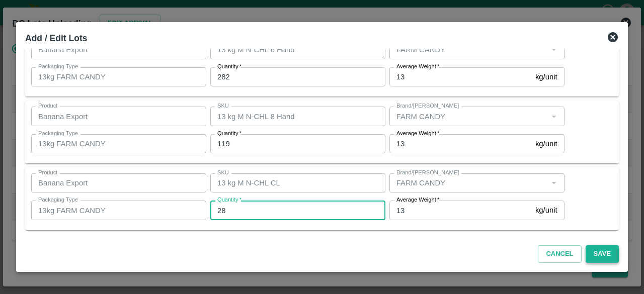
type input "28"
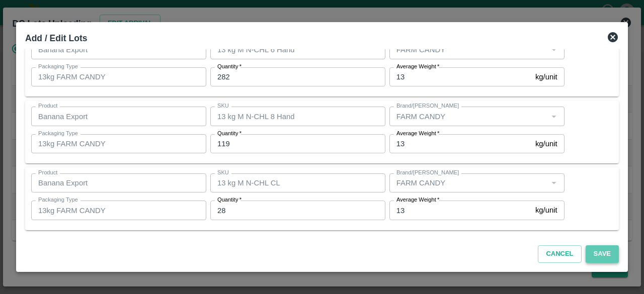
click at [598, 256] on button "Save" at bounding box center [602, 255] width 33 height 18
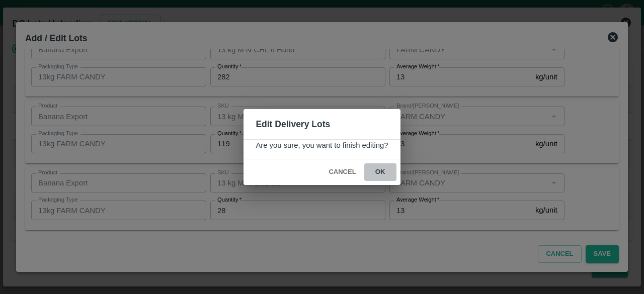
click at [377, 171] on button "ok" at bounding box center [380, 173] width 32 height 18
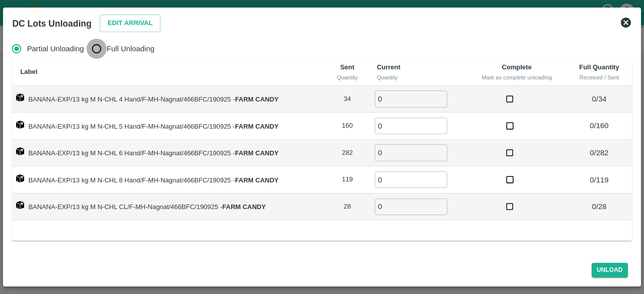
click at [97, 50] on input "Full Unloading" at bounding box center [97, 49] width 20 height 20
radio input "true"
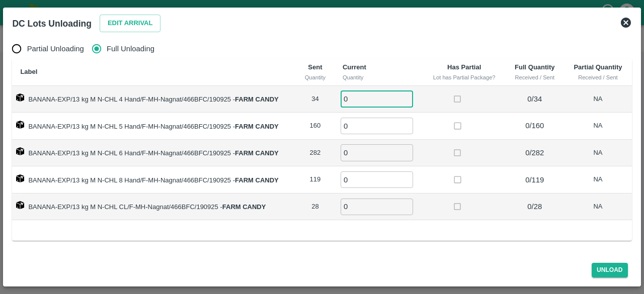
click at [372, 94] on input "0" at bounding box center [377, 99] width 72 height 17
type input "34"
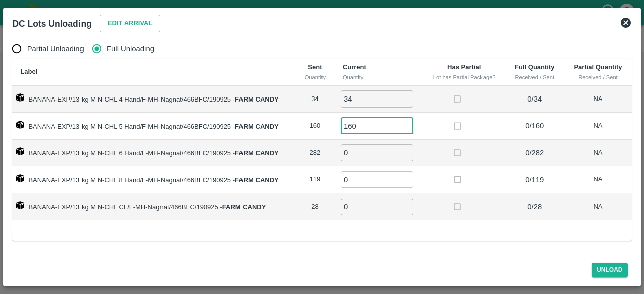
type input "160"
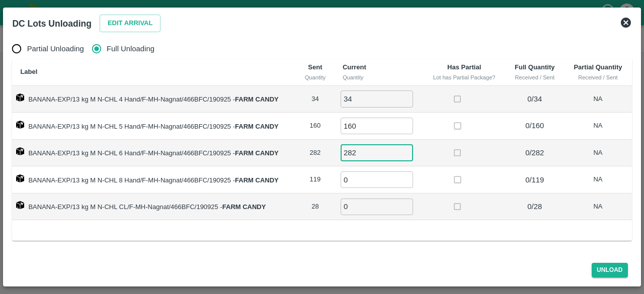
type input "282"
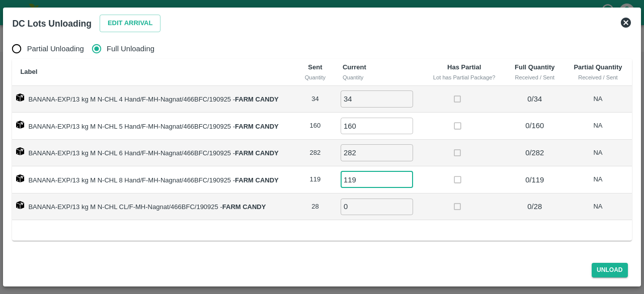
type input "119"
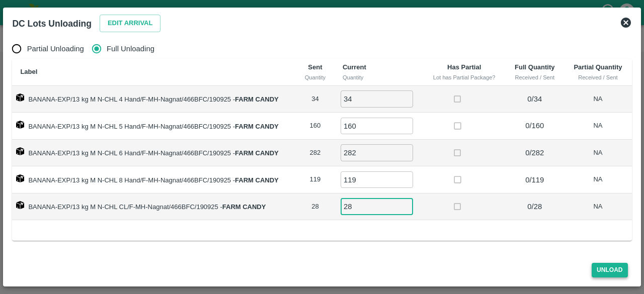
type input "28"
click at [607, 272] on button "Unload" at bounding box center [610, 270] width 36 height 15
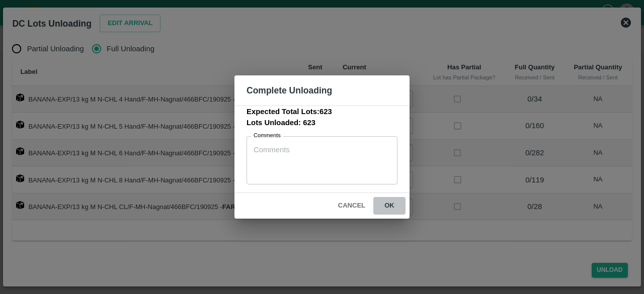
click at [389, 207] on button "ok" at bounding box center [389, 206] width 32 height 18
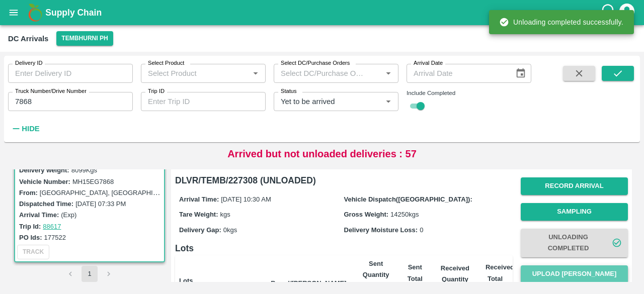
click at [578, 275] on button "Upload [PERSON_NAME]" at bounding box center [574, 275] width 107 height 18
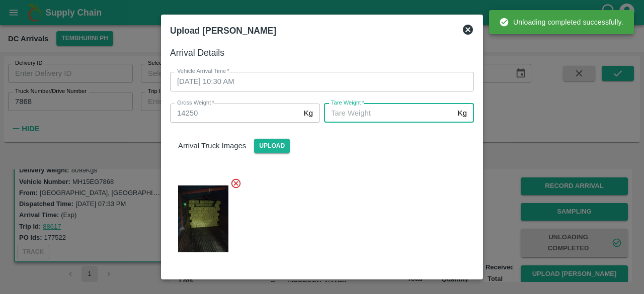
click at [360, 116] on input "[PERSON_NAME]   *" at bounding box center [389, 113] width 130 height 19
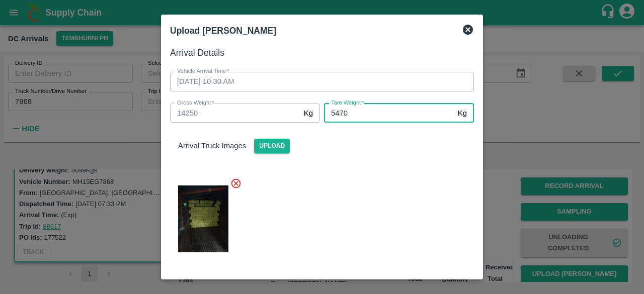
type input "5470"
click at [368, 208] on div at bounding box center [318, 216] width 312 height 93
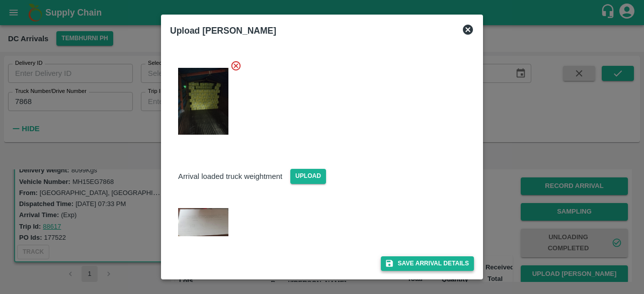
click at [412, 262] on button "Save Arrival Details" at bounding box center [427, 264] width 93 height 15
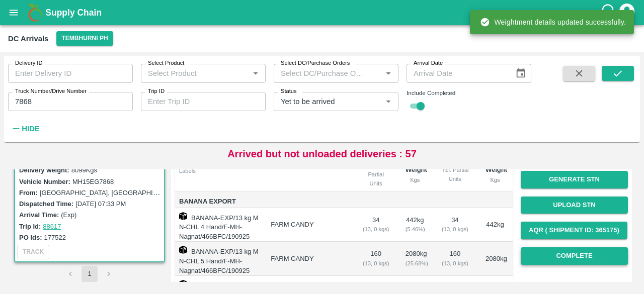
scroll to position [121, 0]
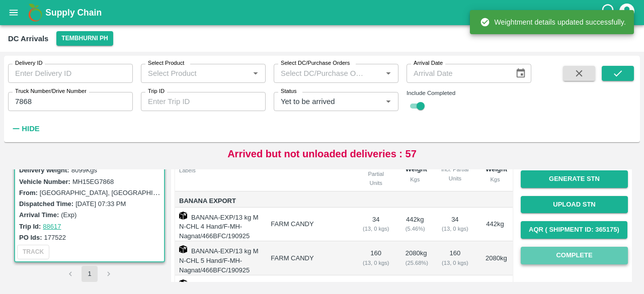
click at [575, 253] on button "Complete" at bounding box center [574, 256] width 107 height 18
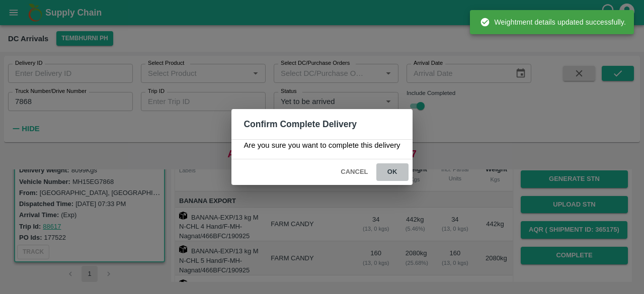
click at [391, 170] on button "ok" at bounding box center [392, 173] width 32 height 18
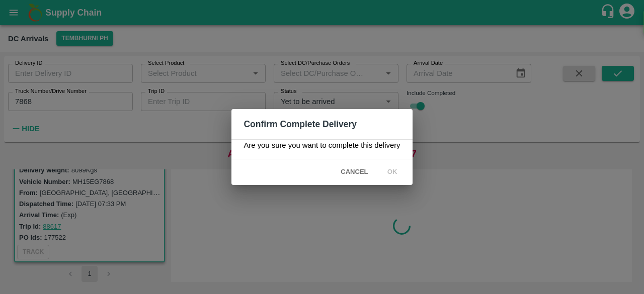
scroll to position [0, 0]
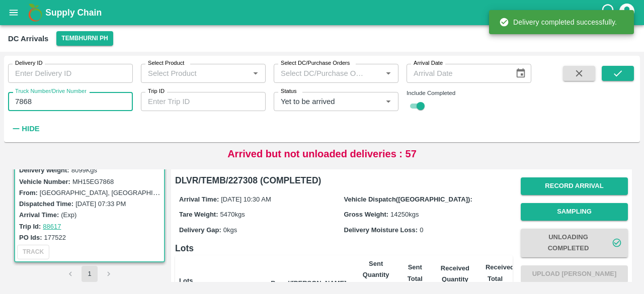
click at [24, 103] on input "7868" at bounding box center [70, 101] width 125 height 19
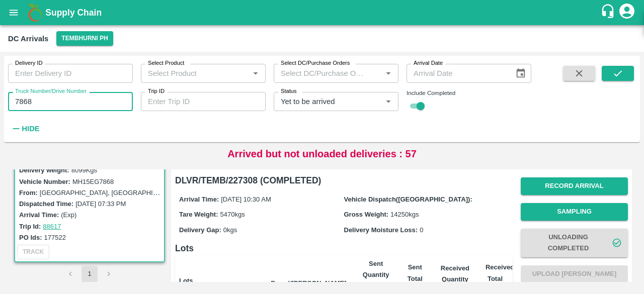
click at [24, 103] on input "7868" at bounding box center [70, 101] width 125 height 19
type input "5031"
click at [616, 79] on icon "submit" at bounding box center [617, 73] width 11 height 11
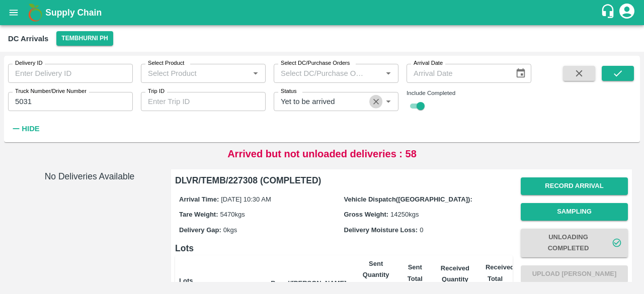
click at [375, 100] on icon "Clear" at bounding box center [376, 102] width 10 height 10
click at [625, 68] on button "submit" at bounding box center [618, 73] width 32 height 15
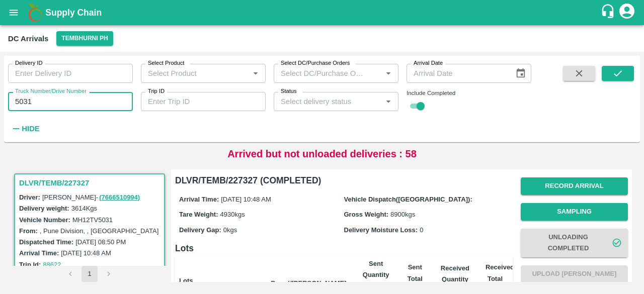
click at [20, 101] on input "5031" at bounding box center [70, 101] width 125 height 19
type input "3780"
click at [619, 66] on button "submit" at bounding box center [618, 73] width 32 height 15
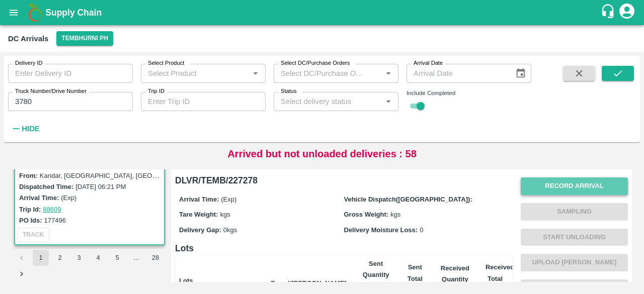
click at [565, 188] on button "Record Arrival" at bounding box center [574, 187] width 107 height 18
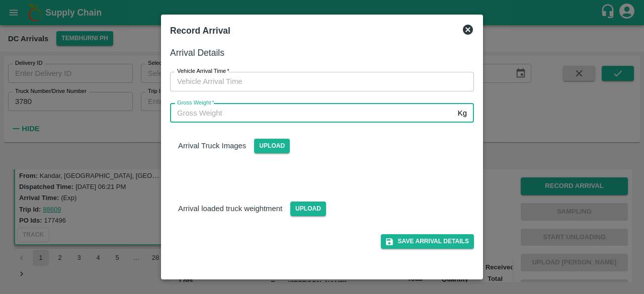
click at [284, 118] on input "Gross Weight   *" at bounding box center [312, 113] width 284 height 19
type input "14040"
type input "DD/MM/YYYY hh:mm aa"
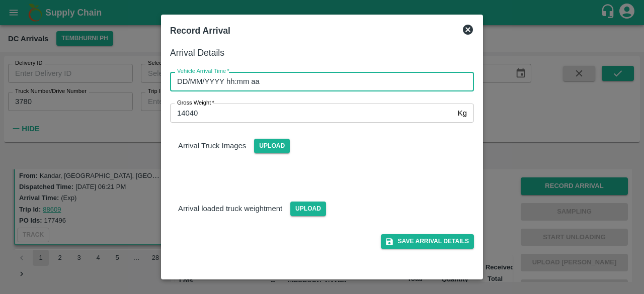
click at [291, 85] on input "DD/MM/YYYY hh:mm aa" at bounding box center [318, 81] width 297 height 19
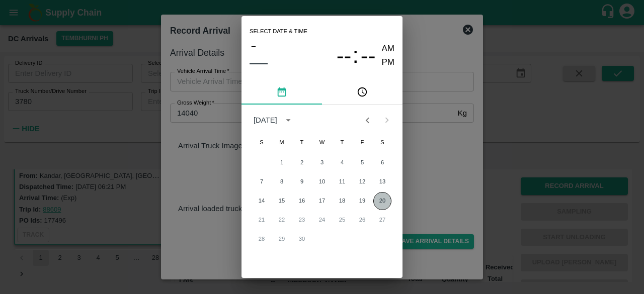
click at [382, 201] on button "20" at bounding box center [382, 201] width 18 height 18
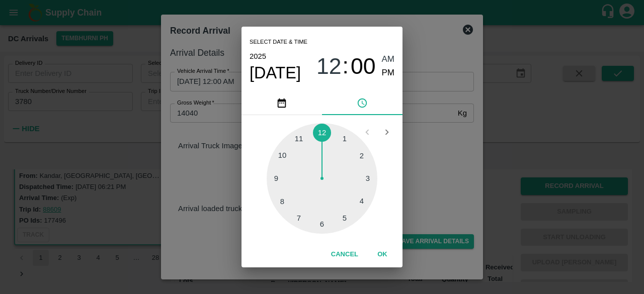
click at [430, 43] on div "Select date & time [DATE] 12 : 00 AM PM 1 2 3 4 5 6 7 8 9 10 11 12 Cancel OK" at bounding box center [322, 147] width 644 height 294
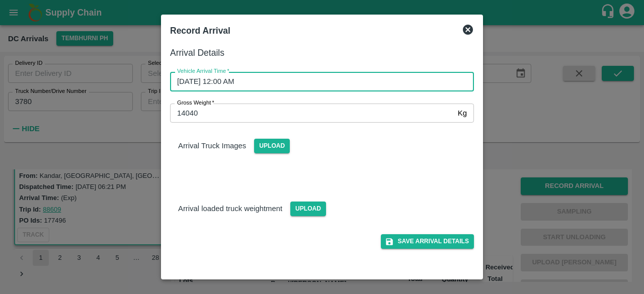
click at [193, 83] on input "[DATE] 12:00 AM" at bounding box center [318, 81] width 297 height 19
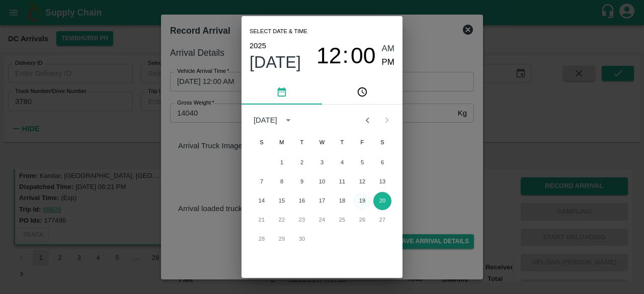
click at [359, 204] on button "19" at bounding box center [362, 201] width 18 height 18
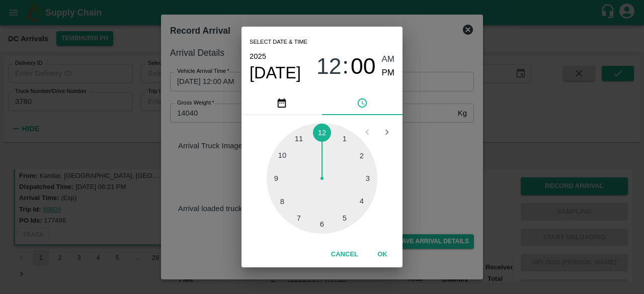
click at [277, 179] on div at bounding box center [322, 178] width 111 height 111
click at [284, 201] on div at bounding box center [322, 178] width 111 height 111
type input "[DATE] 09:40 AM"
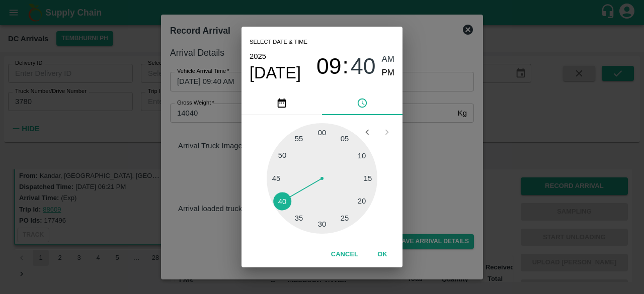
click at [413, 147] on div "Select date & time [DATE] 09 : 40 AM PM 05 10 15 20 25 30 35 40 45 50 55 00 Can…" at bounding box center [322, 147] width 644 height 294
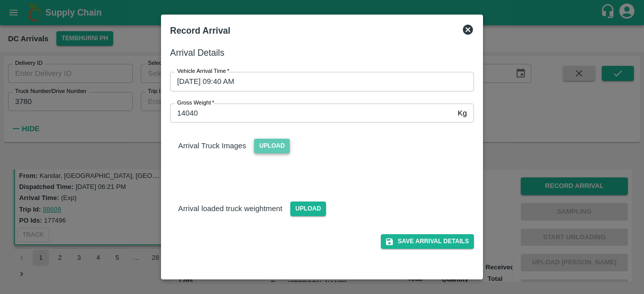
click at [263, 146] on span "Upload" at bounding box center [272, 146] width 36 height 15
click at [0, 0] on input "Upload" at bounding box center [0, 0] width 0 height 0
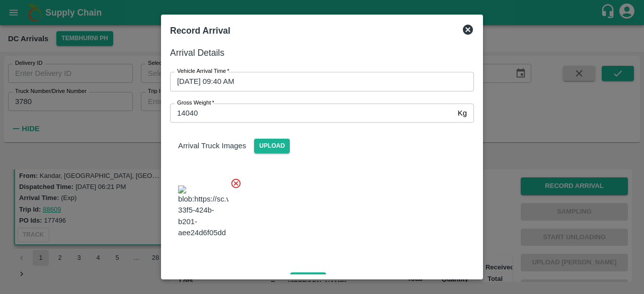
scroll to position [63, 0]
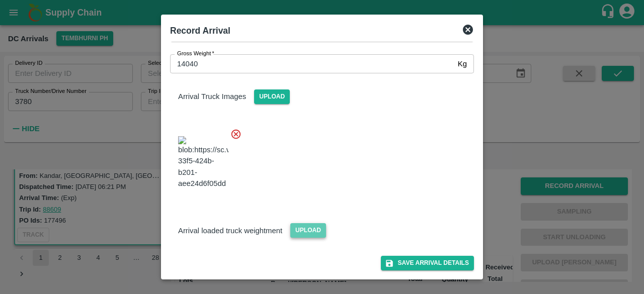
click at [314, 231] on span "Upload" at bounding box center [308, 230] width 36 height 15
click at [0, 0] on input "Upload" at bounding box center [0, 0] width 0 height 0
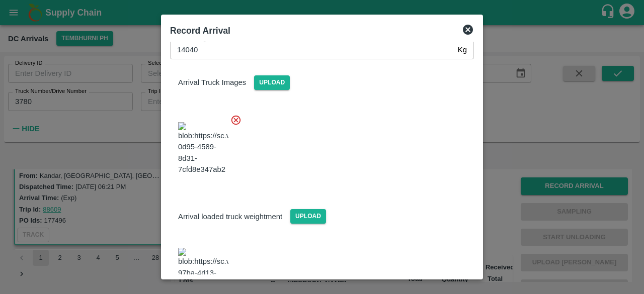
scroll to position [109, 0]
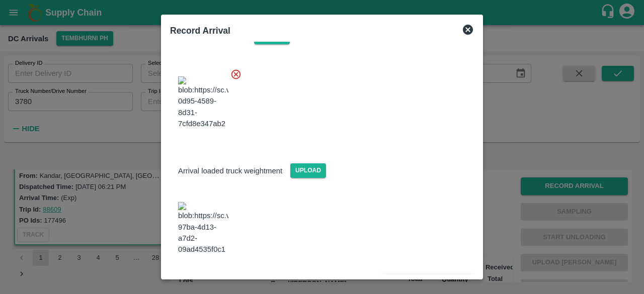
click at [425, 275] on button "Save Arrival Details" at bounding box center [427, 282] width 93 height 15
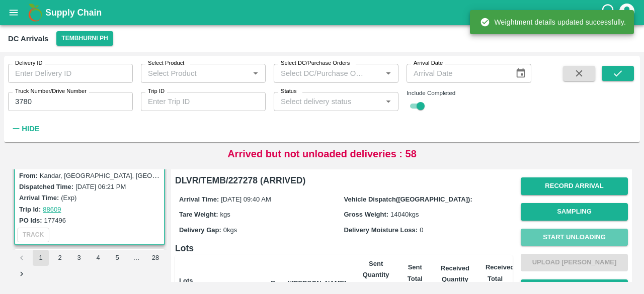
click at [566, 237] on button "Start Unloading" at bounding box center [574, 238] width 107 height 18
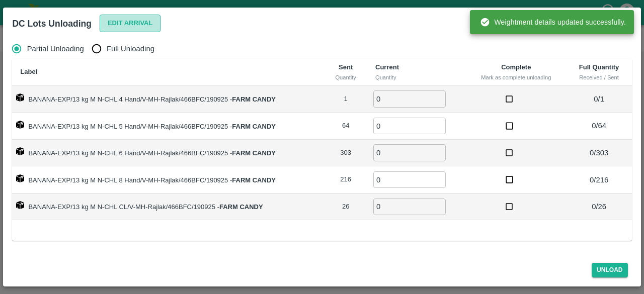
click at [122, 24] on button "Edit Arrival" at bounding box center [130, 24] width 61 height 18
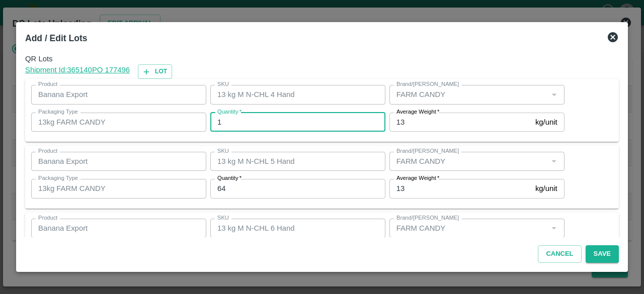
click at [232, 125] on input "1" at bounding box center [297, 122] width 175 height 19
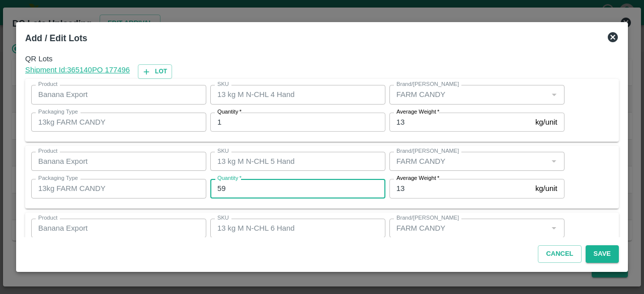
type input "59"
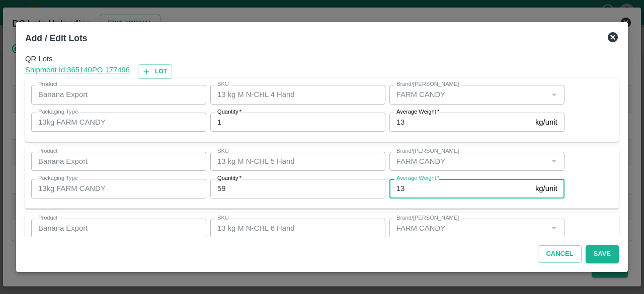
scroll to position [112, 0]
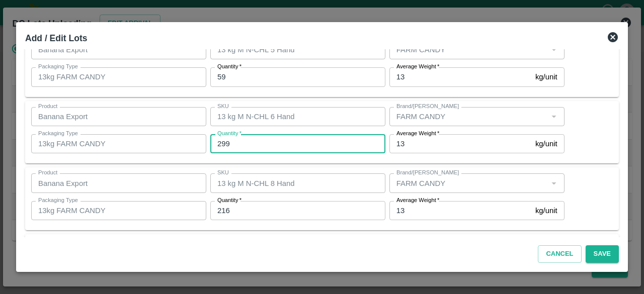
type input "299"
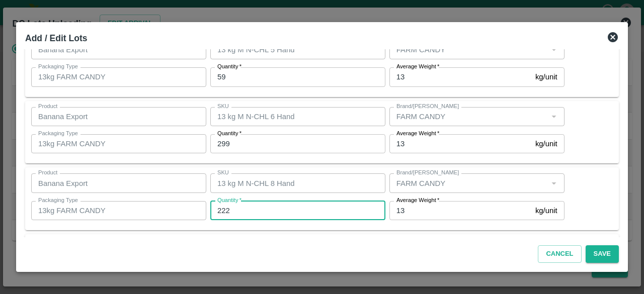
type input "222"
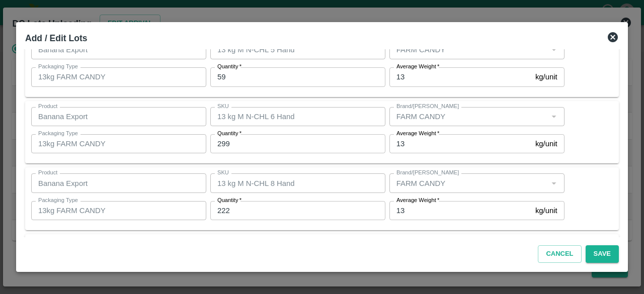
scroll to position [179, 0]
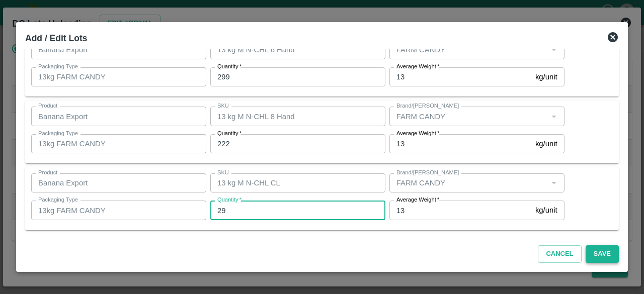
type input "29"
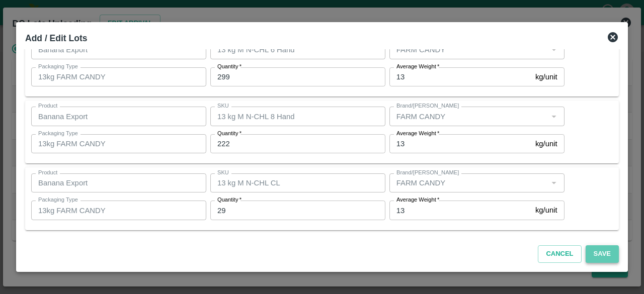
click at [604, 253] on button "Save" at bounding box center [602, 255] width 33 height 18
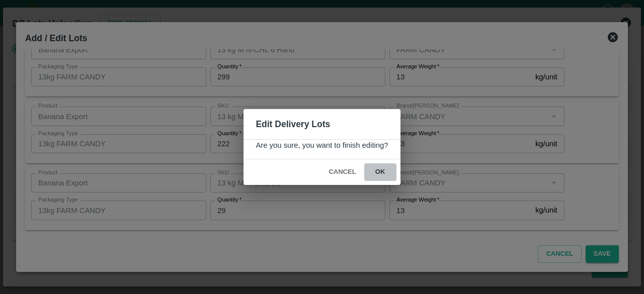
click at [382, 173] on button "ok" at bounding box center [380, 173] width 32 height 18
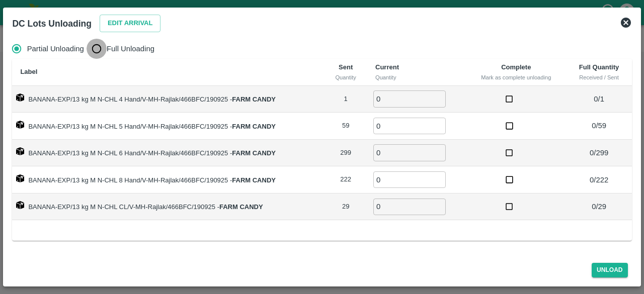
click at [98, 49] on input "Full Unloading" at bounding box center [97, 49] width 20 height 20
radio input "true"
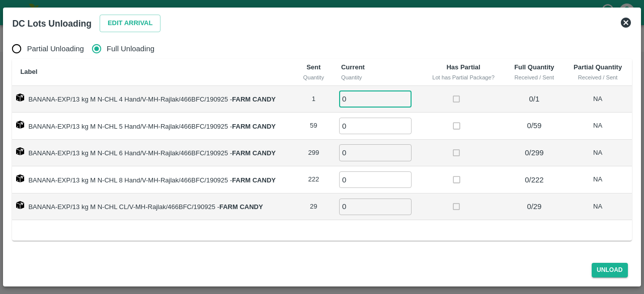
click at [362, 99] on input "0" at bounding box center [375, 99] width 72 height 17
type input "1"
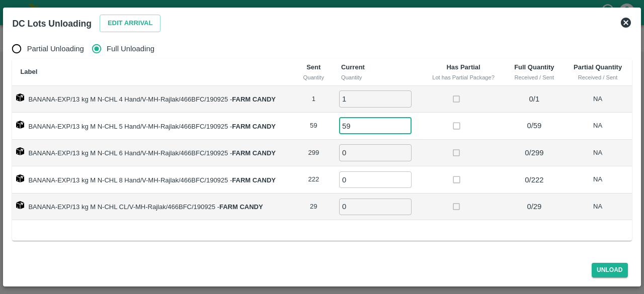
type input "59"
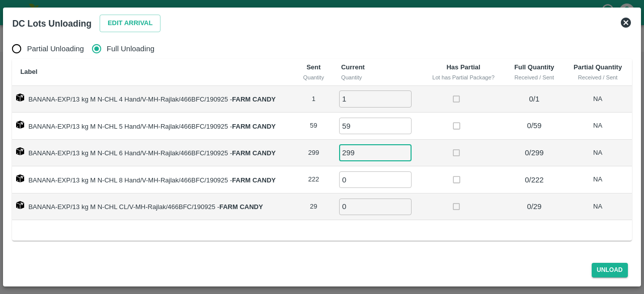
type input "299"
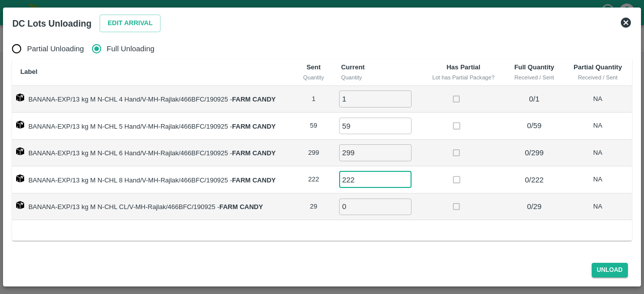
type input "222"
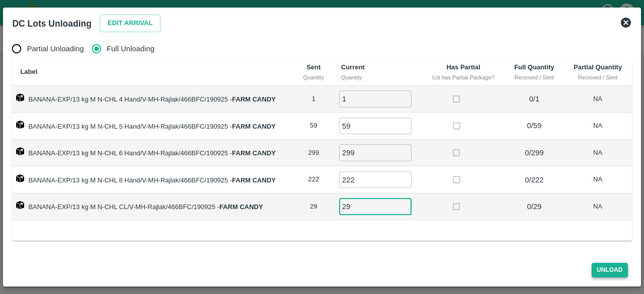
type input "29"
click at [604, 269] on button "Unload" at bounding box center [610, 270] width 36 height 15
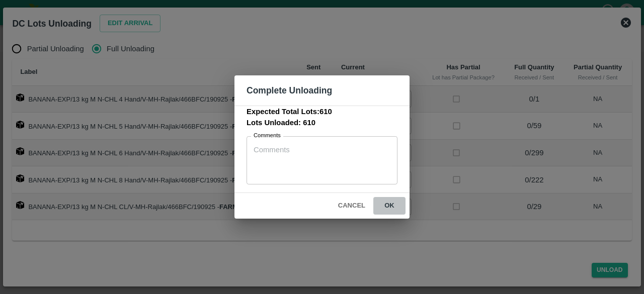
click at [387, 206] on button "ok" at bounding box center [389, 206] width 32 height 18
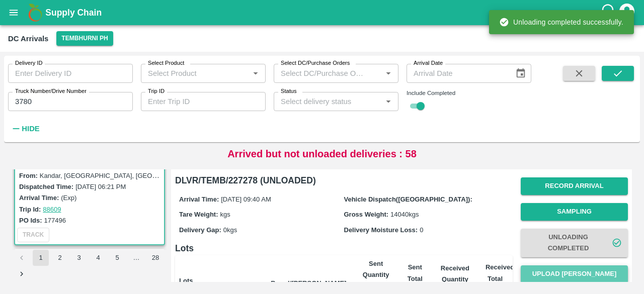
click at [581, 273] on button "Upload [PERSON_NAME]" at bounding box center [574, 275] width 107 height 18
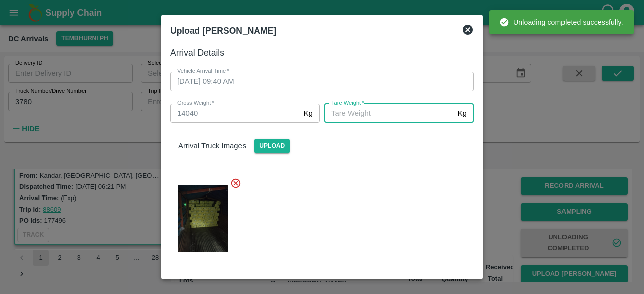
click at [404, 113] on input "[PERSON_NAME]   *" at bounding box center [389, 113] width 130 height 19
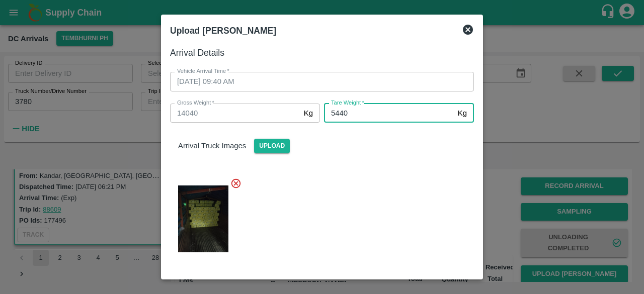
type input "5440"
click at [385, 192] on div at bounding box center [318, 216] width 312 height 93
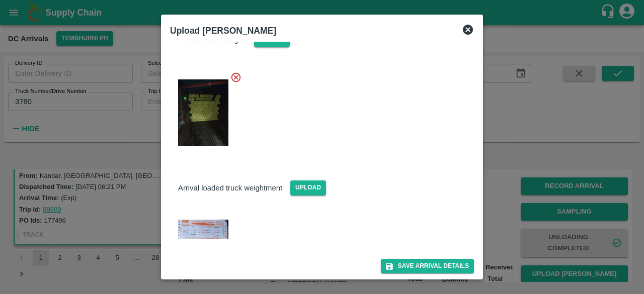
scroll to position [109, 0]
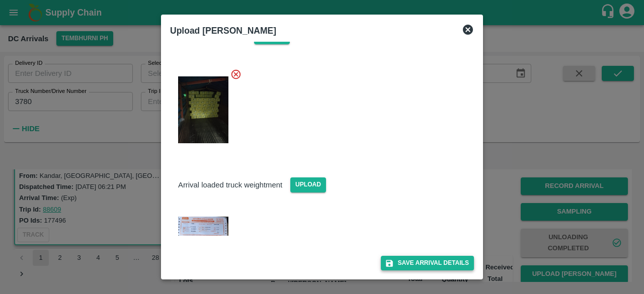
click at [418, 262] on button "Save Arrival Details" at bounding box center [427, 263] width 93 height 15
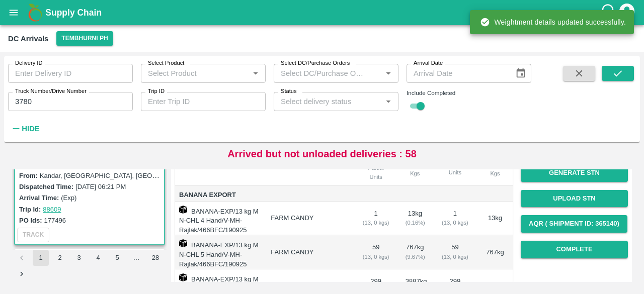
scroll to position [127, 0]
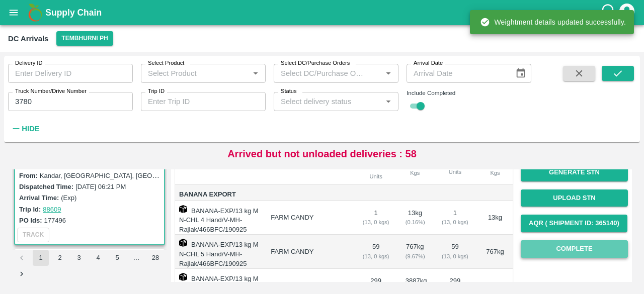
click at [572, 247] on button "Complete" at bounding box center [574, 250] width 107 height 18
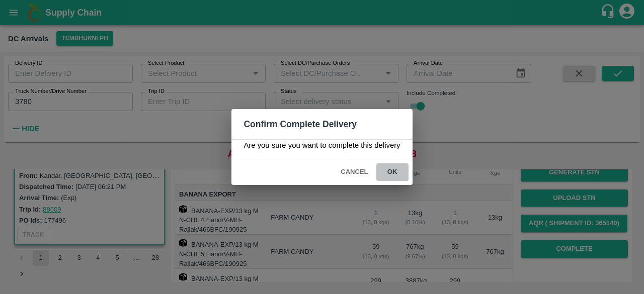
click at [393, 168] on button "ok" at bounding box center [392, 173] width 32 height 18
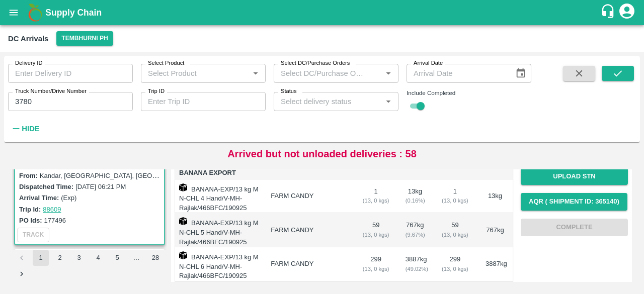
scroll to position [238, 0]
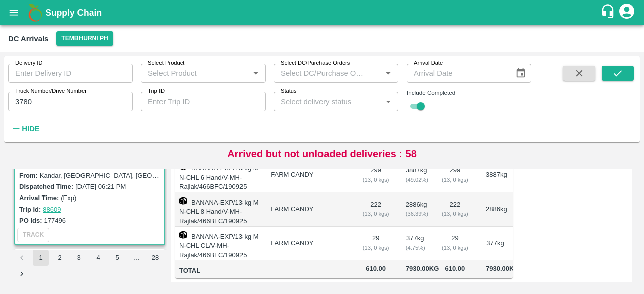
click at [22, 102] on input "3780" at bounding box center [70, 101] width 125 height 19
type input "1664"
click at [613, 73] on icon "submit" at bounding box center [617, 73] width 11 height 11
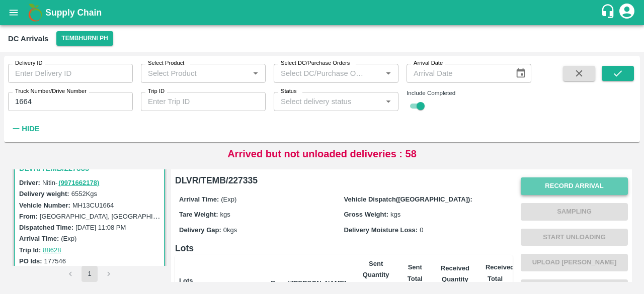
click at [568, 187] on button "Record Arrival" at bounding box center [574, 187] width 107 height 18
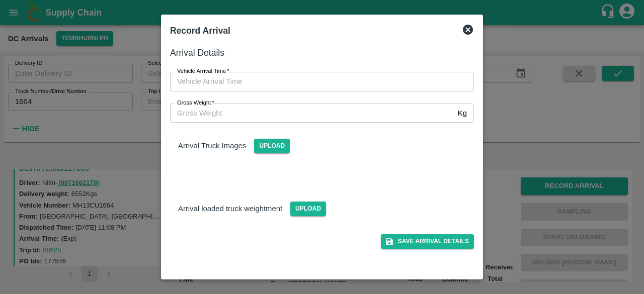
type input "DD/MM/YYYY hh:mm aa"
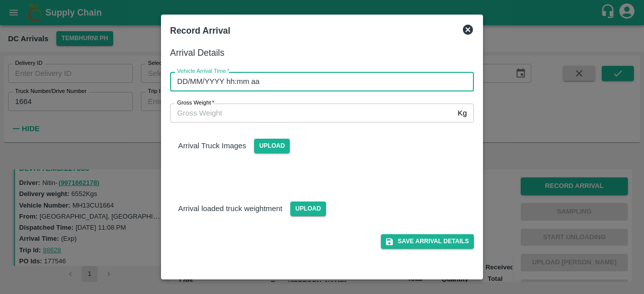
click at [340, 88] on input "DD/MM/YYYY hh:mm aa" at bounding box center [318, 81] width 297 height 19
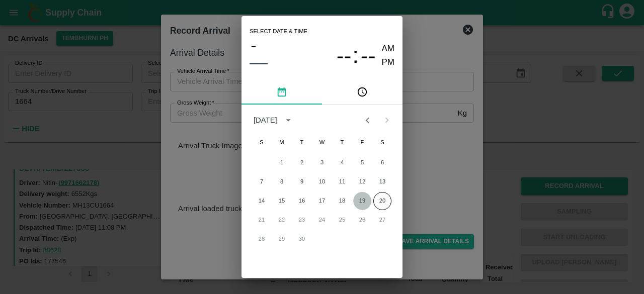
click at [361, 202] on button "19" at bounding box center [362, 201] width 18 height 18
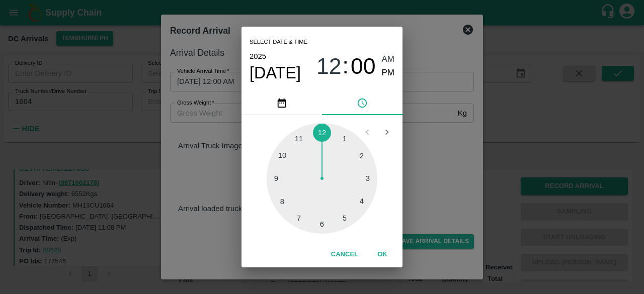
click at [298, 140] on div at bounding box center [322, 178] width 111 height 111
click at [283, 154] on div at bounding box center [322, 178] width 111 height 111
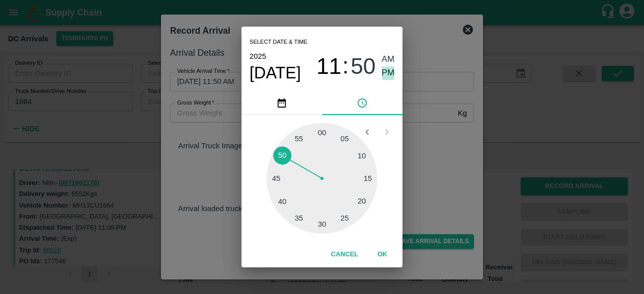
click at [383, 73] on span "PM" at bounding box center [388, 73] width 13 height 14
type input "[DATE] 11:50 PM"
click at [427, 147] on div "Select date & time [DATE] 11 : 50 AM PM 05 10 15 20 25 30 35 40 45 50 55 00 Can…" at bounding box center [322, 147] width 644 height 294
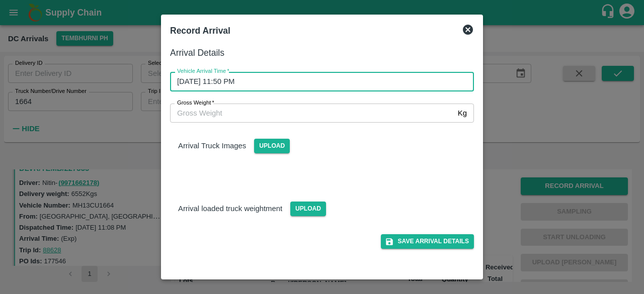
click at [213, 118] on input "Gross Weight   *" at bounding box center [312, 113] width 284 height 19
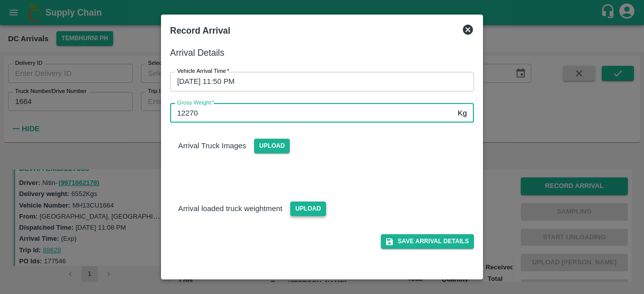
type input "12270"
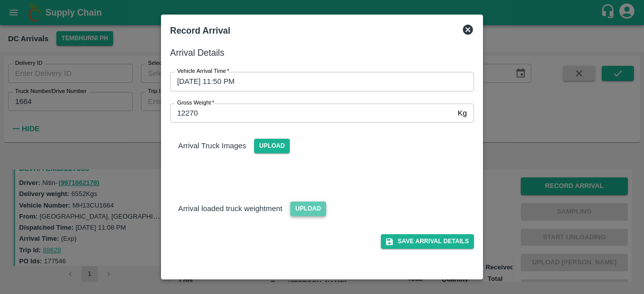
click at [305, 206] on span "Upload" at bounding box center [308, 209] width 36 height 15
click at [0, 0] on input "Upload" at bounding box center [0, 0] width 0 height 0
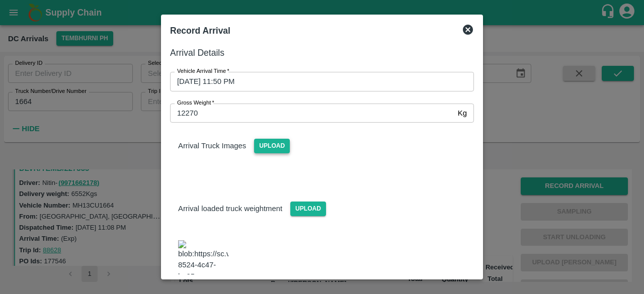
click at [272, 148] on span "Upload" at bounding box center [272, 146] width 36 height 15
click at [0, 0] on input "Upload" at bounding box center [0, 0] width 0 height 0
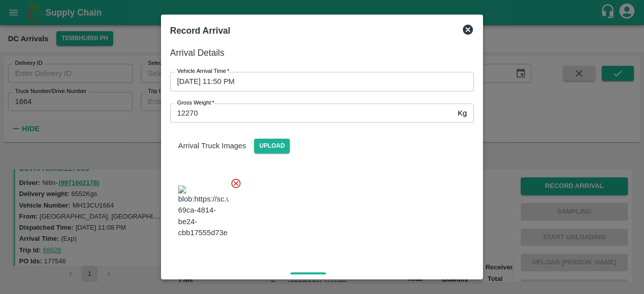
scroll to position [115, 0]
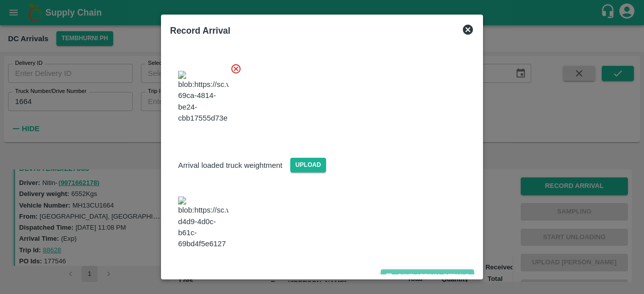
click at [422, 270] on button "Save Arrival Details" at bounding box center [427, 277] width 93 height 15
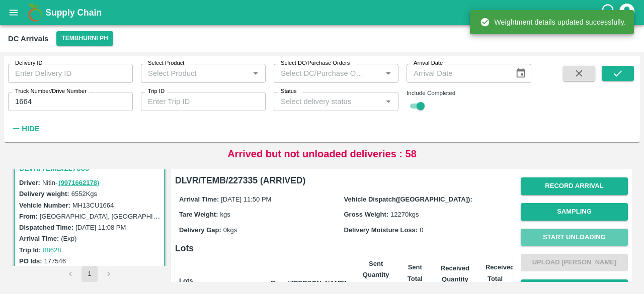
click at [569, 240] on button "Start Unloading" at bounding box center [574, 238] width 107 height 18
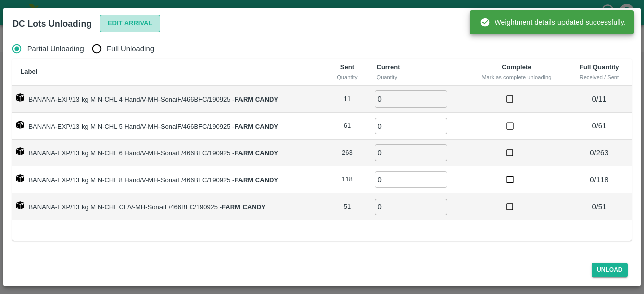
click at [126, 24] on button "Edit Arrival" at bounding box center [130, 24] width 61 height 18
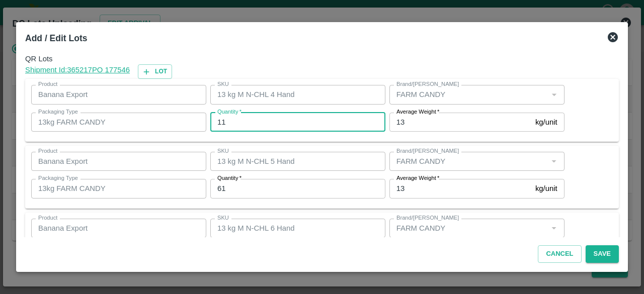
click at [220, 118] on input "11" at bounding box center [297, 122] width 175 height 19
type input "12"
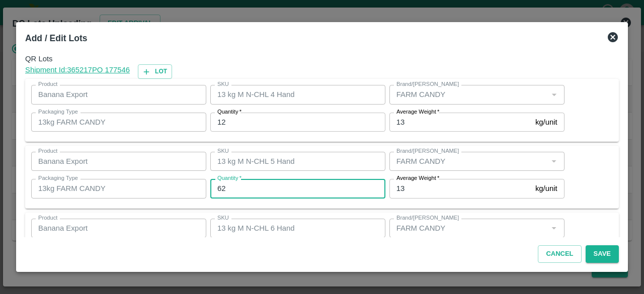
type input "62"
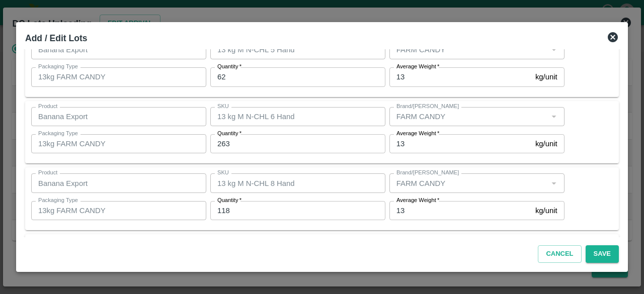
scroll to position [179, 0]
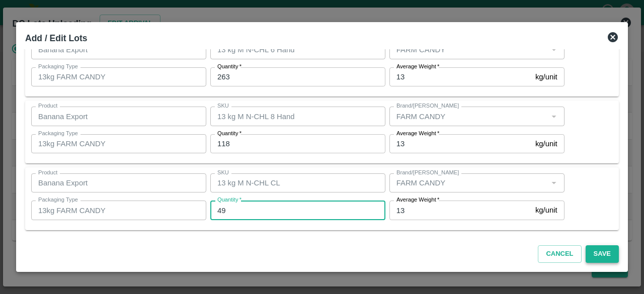
type input "49"
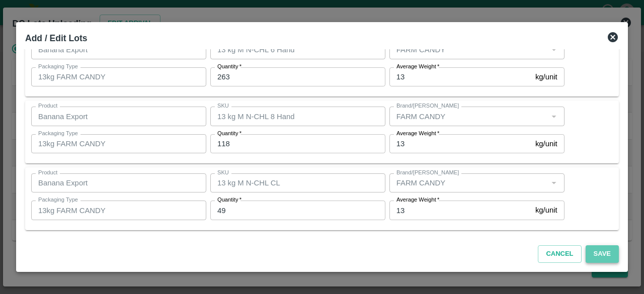
click at [598, 250] on button "Save" at bounding box center [602, 255] width 33 height 18
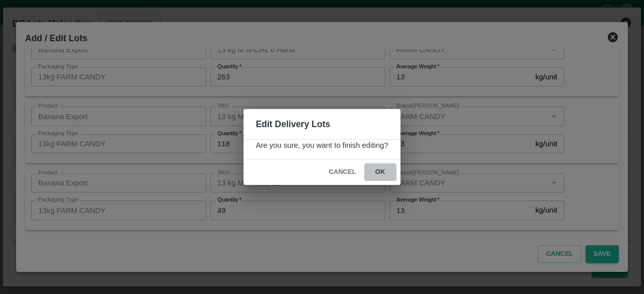
click at [377, 169] on button "ok" at bounding box center [380, 173] width 32 height 18
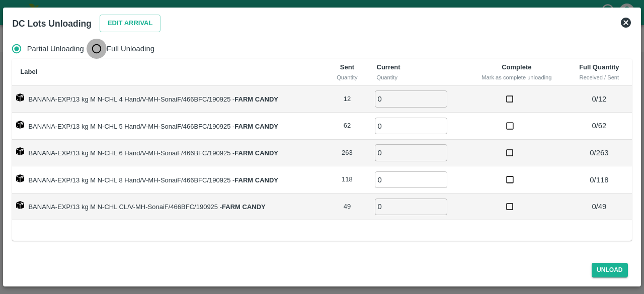
click at [101, 49] on input "Full Unloading" at bounding box center [97, 49] width 20 height 20
radio input "true"
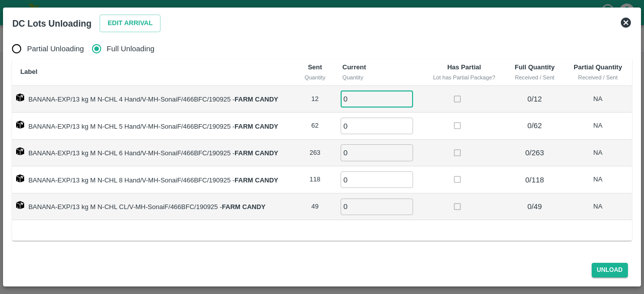
click at [372, 100] on input "0" at bounding box center [377, 99] width 72 height 17
type input "12"
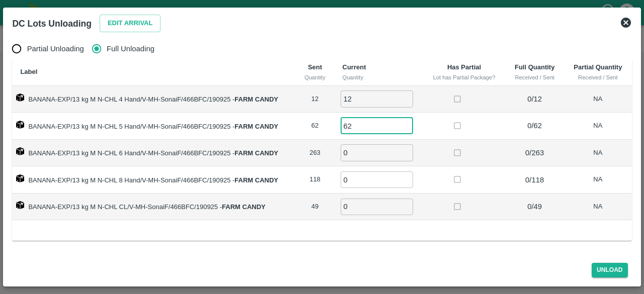
type input "62"
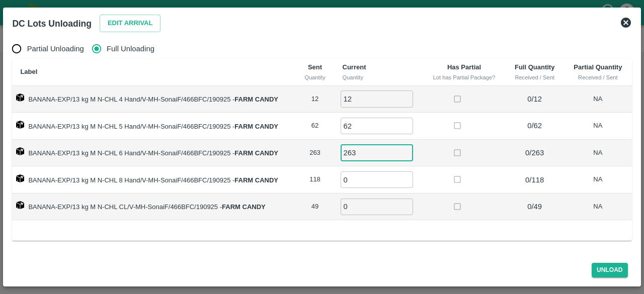
type input "263"
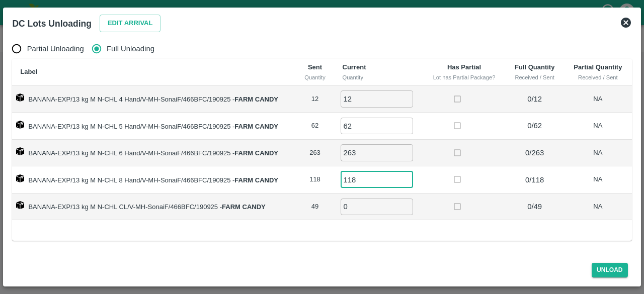
type input "118"
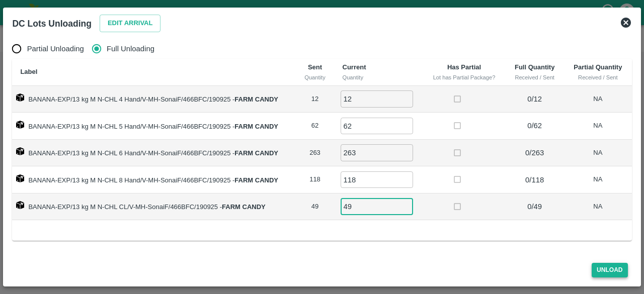
type input "49"
click at [609, 270] on button "Unload" at bounding box center [610, 270] width 36 height 15
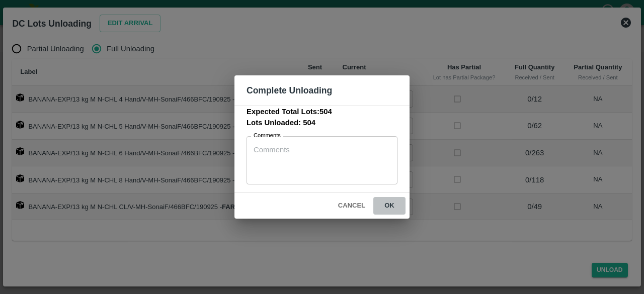
click at [387, 200] on button "ok" at bounding box center [389, 206] width 32 height 18
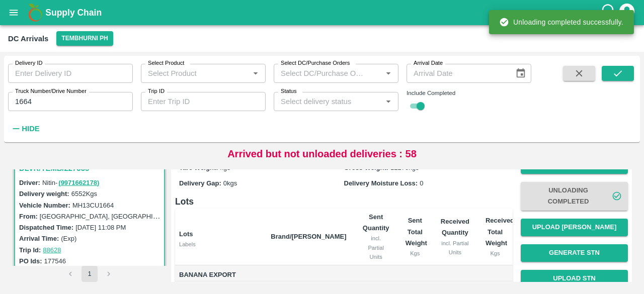
scroll to position [47, 0]
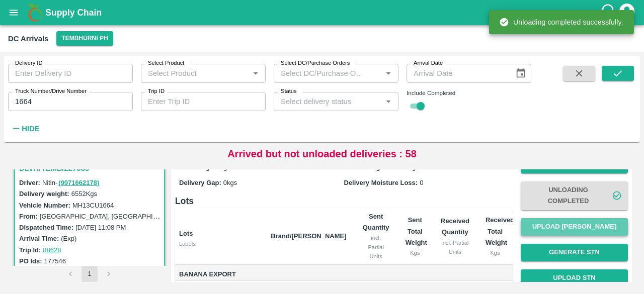
click at [574, 230] on button "Upload [PERSON_NAME]" at bounding box center [574, 227] width 107 height 18
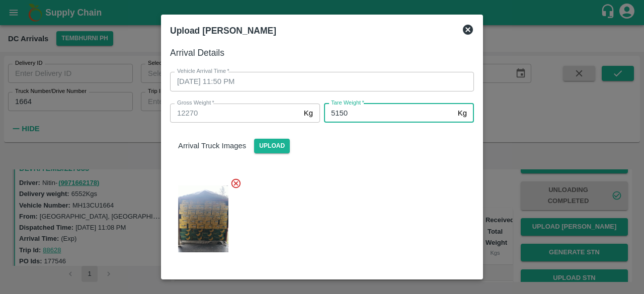
type input "5150"
click at [378, 219] on div at bounding box center [318, 216] width 312 height 93
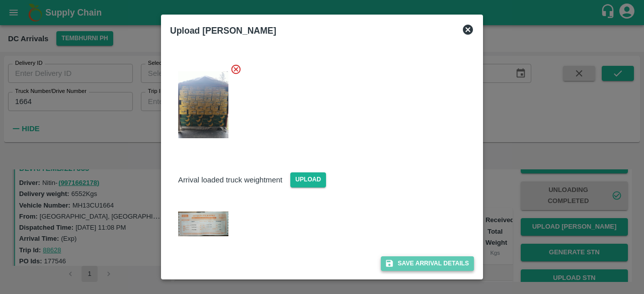
click at [417, 263] on button "Save Arrival Details" at bounding box center [427, 264] width 93 height 15
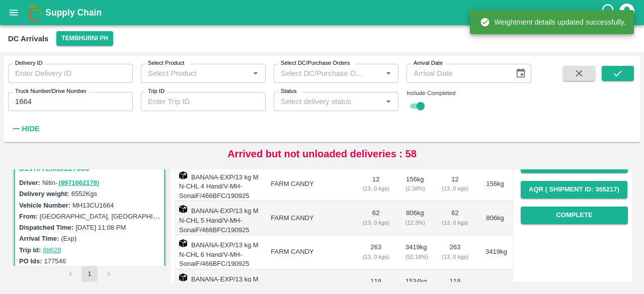
scroll to position [161, 0]
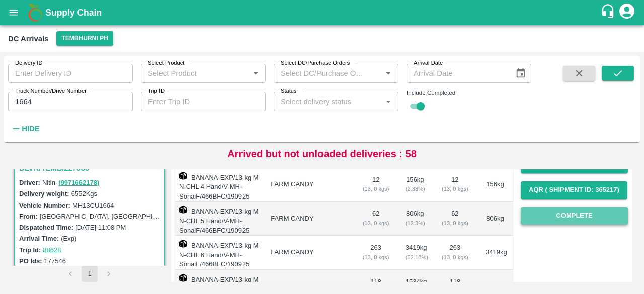
click at [560, 212] on button "Complete" at bounding box center [574, 216] width 107 height 18
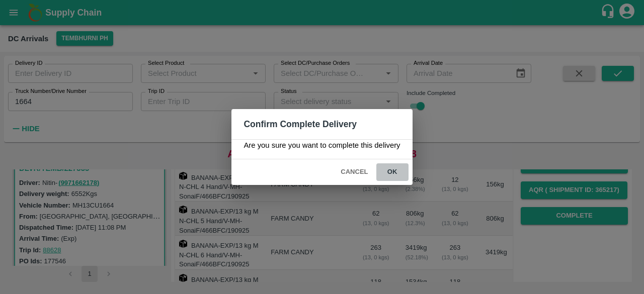
click at [392, 173] on button "ok" at bounding box center [392, 173] width 32 height 18
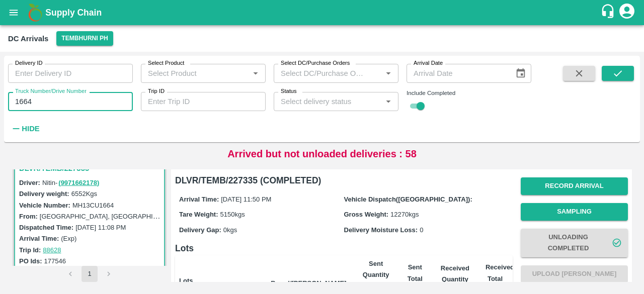
click at [25, 100] on input "1664" at bounding box center [70, 101] width 125 height 19
type input "1104"
click at [620, 71] on icon "submit" at bounding box center [618, 73] width 8 height 6
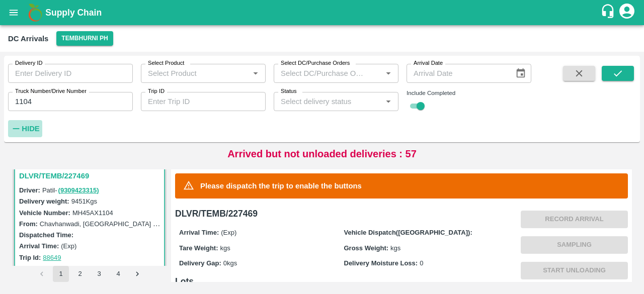
click at [34, 125] on strong "Hide" at bounding box center [31, 129] width 18 height 8
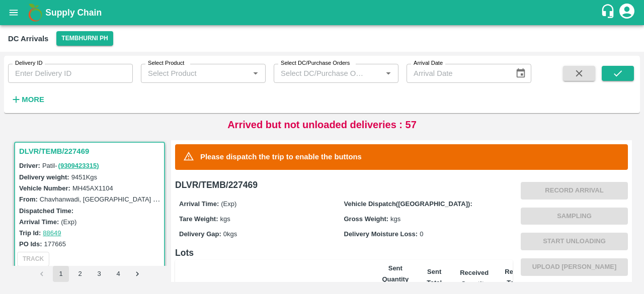
scroll to position [3, 0]
click at [22, 99] on strong "More" at bounding box center [33, 100] width 23 height 8
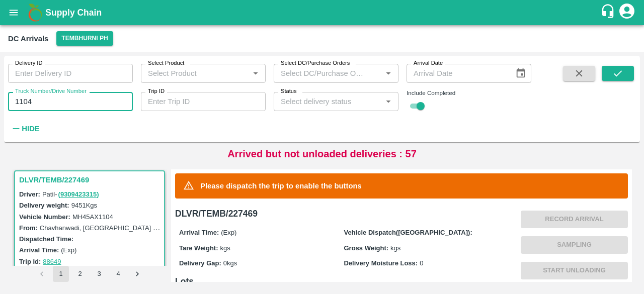
click at [22, 99] on input "1104" at bounding box center [70, 101] width 125 height 19
type input "3636"
click at [611, 72] on button "submit" at bounding box center [618, 73] width 32 height 15
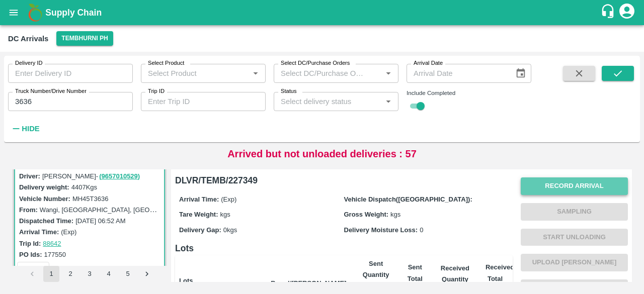
click at [558, 190] on button "Record Arrival" at bounding box center [574, 187] width 107 height 18
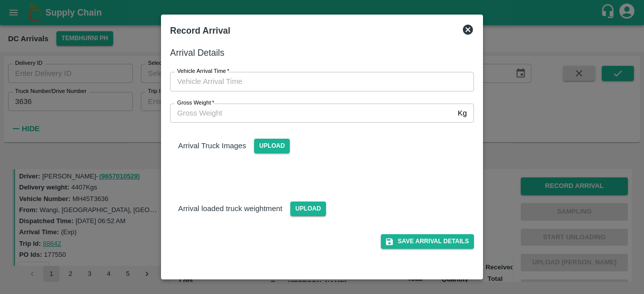
type input "DD/MM/YYYY hh:mm aa"
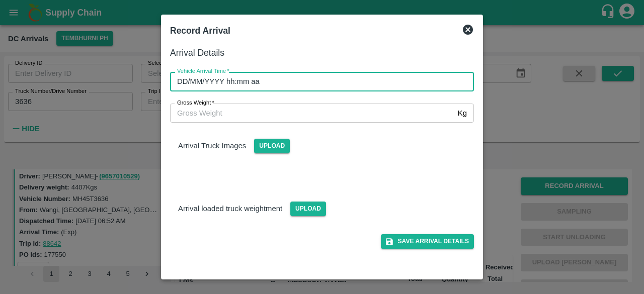
click at [342, 83] on input "DD/MM/YYYY hh:mm aa" at bounding box center [318, 81] width 297 height 19
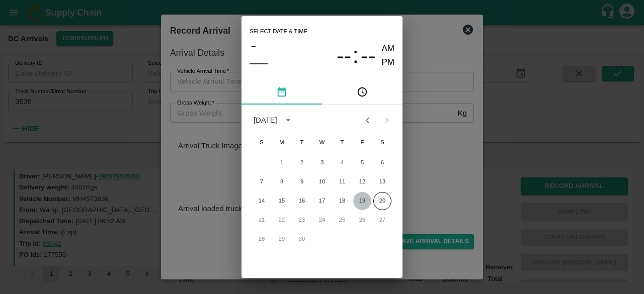
click at [357, 202] on button "19" at bounding box center [362, 201] width 18 height 18
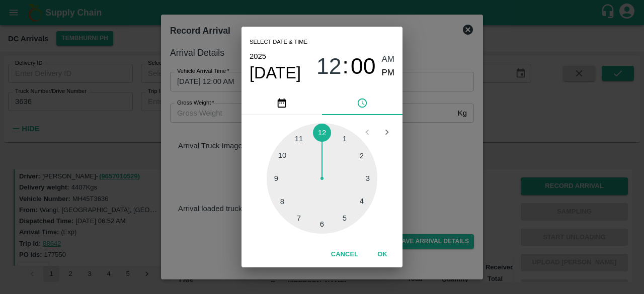
click at [297, 139] on div at bounding box center [322, 178] width 111 height 111
click at [322, 225] on div at bounding box center [322, 178] width 111 height 111
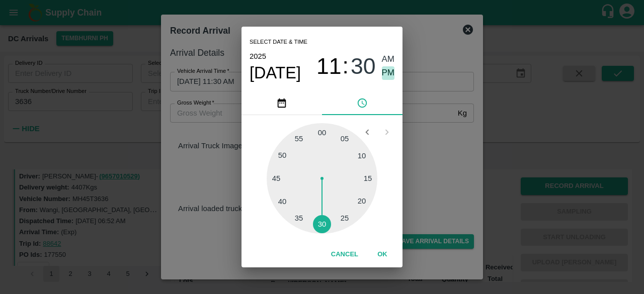
click at [386, 67] on span "PM" at bounding box center [388, 73] width 13 height 14
type input "[DATE] 11:30 PM"
click at [431, 150] on div "Select date & time [DATE] 11 : 30 AM PM 05 10 15 20 25 30 35 40 45 50 55 00 Can…" at bounding box center [322, 147] width 644 height 294
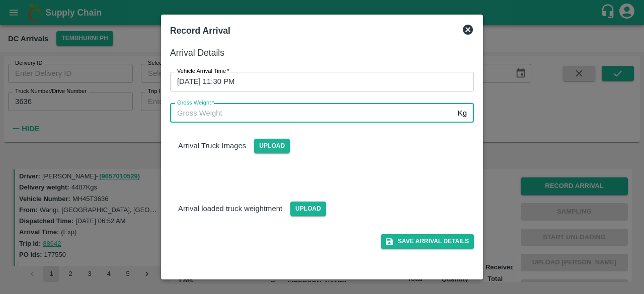
click at [210, 112] on input "Gross Weight   *" at bounding box center [312, 113] width 284 height 19
type input "10130"
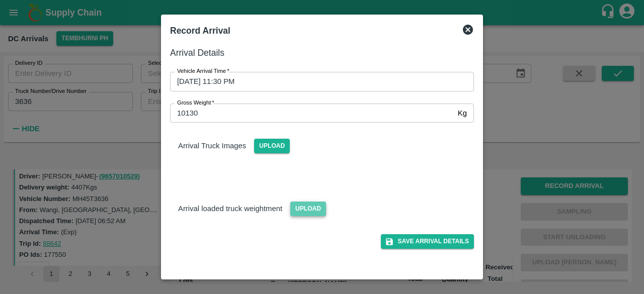
click at [308, 207] on span "Upload" at bounding box center [308, 209] width 36 height 15
click at [0, 0] on input "Upload" at bounding box center [0, 0] width 0 height 0
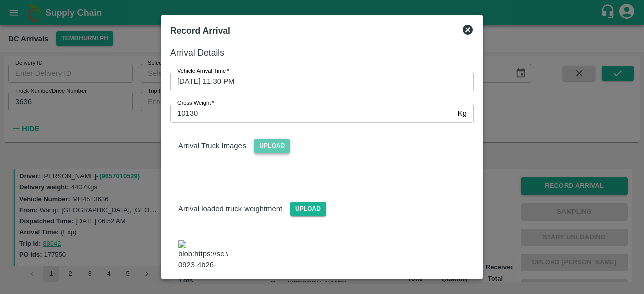
click at [271, 142] on span "Upload" at bounding box center [272, 146] width 36 height 15
click at [0, 0] on input "Upload" at bounding box center [0, 0] width 0 height 0
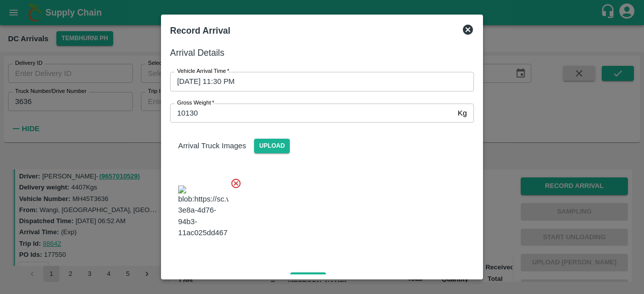
scroll to position [111, 0]
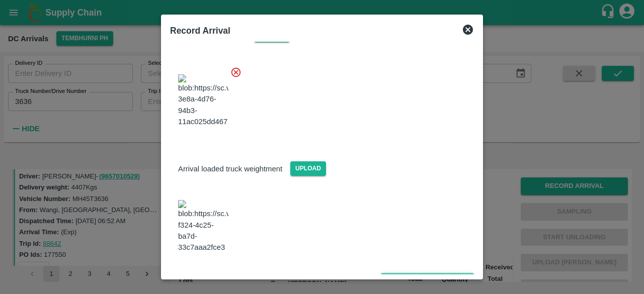
click at [422, 273] on button "Save Arrival Details" at bounding box center [427, 280] width 93 height 15
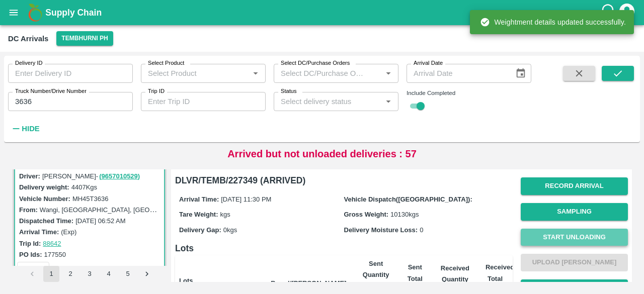
click at [576, 240] on button "Start Unloading" at bounding box center [574, 238] width 107 height 18
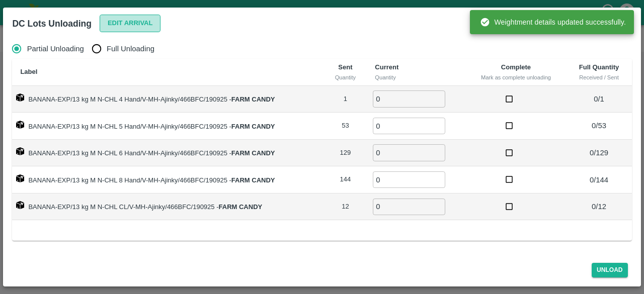
click at [131, 22] on button "Edit Arrival" at bounding box center [130, 24] width 61 height 18
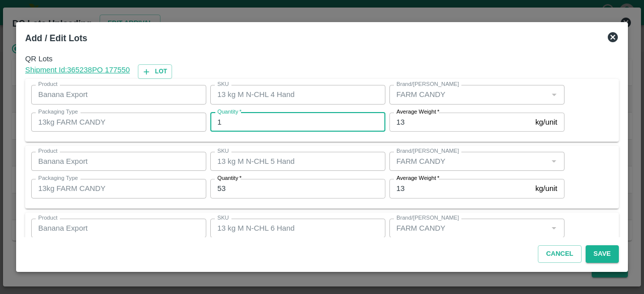
click at [267, 120] on input "1" at bounding box center [297, 122] width 175 height 19
type input "0"
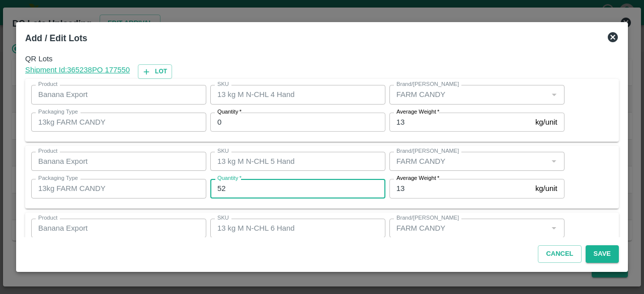
type input "52"
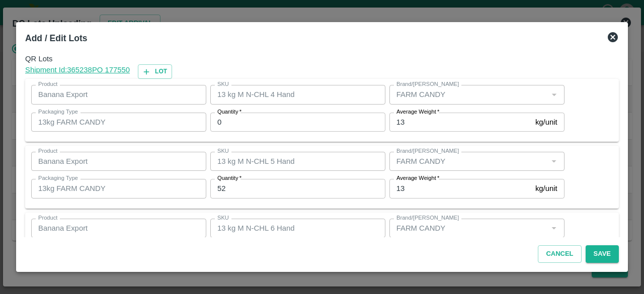
scroll to position [112, 0]
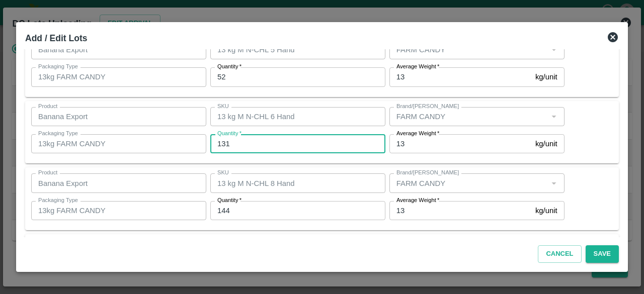
type input "131"
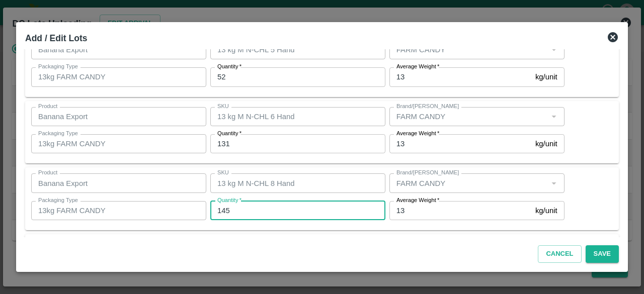
type input "145"
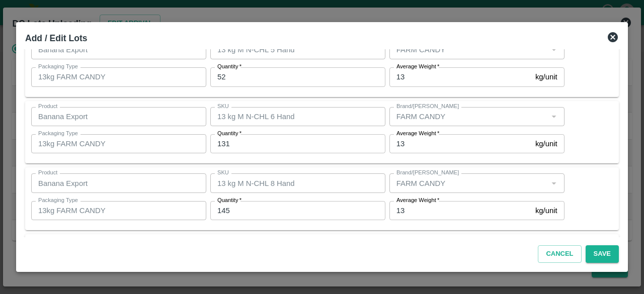
scroll to position [179, 0]
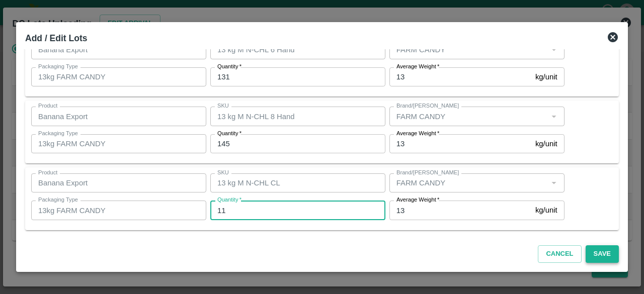
type input "11"
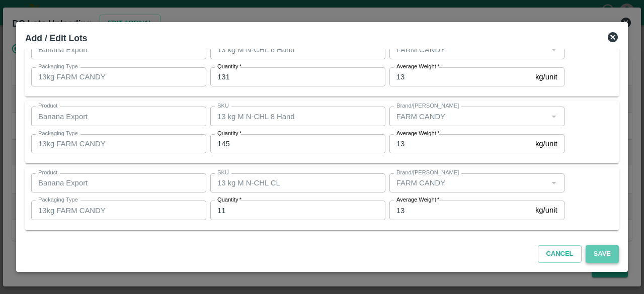
click at [603, 256] on button "Save" at bounding box center [602, 255] width 33 height 18
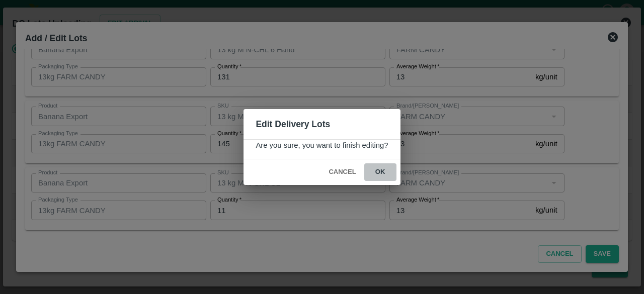
click at [378, 172] on button "ok" at bounding box center [380, 173] width 32 height 18
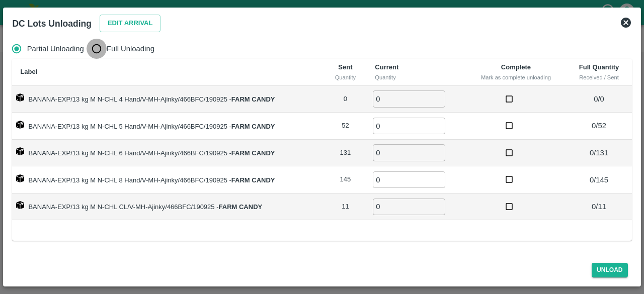
click at [102, 51] on input "Full Unloading" at bounding box center [97, 49] width 20 height 20
radio input "true"
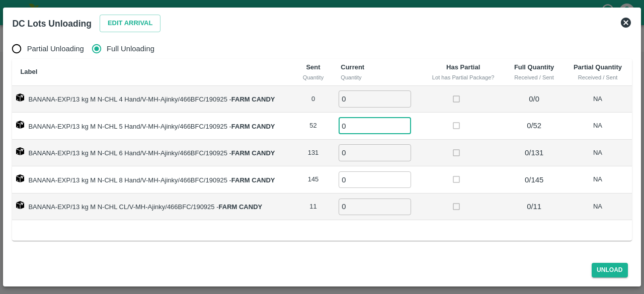
click at [359, 128] on input "0" at bounding box center [375, 126] width 72 height 17
type input "52"
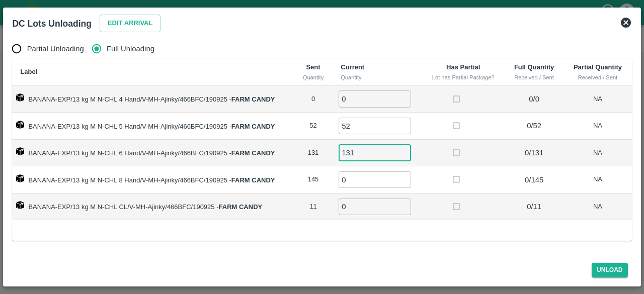
type input "131"
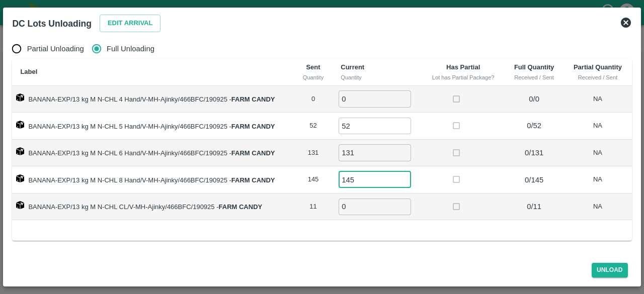
type input "145"
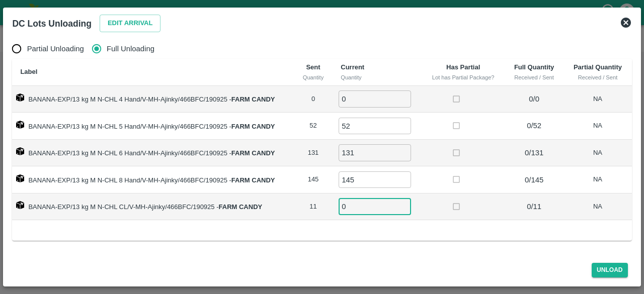
click at [353, 202] on input "0" at bounding box center [375, 207] width 72 height 17
type input "011"
click at [615, 272] on button "Unload" at bounding box center [610, 270] width 36 height 15
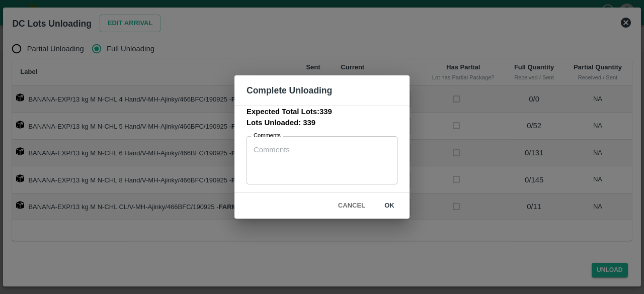
click at [389, 197] on div "Cancel ok" at bounding box center [321, 206] width 175 height 26
click at [388, 203] on button "ok" at bounding box center [389, 206] width 32 height 18
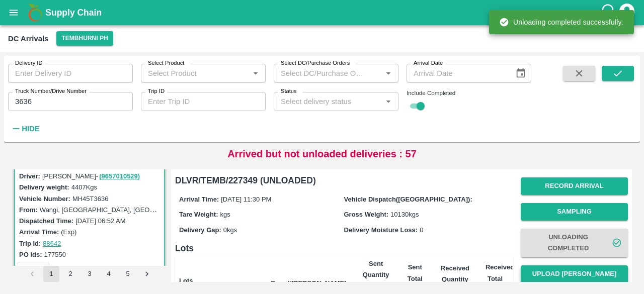
click at [583, 276] on button "Upload [PERSON_NAME]" at bounding box center [574, 275] width 107 height 18
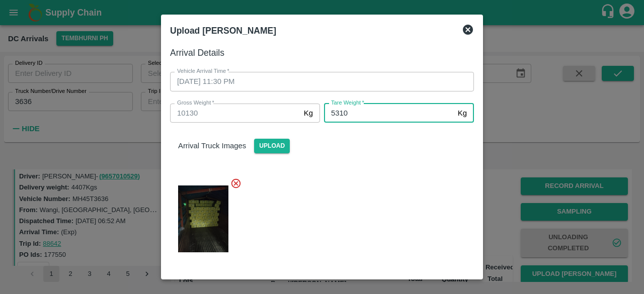
type input "5310"
click at [386, 198] on div at bounding box center [318, 216] width 312 height 93
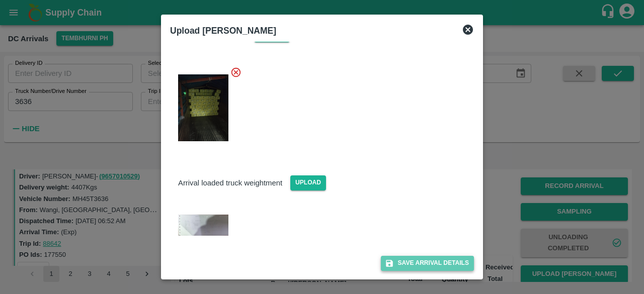
click at [424, 261] on button "Save Arrival Details" at bounding box center [427, 263] width 93 height 15
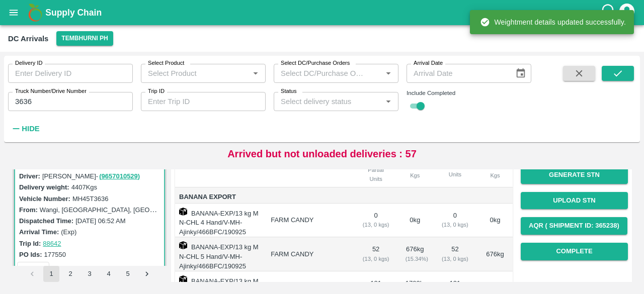
scroll to position [125, 0]
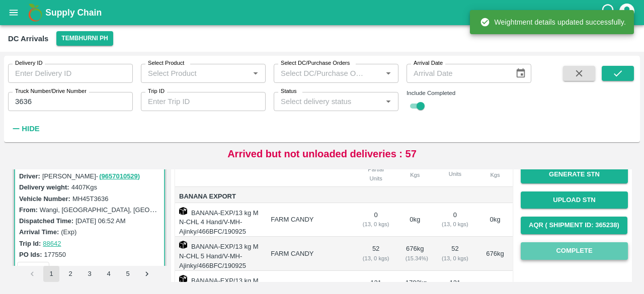
click at [567, 253] on button "Complete" at bounding box center [574, 252] width 107 height 18
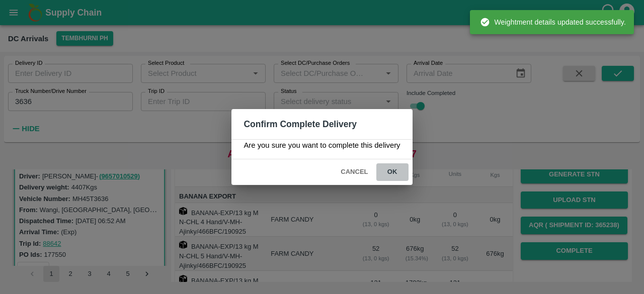
click at [392, 171] on button "ok" at bounding box center [392, 173] width 32 height 18
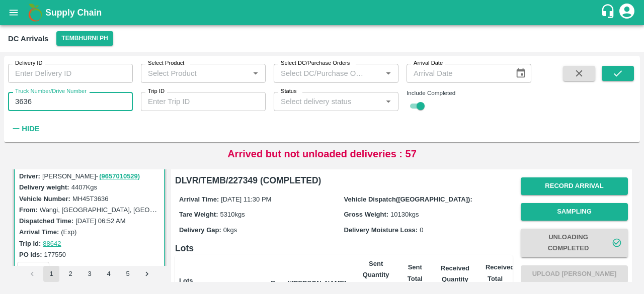
click at [26, 102] on input "3636" at bounding box center [70, 101] width 125 height 19
click at [612, 81] on button "submit" at bounding box center [618, 73] width 32 height 15
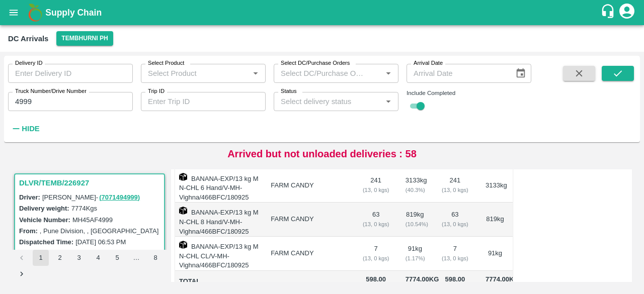
scroll to position [314, 0]
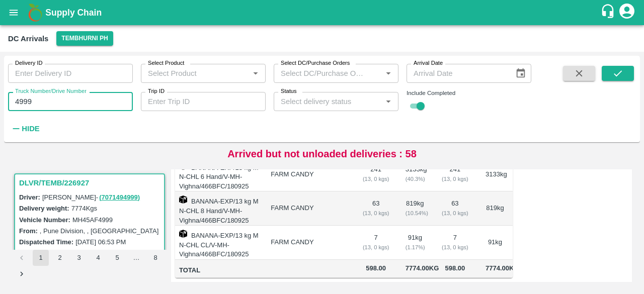
click at [25, 102] on input "4999" at bounding box center [70, 101] width 125 height 19
type input "5815"
click at [627, 76] on button "submit" at bounding box center [618, 73] width 32 height 15
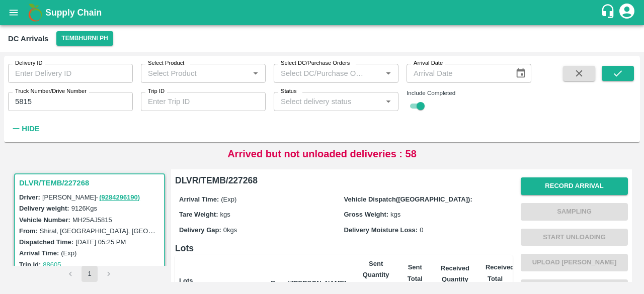
click at [119, 218] on div "Vehicle Number: MH25AJ5815" at bounding box center [91, 219] width 144 height 11
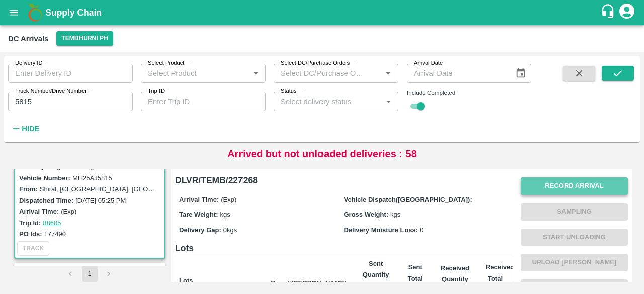
click at [574, 184] on button "Record Arrival" at bounding box center [574, 187] width 107 height 18
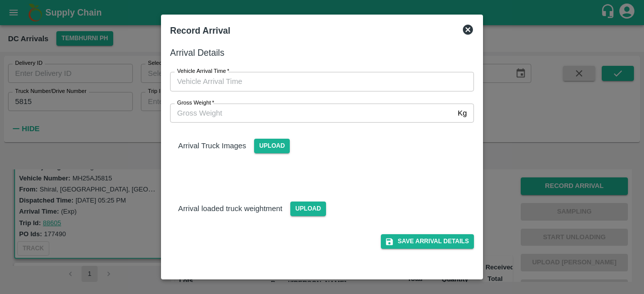
type input "DD/MM/YYYY hh:mm aa"
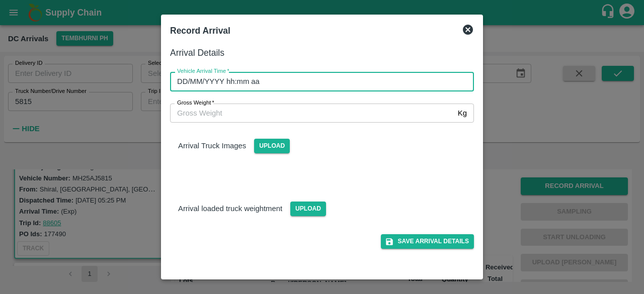
click at [353, 89] on input "DD/MM/YYYY hh:mm aa" at bounding box center [318, 81] width 297 height 19
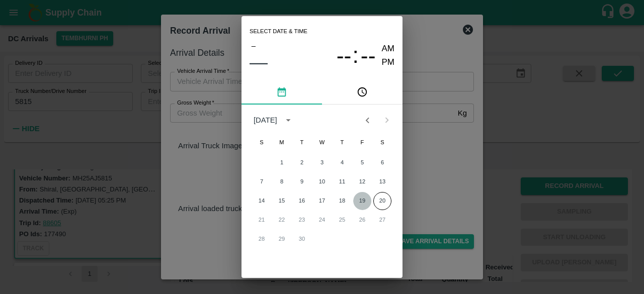
click at [363, 202] on button "19" at bounding box center [362, 201] width 18 height 18
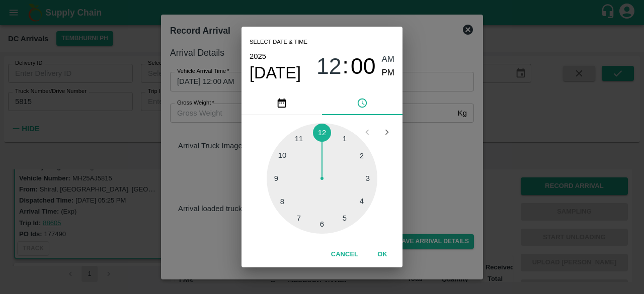
click at [297, 219] on div at bounding box center [322, 178] width 111 height 111
click at [286, 151] on div at bounding box center [322, 178] width 111 height 111
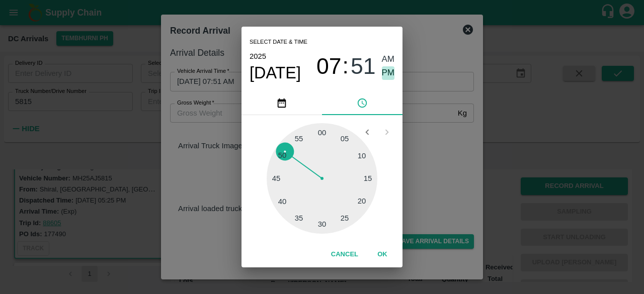
click at [385, 68] on span "PM" at bounding box center [388, 73] width 13 height 14
type input "[DATE] 07:51 PM"
click at [445, 162] on div "Select date & time [DATE] 07 : 51 AM PM 05 10 15 20 25 30 35 40 45 50 55 00 Can…" at bounding box center [322, 147] width 644 height 294
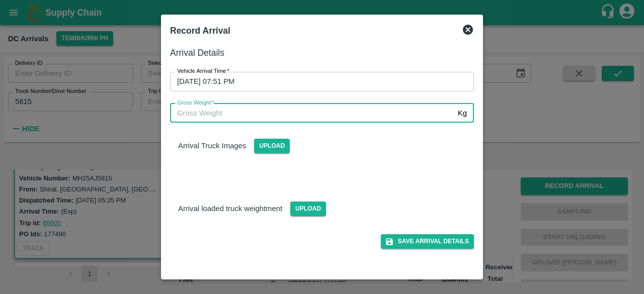
click at [207, 110] on input "Gross Weight   *" at bounding box center [312, 113] width 284 height 19
type input "15420"
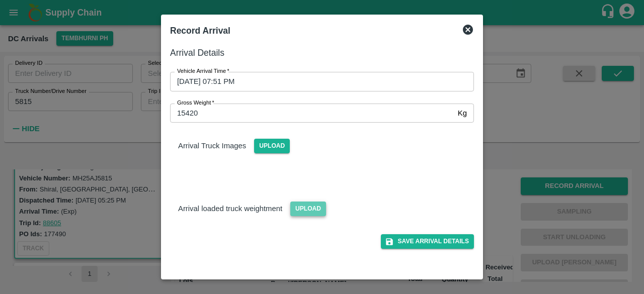
click at [306, 206] on span "Upload" at bounding box center [308, 209] width 36 height 15
click at [0, 0] on input "Upload" at bounding box center [0, 0] width 0 height 0
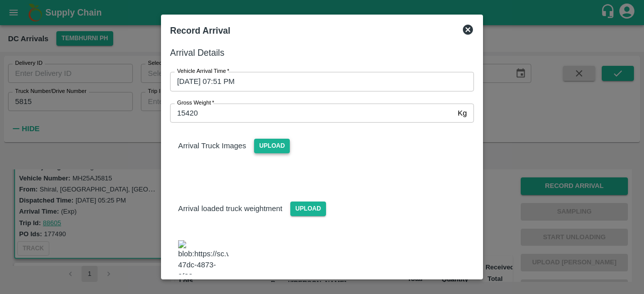
click at [272, 142] on span "Upload" at bounding box center [272, 146] width 36 height 15
click at [0, 0] on input "Upload" at bounding box center [0, 0] width 0 height 0
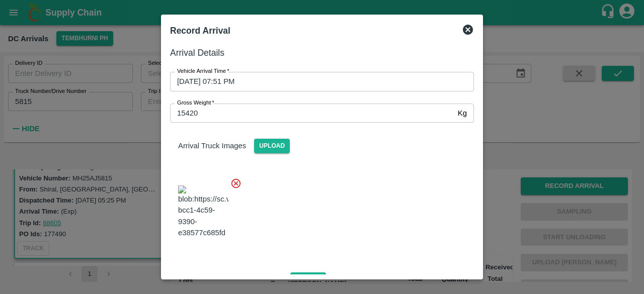
scroll to position [106, 0]
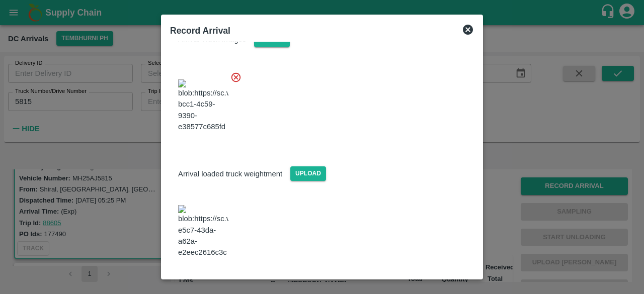
click at [422, 278] on button "Save Arrival Details" at bounding box center [427, 285] width 93 height 15
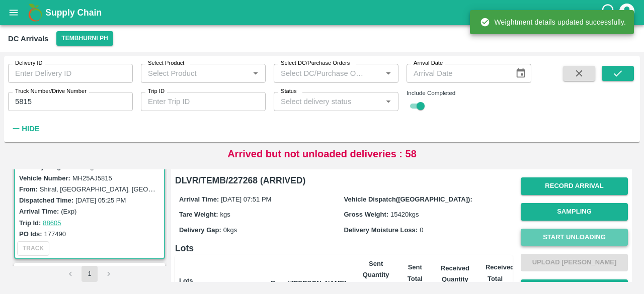
click at [574, 238] on button "Start Unloading" at bounding box center [574, 238] width 107 height 18
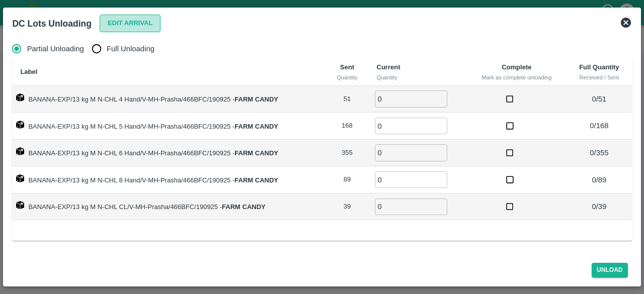
click at [126, 17] on button "Edit Arrival" at bounding box center [130, 24] width 61 height 18
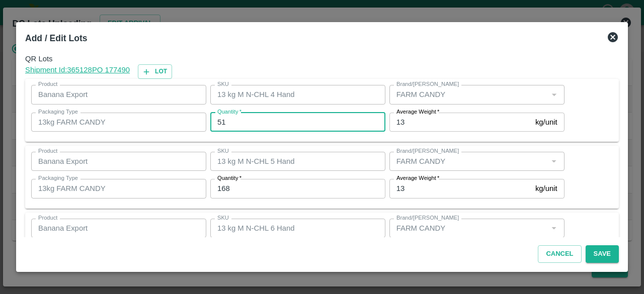
click at [219, 121] on input "51" at bounding box center [297, 122] width 175 height 19
type input "52"
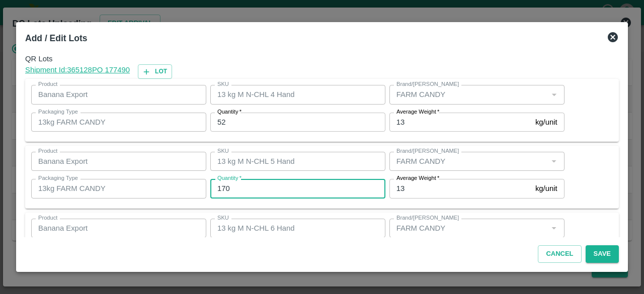
type input "170"
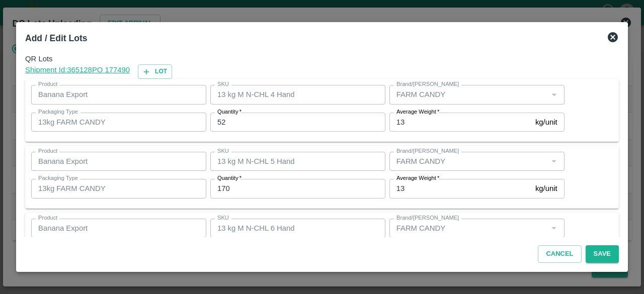
scroll to position [112, 0]
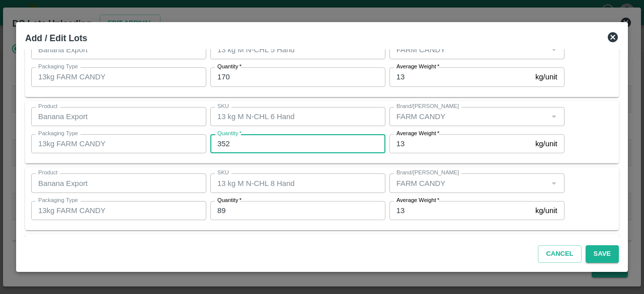
type input "352"
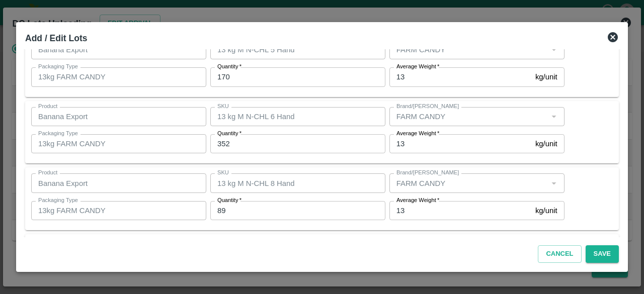
scroll to position [179, 0]
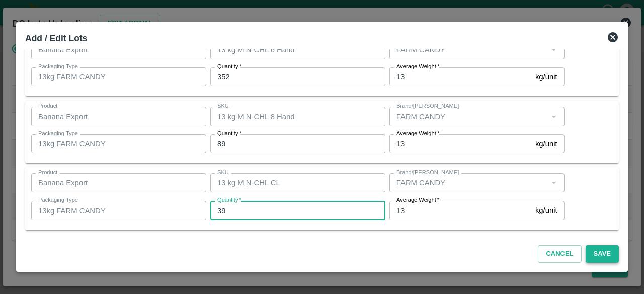
click at [606, 252] on button "Save" at bounding box center [602, 255] width 33 height 18
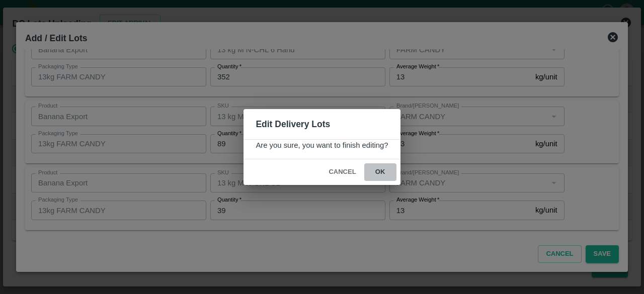
click at [382, 172] on button "ok" at bounding box center [380, 173] width 32 height 18
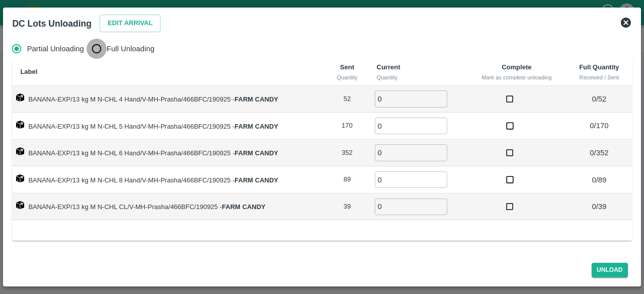
click at [95, 45] on input "Full Unloading" at bounding box center [97, 49] width 20 height 20
radio input "true"
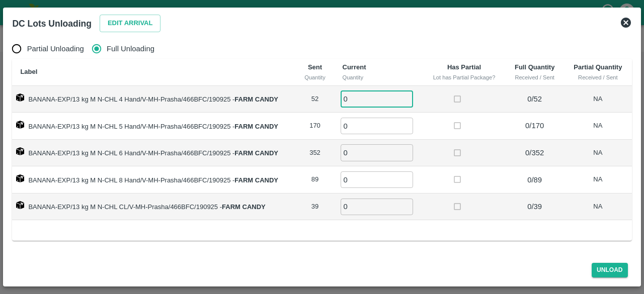
click at [355, 99] on input "0" at bounding box center [377, 99] width 72 height 17
type input "52"
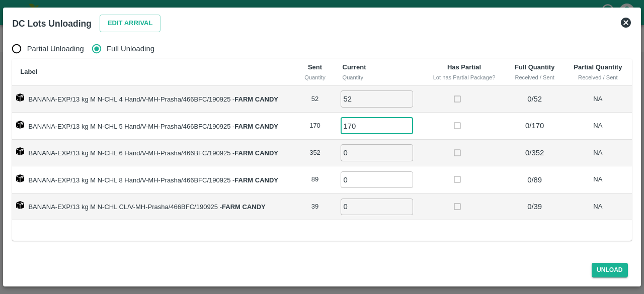
type input "170"
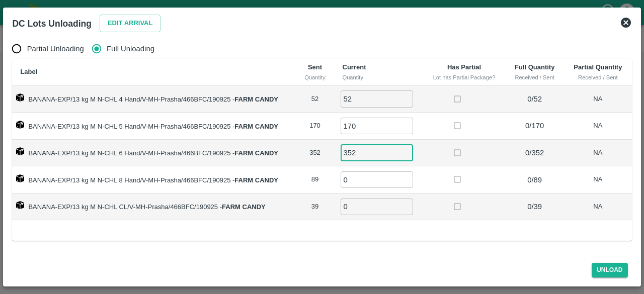
type input "352"
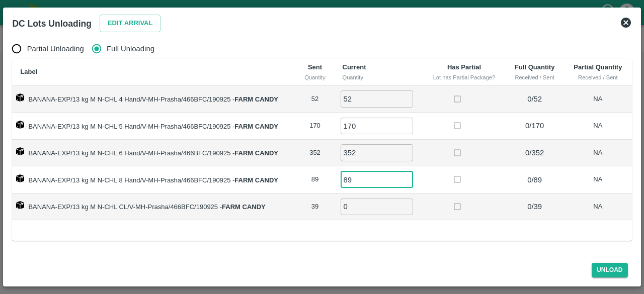
type input "89"
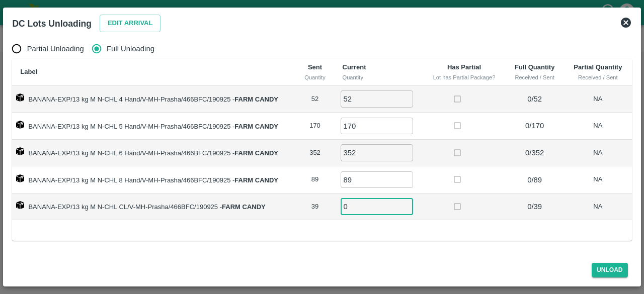
click at [355, 205] on input "0" at bounding box center [377, 207] width 72 height 17
type input "039"
click at [611, 271] on button "Unload" at bounding box center [610, 270] width 36 height 15
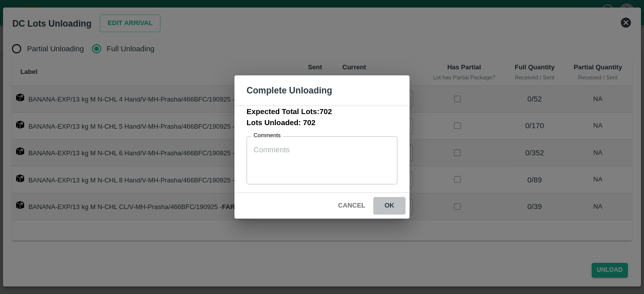
click at [394, 205] on button "ok" at bounding box center [389, 206] width 32 height 18
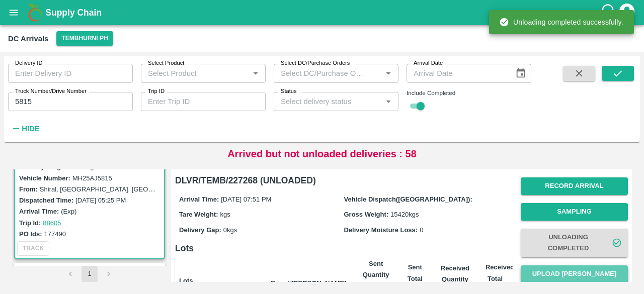
click at [565, 277] on button "Upload [PERSON_NAME]" at bounding box center [574, 275] width 107 height 18
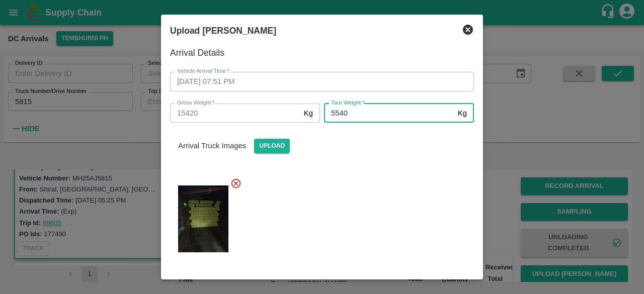
type input "5540"
click at [374, 181] on div at bounding box center [318, 216] width 312 height 93
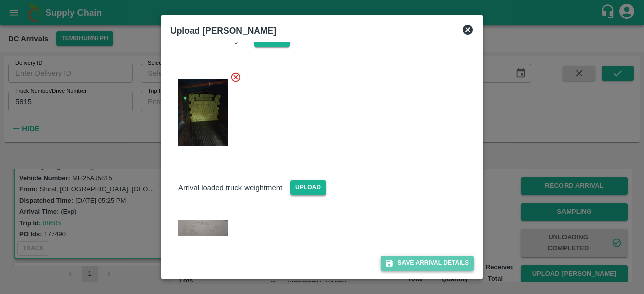
click at [417, 258] on button "Save Arrival Details" at bounding box center [427, 263] width 93 height 15
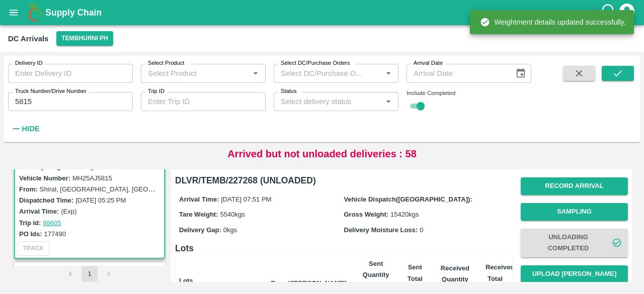
scroll to position [149, 0]
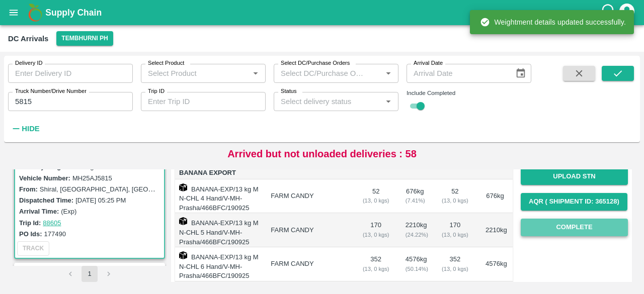
click at [574, 228] on button "Complete" at bounding box center [574, 228] width 107 height 18
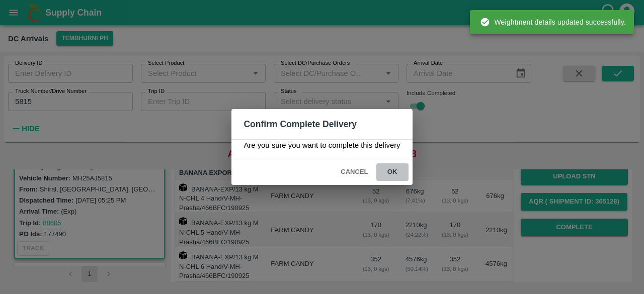
click at [387, 168] on button "ok" at bounding box center [392, 173] width 32 height 18
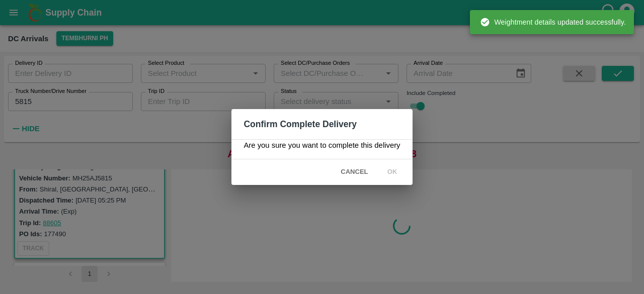
scroll to position [0, 0]
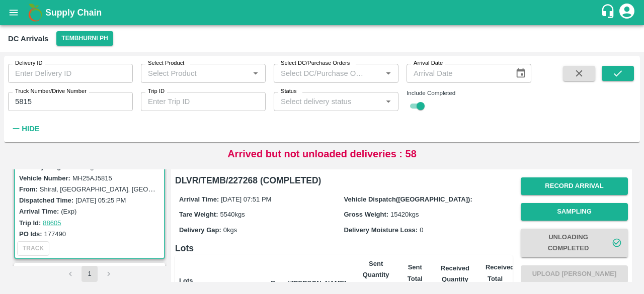
click at [24, 102] on input "5815" at bounding box center [70, 101] width 125 height 19
type input "2005"
click at [616, 77] on icon "submit" at bounding box center [617, 73] width 11 height 11
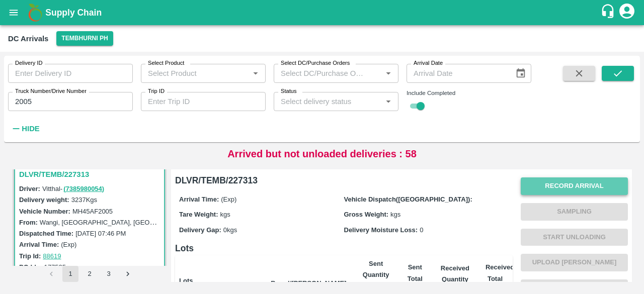
click at [579, 183] on button "Record Arrival" at bounding box center [574, 187] width 107 height 18
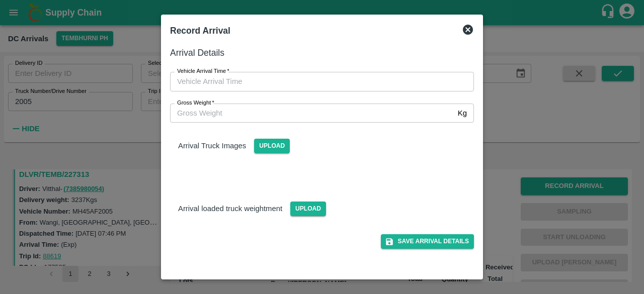
type input "DD/MM/YYYY hh:mm aa"
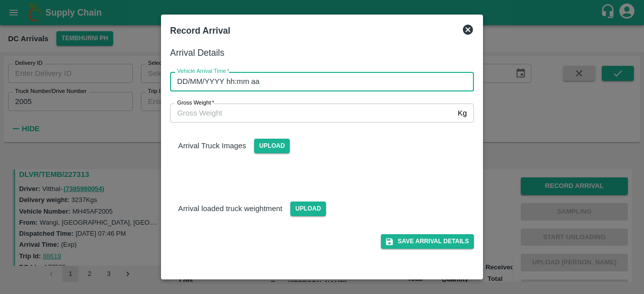
click at [296, 86] on input "DD/MM/YYYY hh:mm aa" at bounding box center [318, 81] width 297 height 19
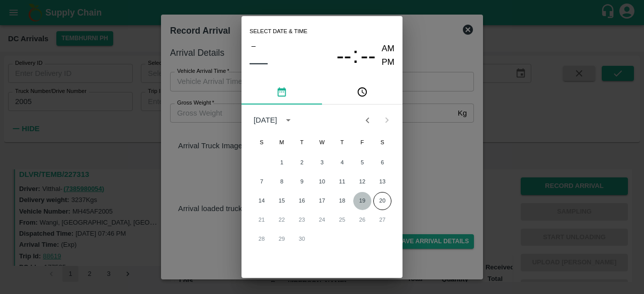
click at [363, 203] on button "19" at bounding box center [362, 201] width 18 height 18
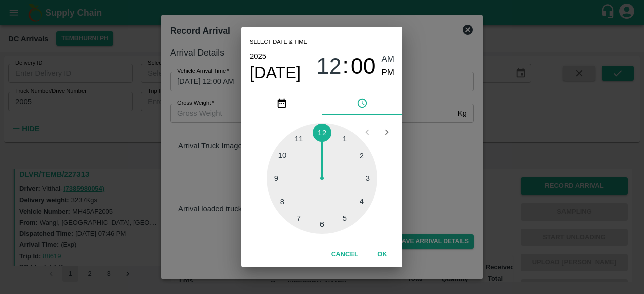
click at [281, 201] on div at bounding box center [322, 178] width 111 height 111
click at [386, 68] on span "PM" at bounding box center [388, 73] width 13 height 14
type input "[DATE] 08:00 PM"
click at [448, 163] on div "Select date & time [DATE] 08 : 00 AM PM 05 10 15 20 25 30 35 40 45 50 55 00 Can…" at bounding box center [322, 147] width 644 height 294
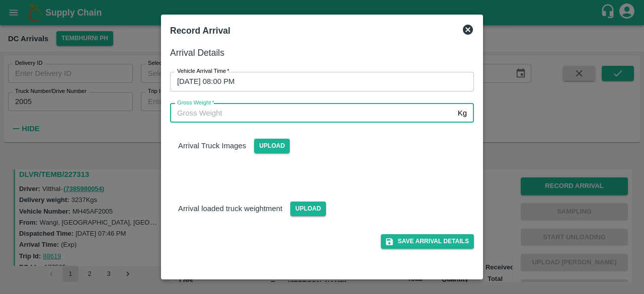
click at [196, 108] on input "Gross Weight   *" at bounding box center [312, 113] width 284 height 19
type input "8530"
click at [273, 145] on span "Upload" at bounding box center [272, 146] width 36 height 15
click at [0, 0] on input "Upload" at bounding box center [0, 0] width 0 height 0
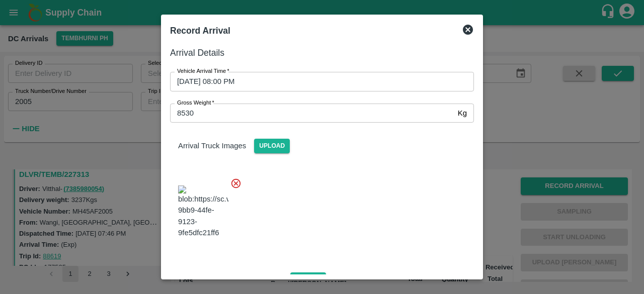
scroll to position [63, 0]
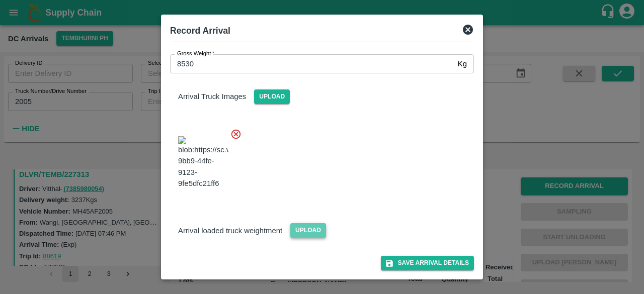
click at [309, 234] on span "Upload" at bounding box center [308, 230] width 36 height 15
click at [0, 0] on input "Upload" at bounding box center [0, 0] width 0 height 0
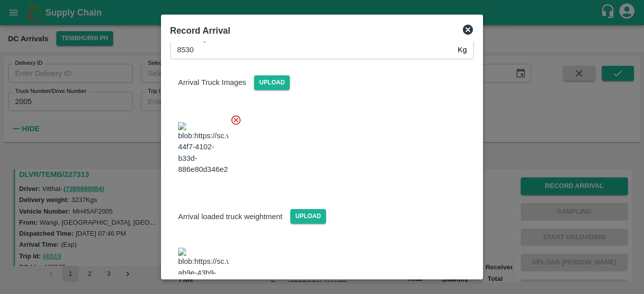
scroll to position [179, 0]
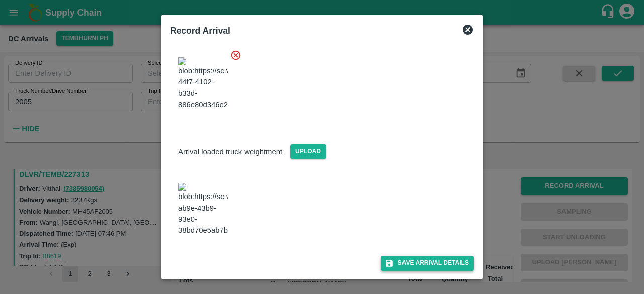
click at [421, 262] on button "Save Arrival Details" at bounding box center [427, 263] width 93 height 15
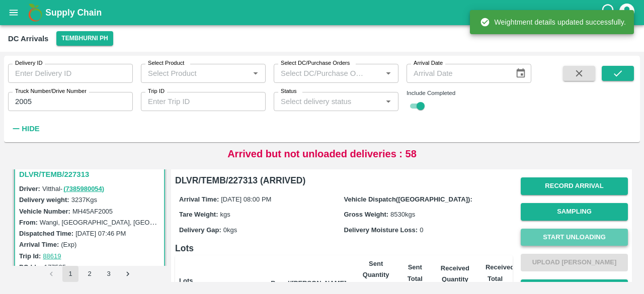
click at [580, 239] on button "Start Unloading" at bounding box center [574, 238] width 107 height 18
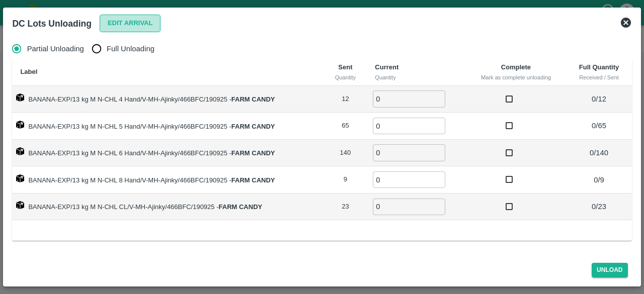
click at [123, 22] on button "Edit Arrival" at bounding box center [130, 24] width 61 height 18
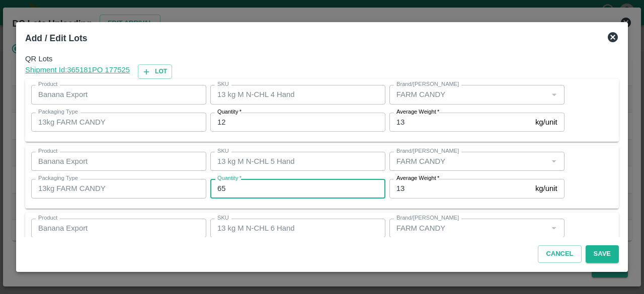
click at [237, 188] on input "65" at bounding box center [297, 188] width 175 height 19
type input "66"
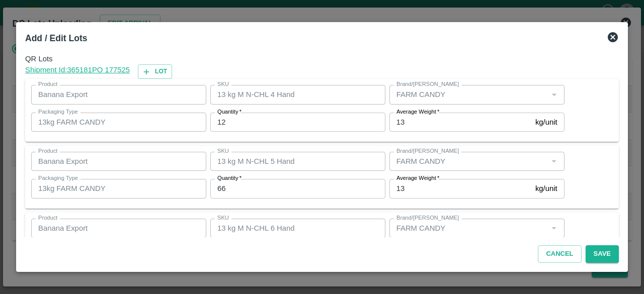
scroll to position [112, 0]
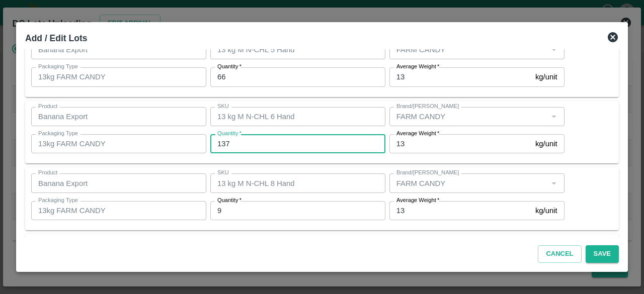
type input "137"
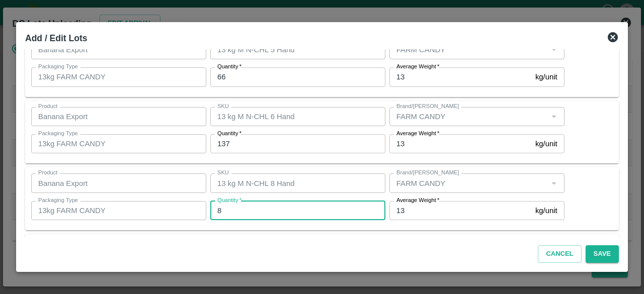
type input "8"
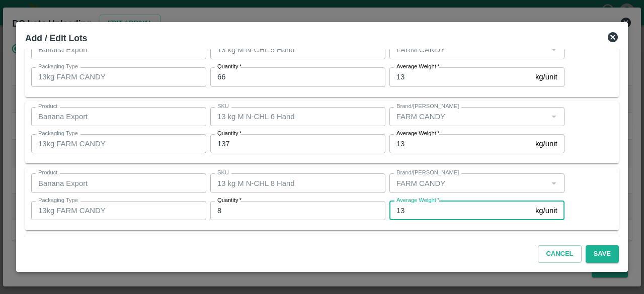
scroll to position [179, 0]
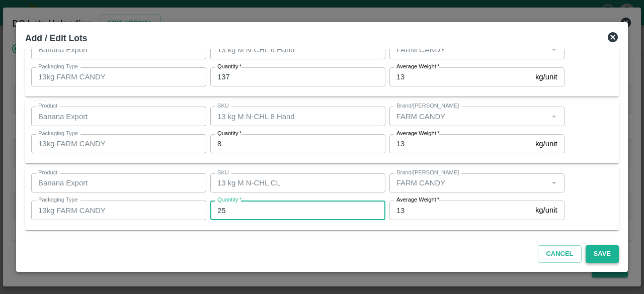
type input "25"
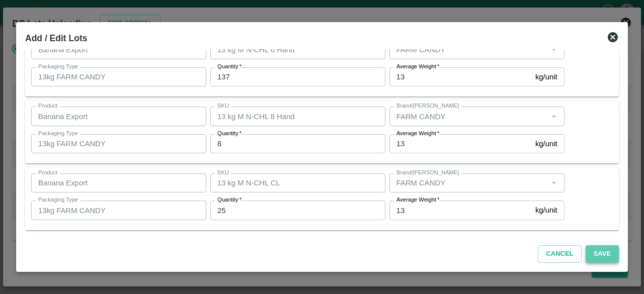
click at [602, 253] on button "Save" at bounding box center [602, 255] width 33 height 18
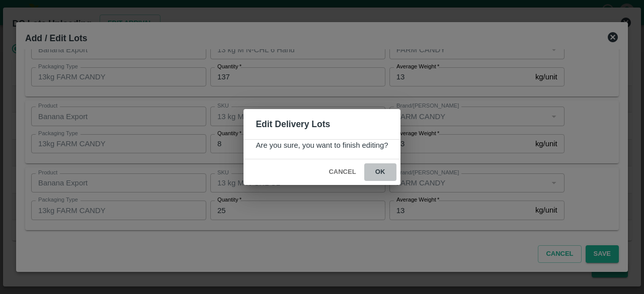
click at [377, 170] on button "ok" at bounding box center [380, 173] width 32 height 18
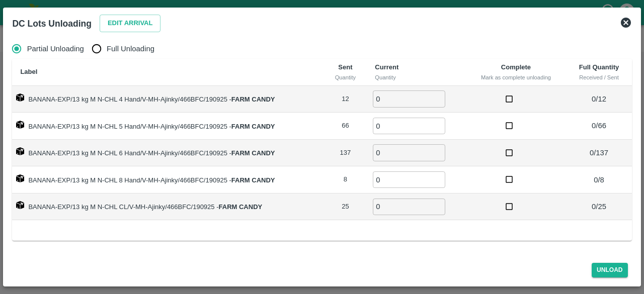
click at [98, 50] on input "Full Unloading" at bounding box center [97, 49] width 20 height 20
radio input "true"
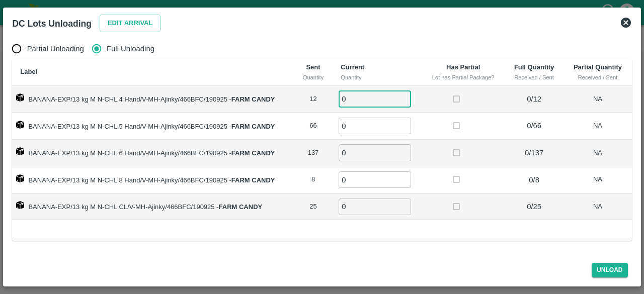
click at [358, 95] on input "0" at bounding box center [375, 99] width 72 height 17
type input "12"
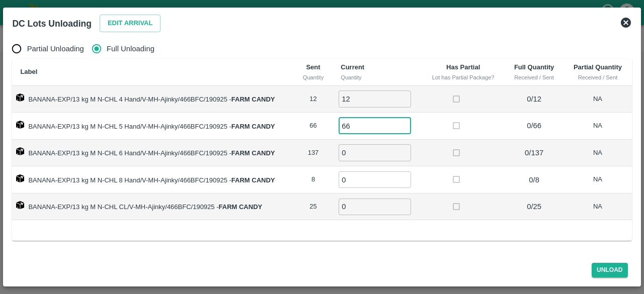
type input "66"
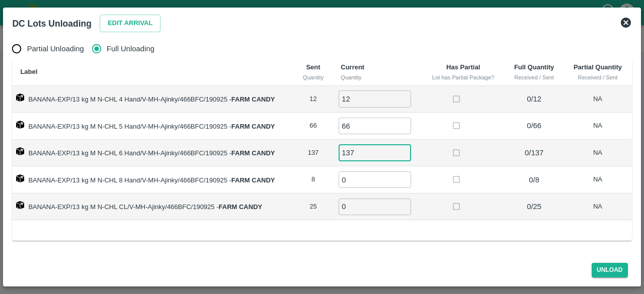
type input "137"
click at [606, 271] on button "Unload" at bounding box center [610, 270] width 36 height 15
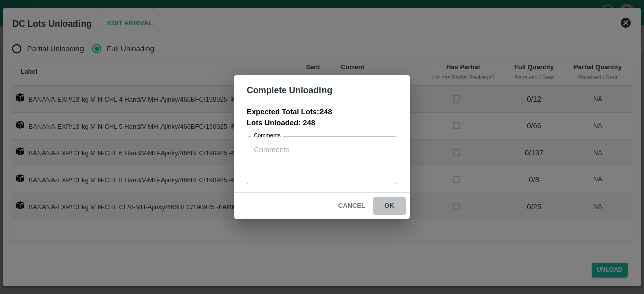
click at [389, 201] on button "ok" at bounding box center [389, 206] width 32 height 18
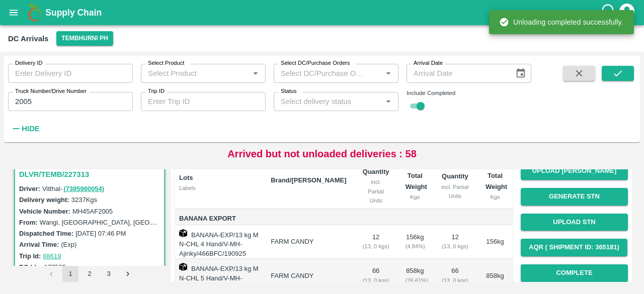
scroll to position [55, 0]
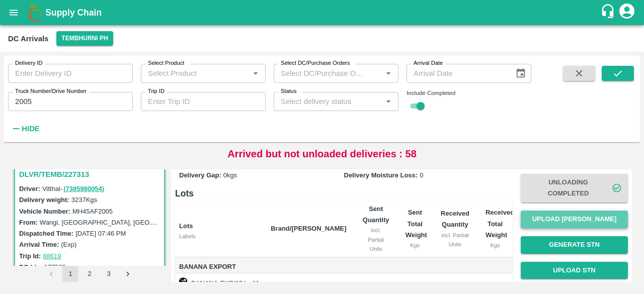
click at [577, 222] on button "Upload [PERSON_NAME]" at bounding box center [574, 220] width 107 height 18
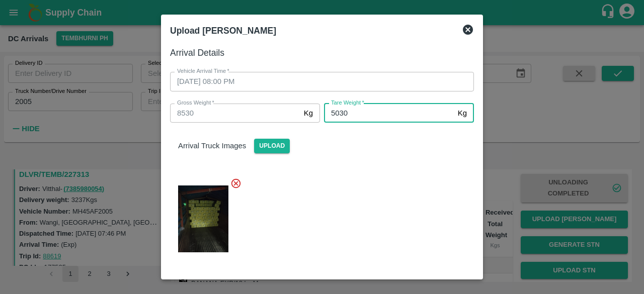
click at [392, 208] on div at bounding box center [318, 216] width 312 height 93
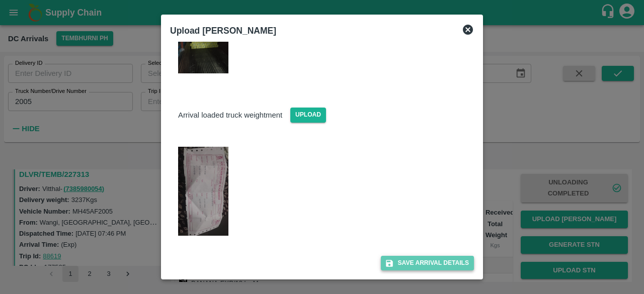
click at [419, 265] on button "Save Arrival Details" at bounding box center [427, 263] width 93 height 15
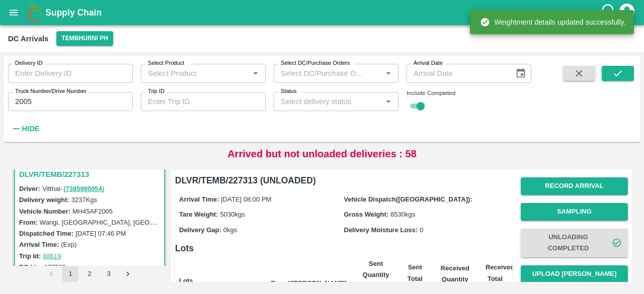
scroll to position [133, 0]
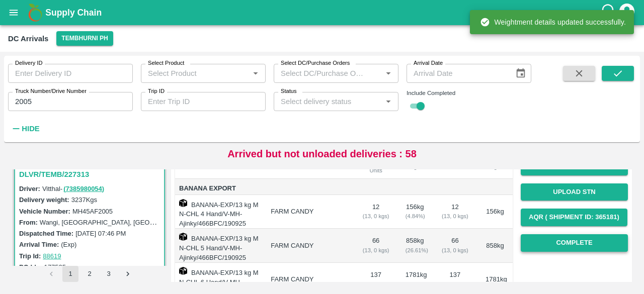
click at [578, 237] on button "Complete" at bounding box center [574, 243] width 107 height 18
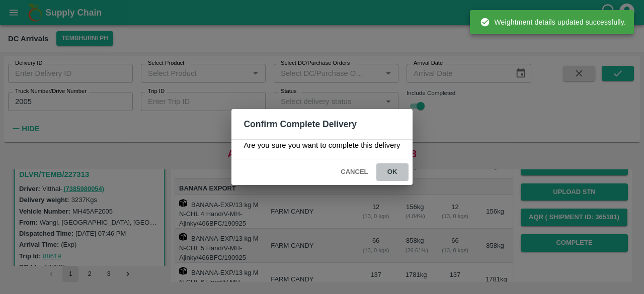
click at [386, 170] on button "ok" at bounding box center [392, 173] width 32 height 18
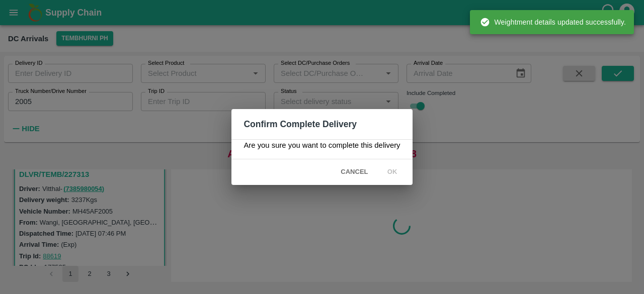
scroll to position [0, 0]
click at [386, 170] on icon at bounding box center [392, 173] width 14 height 14
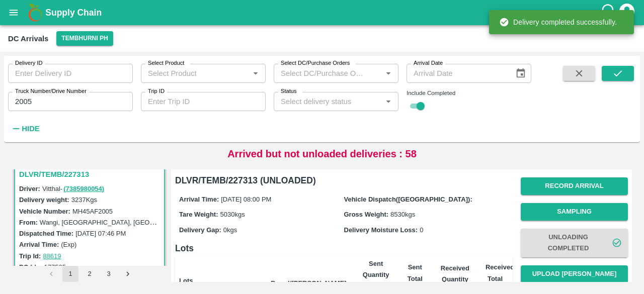
click at [21, 101] on input "2005" at bounding box center [70, 101] width 125 height 19
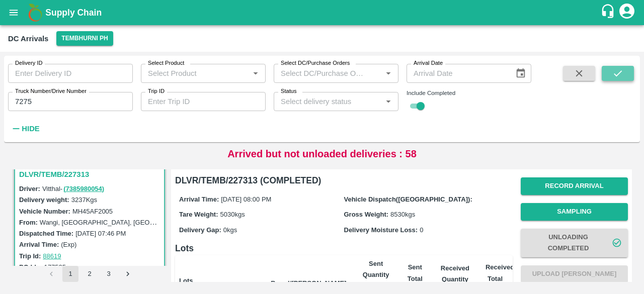
click at [611, 72] on button "submit" at bounding box center [618, 73] width 32 height 15
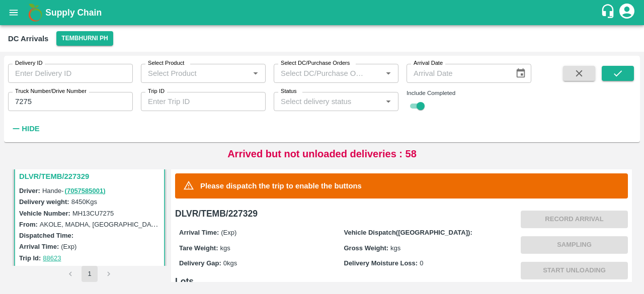
scroll to position [8, 0]
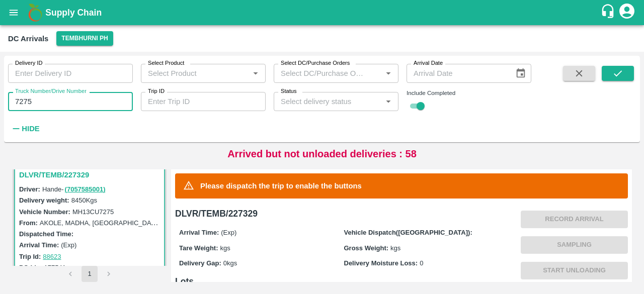
click at [20, 103] on input "7275" at bounding box center [70, 101] width 125 height 19
click at [625, 77] on button "submit" at bounding box center [618, 73] width 32 height 15
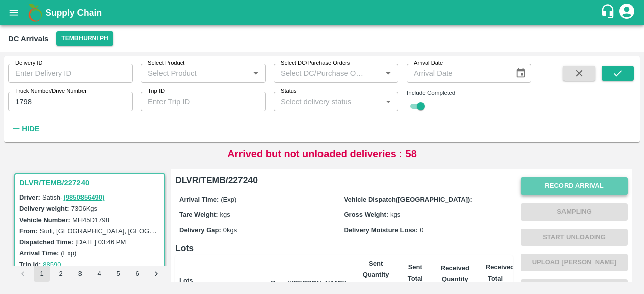
click at [585, 178] on button "Record Arrival" at bounding box center [574, 187] width 107 height 18
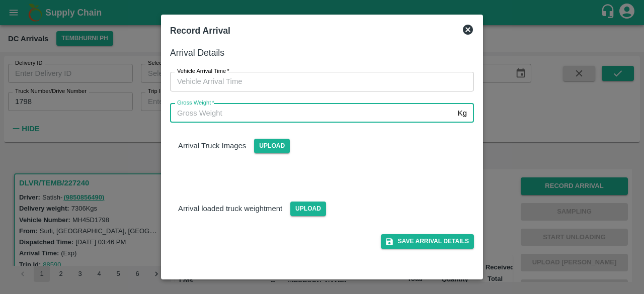
click at [320, 114] on input "Gross Weight   *" at bounding box center [312, 113] width 284 height 19
click at [319, 87] on input "DD/MM/YYYY hh:mm aa" at bounding box center [318, 81] width 297 height 19
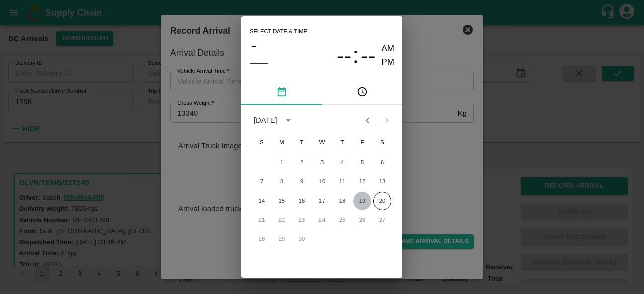
click at [358, 198] on button "19" at bounding box center [362, 201] width 18 height 18
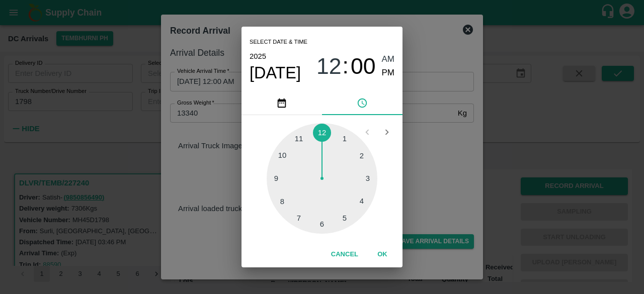
click at [324, 228] on div at bounding box center [322, 178] width 111 height 111
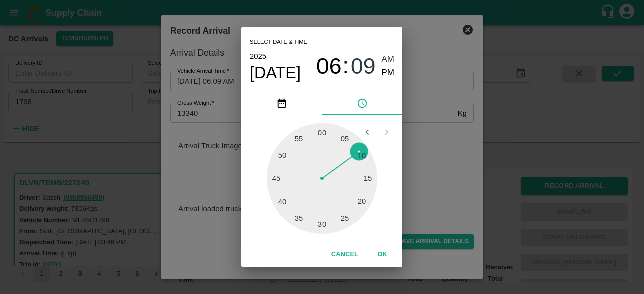
drag, startPoint x: 324, startPoint y: 228, endPoint x: 384, endPoint y: 71, distance: 168.4
click at [384, 71] on div "Select date & time [DATE] 06 : 09 AM PM 05 10 15 20 25 30 35 40 45 50 55 00 Can…" at bounding box center [322, 147] width 161 height 241
click at [384, 71] on span "PM" at bounding box center [388, 73] width 13 height 14
click at [427, 177] on div "Select date & time [DATE] 06 : 09 AM PM 05 10 15 20 25 30 35 40 45 50 55 00 Can…" at bounding box center [322, 147] width 644 height 294
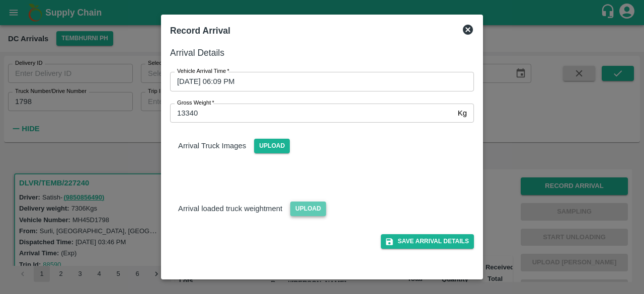
click at [301, 208] on span "Upload" at bounding box center [308, 209] width 36 height 15
click at [0, 0] on input "Upload" at bounding box center [0, 0] width 0 height 0
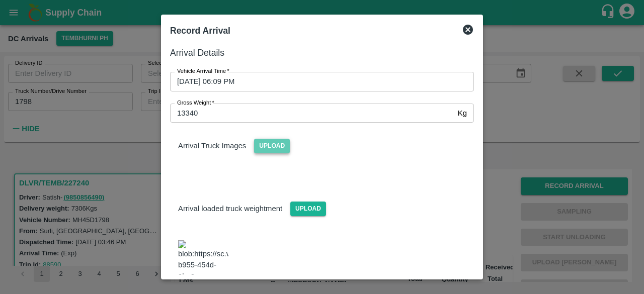
click at [277, 146] on span "Upload" at bounding box center [272, 146] width 36 height 15
click at [0, 0] on input "Upload" at bounding box center [0, 0] width 0 height 0
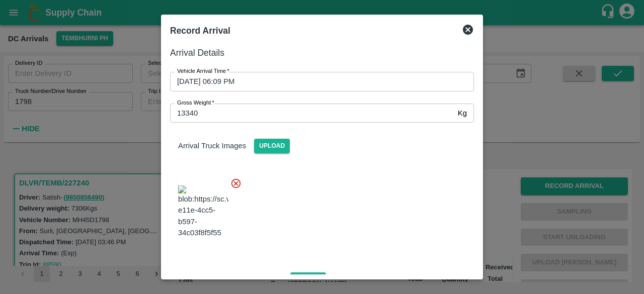
scroll to position [110, 0]
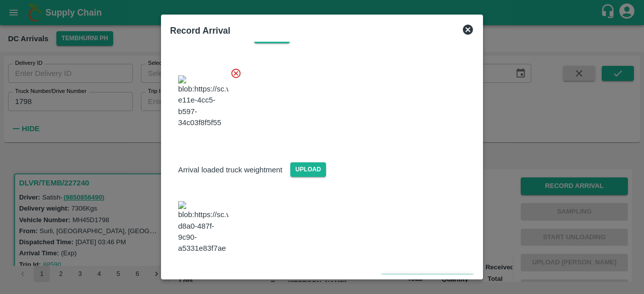
click at [420, 274] on button "Save Arrival Details" at bounding box center [427, 281] width 93 height 15
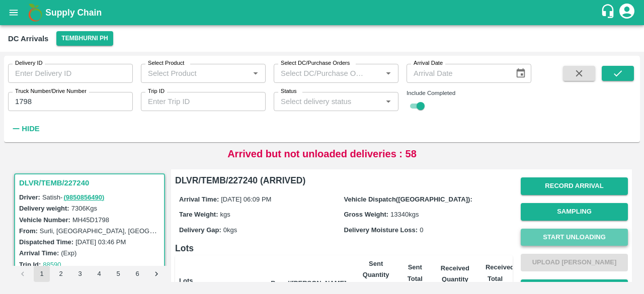
click at [569, 243] on button "Start Unloading" at bounding box center [574, 238] width 107 height 18
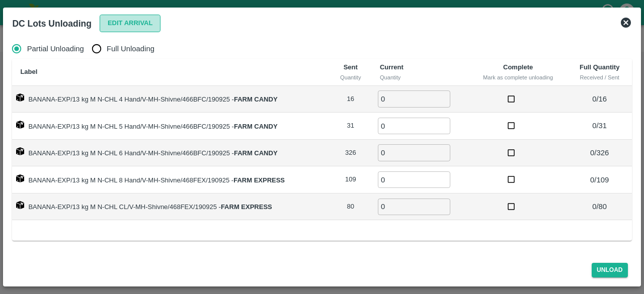
click at [129, 25] on button "Edit Arrival" at bounding box center [130, 24] width 61 height 18
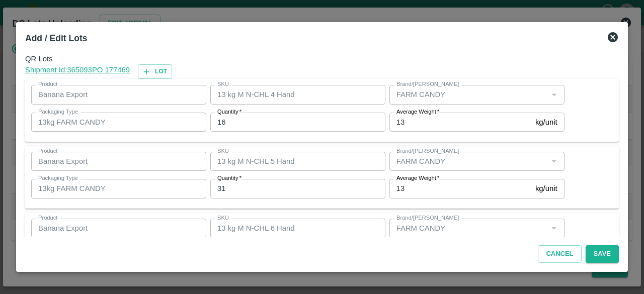
click at [220, 123] on input "16" at bounding box center [297, 122] width 175 height 19
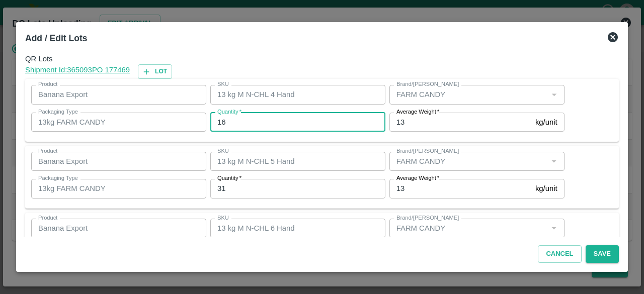
click at [220, 123] on input "16" at bounding box center [297, 122] width 175 height 19
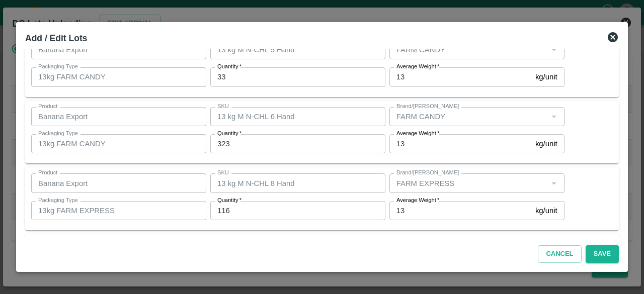
scroll to position [179, 0]
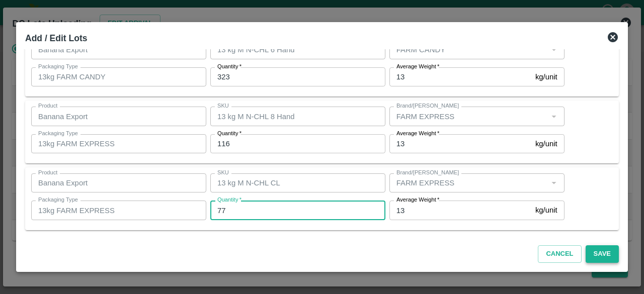
click at [605, 252] on button "Save" at bounding box center [602, 255] width 33 height 18
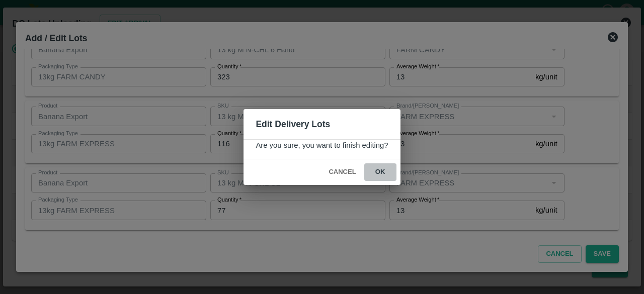
click at [378, 171] on button "ok" at bounding box center [380, 173] width 32 height 18
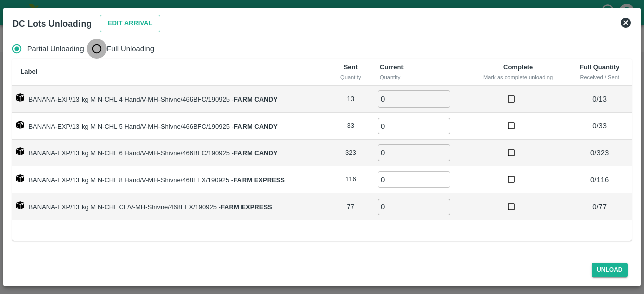
click at [98, 46] on input "Full Unloading" at bounding box center [97, 49] width 20 height 20
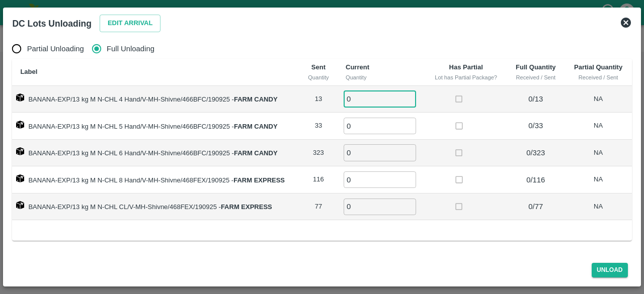
click at [367, 100] on input "0" at bounding box center [380, 99] width 72 height 17
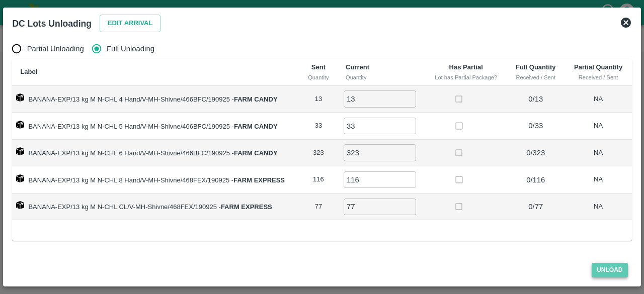
click at [609, 264] on button "Unload" at bounding box center [610, 270] width 36 height 15
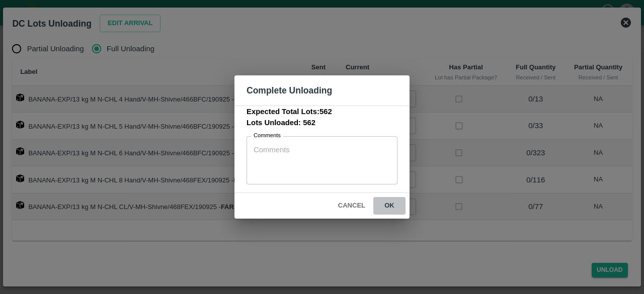
click at [390, 204] on button "ok" at bounding box center [389, 206] width 32 height 18
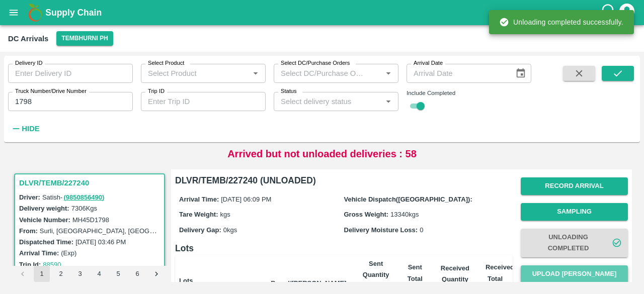
click at [570, 274] on button "Upload [PERSON_NAME]" at bounding box center [574, 275] width 107 height 18
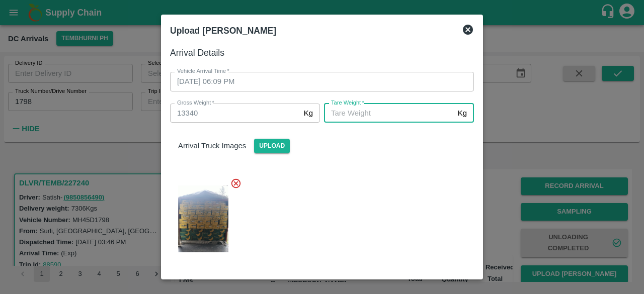
click at [398, 118] on input "[PERSON_NAME]   *" at bounding box center [389, 113] width 130 height 19
click at [471, 28] on icon at bounding box center [468, 30] width 10 height 10
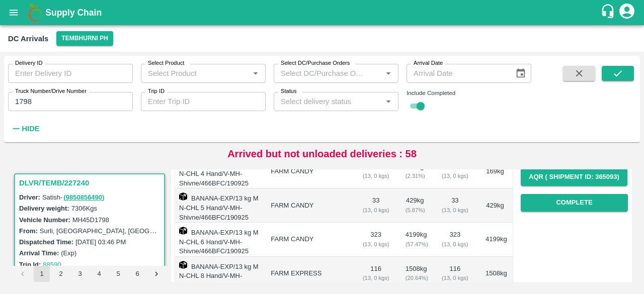
scroll to position [176, 0]
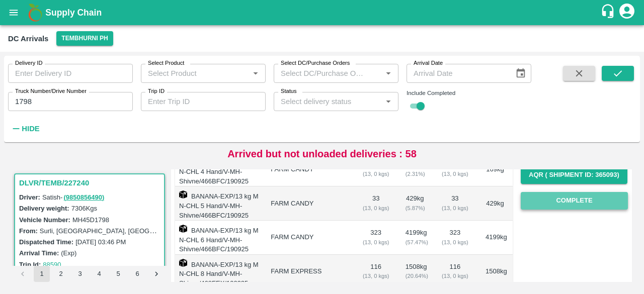
click at [576, 203] on button "Complete" at bounding box center [574, 201] width 107 height 18
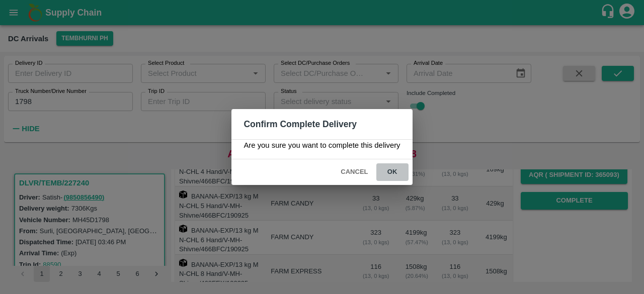
click at [389, 172] on button "ok" at bounding box center [392, 173] width 32 height 18
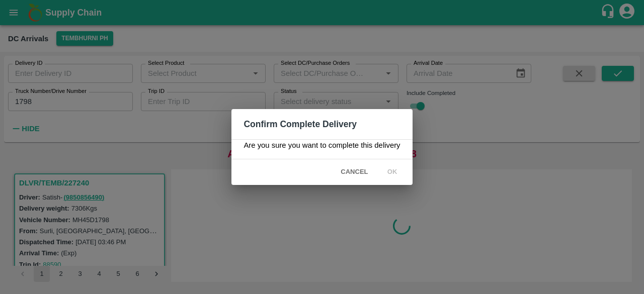
scroll to position [0, 0]
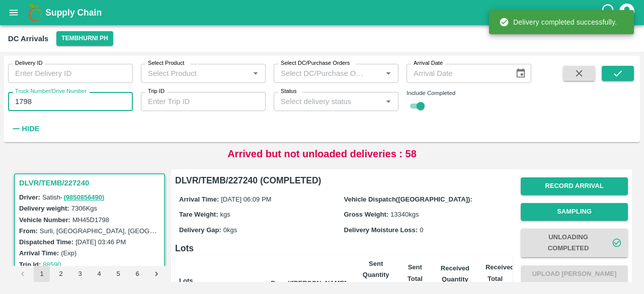
click at [22, 102] on input "1798" at bounding box center [70, 101] width 125 height 19
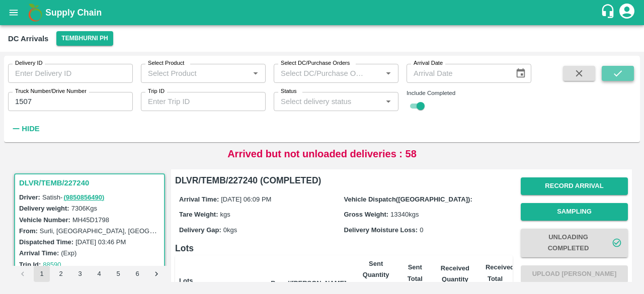
click at [613, 76] on icon "submit" at bounding box center [617, 73] width 11 height 11
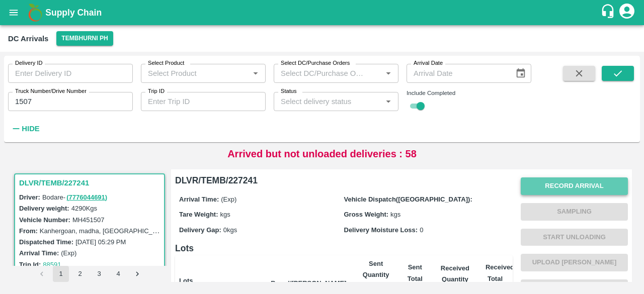
click at [560, 186] on button "Record Arrival" at bounding box center [574, 187] width 107 height 18
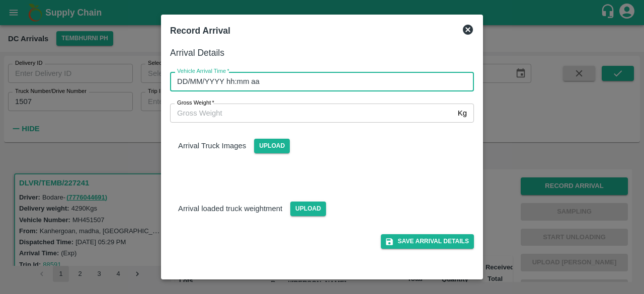
click at [322, 82] on input "DD/MM/YYYY hh:mm aa" at bounding box center [318, 81] width 297 height 19
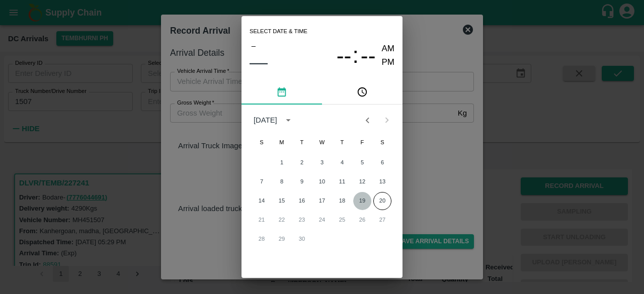
click at [365, 198] on button "19" at bounding box center [362, 201] width 18 height 18
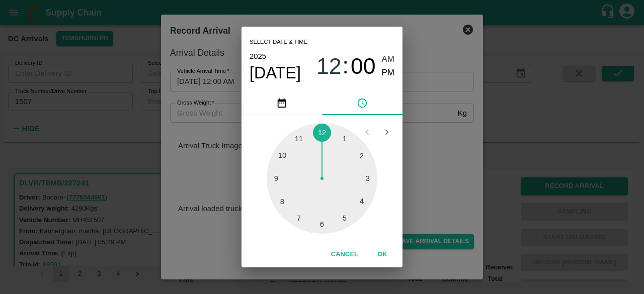
click at [322, 222] on div at bounding box center [322, 178] width 111 height 111
click at [366, 203] on div at bounding box center [322, 178] width 111 height 111
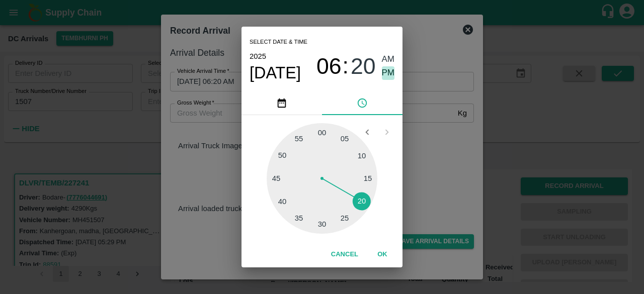
click at [388, 72] on span "PM" at bounding box center [388, 73] width 13 height 14
click at [428, 163] on div "Select date & time [DATE] 06 : 20 AM PM 05 10 15 20 25 30 35 40 45 50 55 00 Can…" at bounding box center [322, 147] width 644 height 294
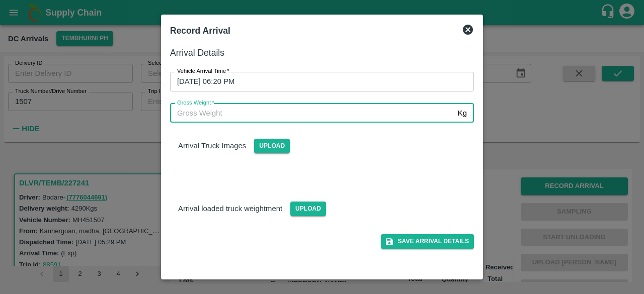
click at [210, 113] on input "Gross Weight   *" at bounding box center [312, 113] width 284 height 19
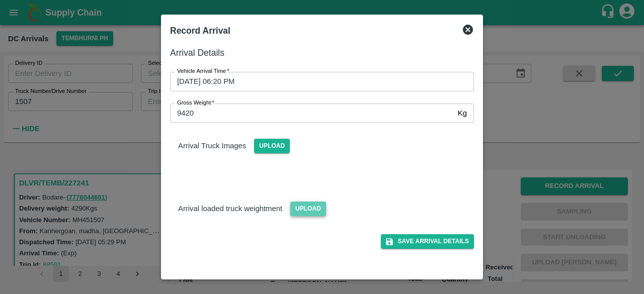
click at [310, 209] on span "Upload" at bounding box center [308, 209] width 36 height 15
click at [0, 0] on input "Upload" at bounding box center [0, 0] width 0 height 0
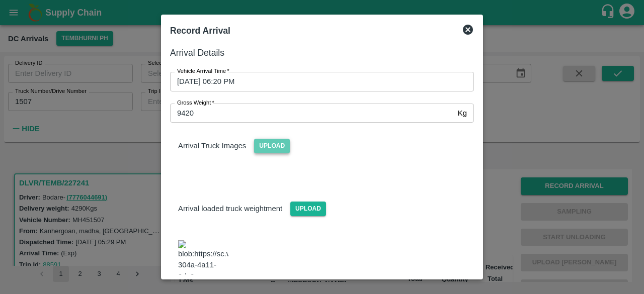
click at [278, 146] on span "Upload" at bounding box center [272, 146] width 36 height 15
click at [0, 0] on input "Upload" at bounding box center [0, 0] width 0 height 0
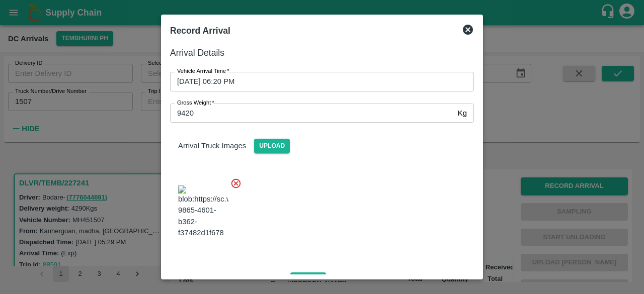
scroll to position [113, 0]
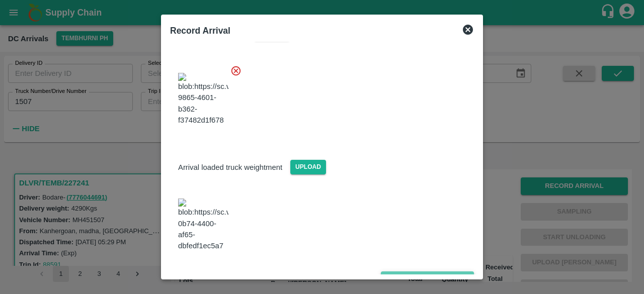
click at [425, 272] on button "Save Arrival Details" at bounding box center [427, 279] width 93 height 15
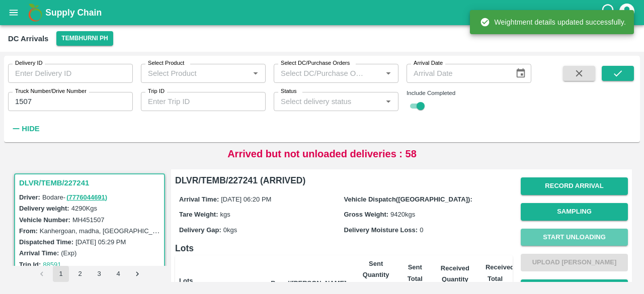
click at [575, 237] on button "Start Unloading" at bounding box center [574, 238] width 107 height 18
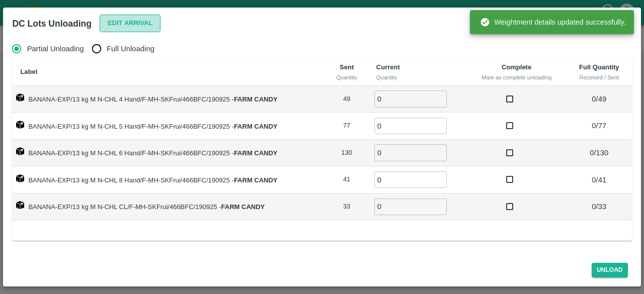
click at [133, 24] on button "Edit Arrival" at bounding box center [130, 24] width 61 height 18
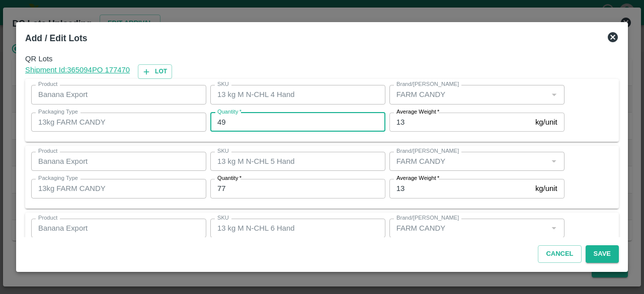
click at [219, 121] on input "49" at bounding box center [297, 122] width 175 height 19
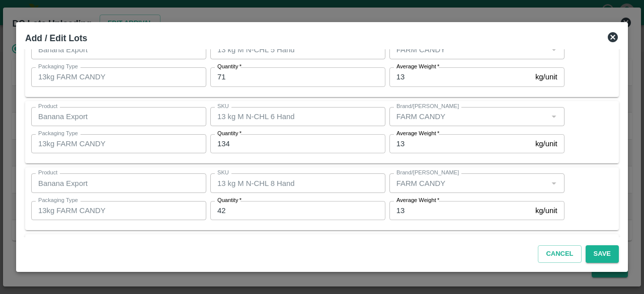
scroll to position [179, 0]
click at [602, 249] on button "Save" at bounding box center [602, 255] width 33 height 18
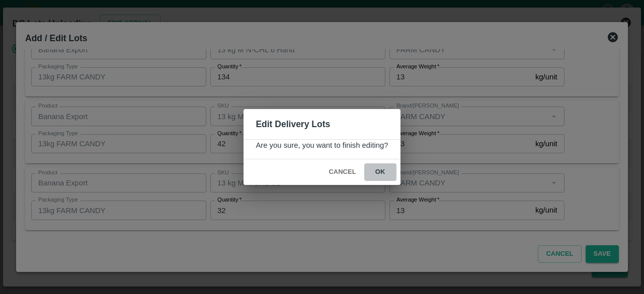
click at [380, 169] on button "ok" at bounding box center [380, 173] width 32 height 18
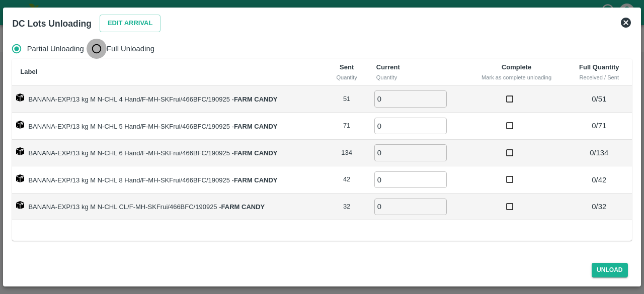
click at [98, 51] on input "Full Unloading" at bounding box center [97, 49] width 20 height 20
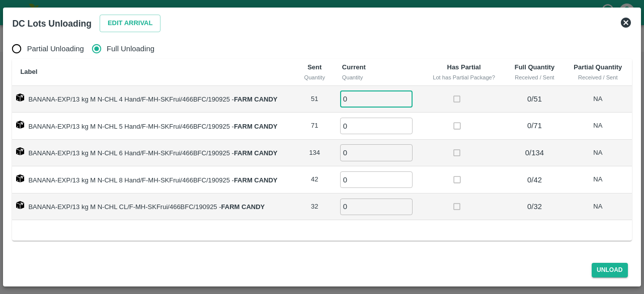
click at [357, 94] on input "0" at bounding box center [376, 99] width 72 height 17
click at [608, 268] on button "Unload" at bounding box center [610, 270] width 36 height 15
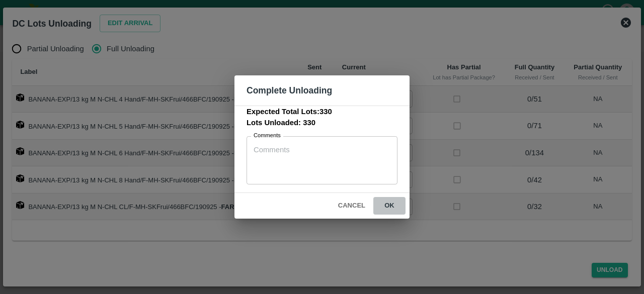
click at [391, 205] on button "ok" at bounding box center [389, 206] width 32 height 18
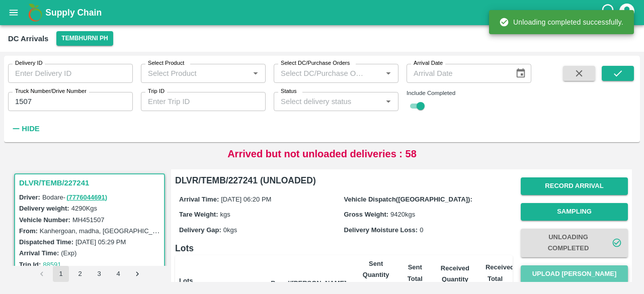
click at [580, 269] on button "Upload [PERSON_NAME]" at bounding box center [574, 275] width 107 height 18
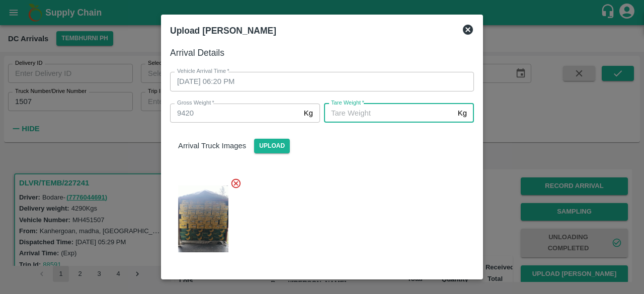
click at [385, 117] on input "[PERSON_NAME]   *" at bounding box center [389, 113] width 130 height 19
click at [387, 161] on div "Arrival Truck Images Upload" at bounding box center [318, 193] width 312 height 156
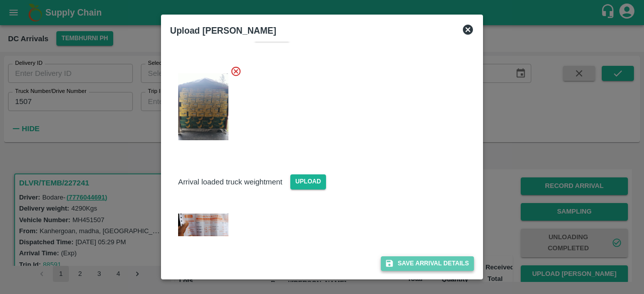
click at [416, 264] on button "Save Arrival Details" at bounding box center [427, 264] width 93 height 15
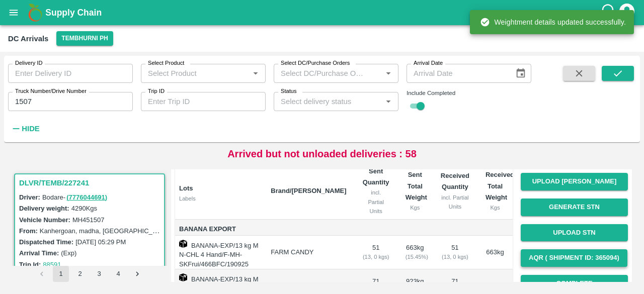
scroll to position [147, 0]
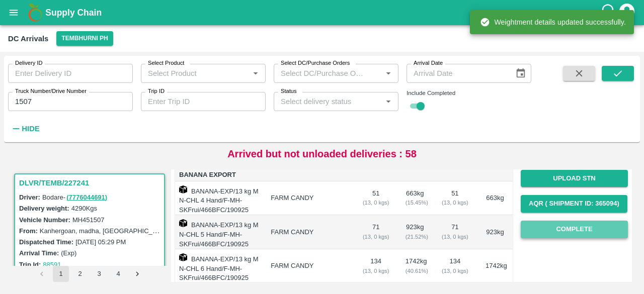
click at [574, 231] on button "Complete" at bounding box center [574, 230] width 107 height 18
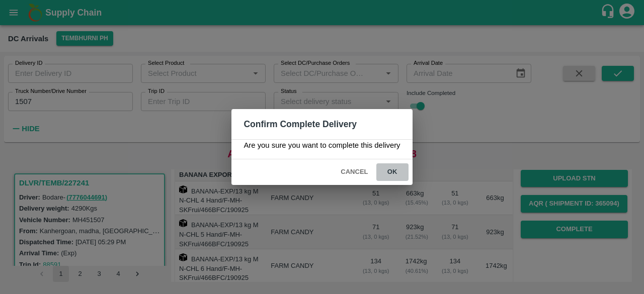
click at [389, 168] on button "ok" at bounding box center [392, 173] width 32 height 18
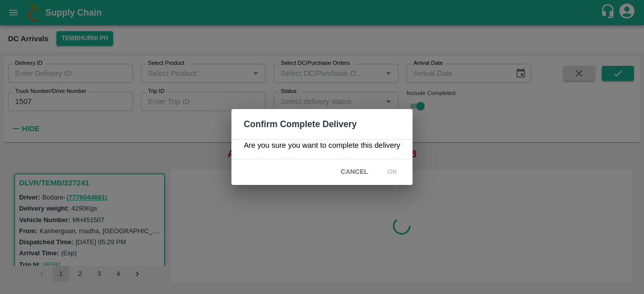
scroll to position [0, 0]
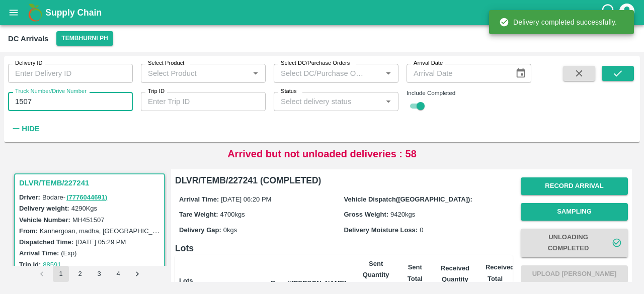
click at [23, 101] on input "1507" at bounding box center [70, 101] width 125 height 19
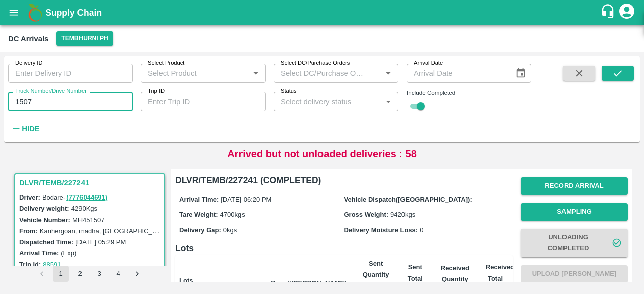
click at [23, 101] on input "1507" at bounding box center [70, 101] width 125 height 19
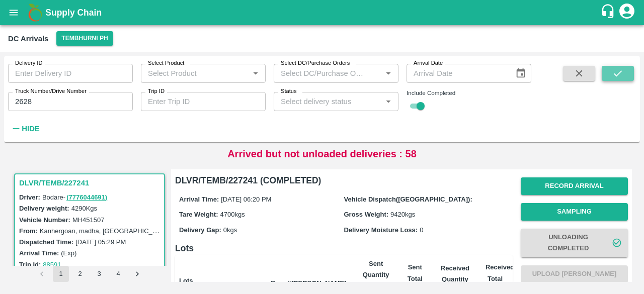
click at [616, 76] on icon "submit" at bounding box center [618, 73] width 8 height 6
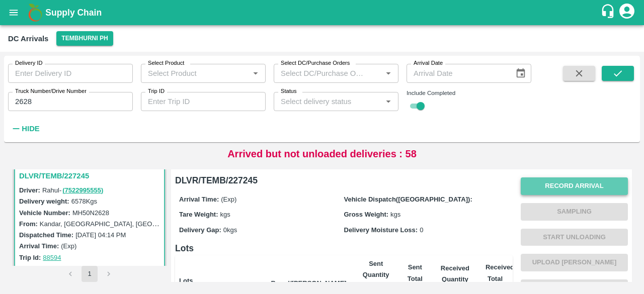
click at [577, 185] on button "Record Arrival" at bounding box center [574, 187] width 107 height 18
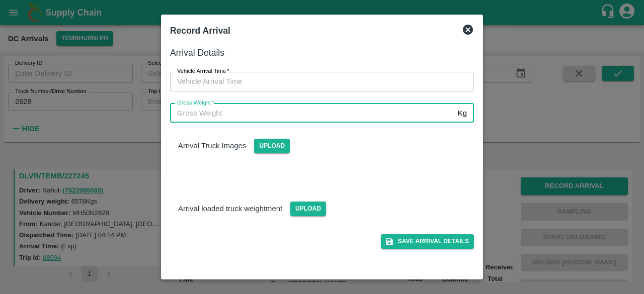
click at [318, 115] on input "Gross Weight   *" at bounding box center [312, 113] width 284 height 19
click at [322, 79] on input "DD/MM/YYYY hh:mm aa" at bounding box center [318, 81] width 297 height 19
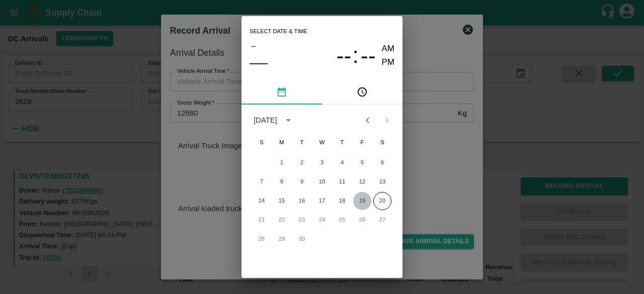
click at [358, 202] on button "19" at bounding box center [362, 201] width 18 height 18
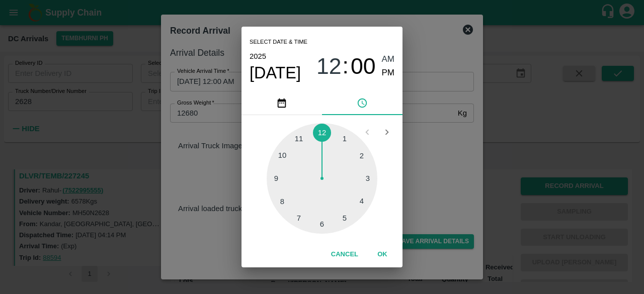
click at [322, 226] on div at bounding box center [322, 178] width 111 height 111
click at [281, 206] on div at bounding box center [322, 178] width 111 height 111
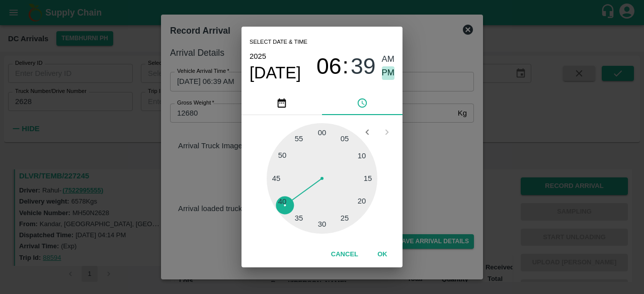
click at [385, 74] on span "PM" at bounding box center [388, 73] width 13 height 14
click at [435, 158] on div "Select date & time [DATE] 06 : 39 AM PM 05 10 15 20 25 30 35 40 45 50 55 00 Can…" at bounding box center [322, 147] width 644 height 294
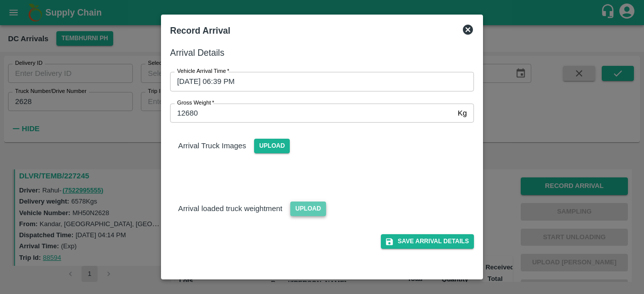
click at [306, 215] on span "Upload" at bounding box center [308, 209] width 36 height 15
click at [0, 0] on input "Upload" at bounding box center [0, 0] width 0 height 0
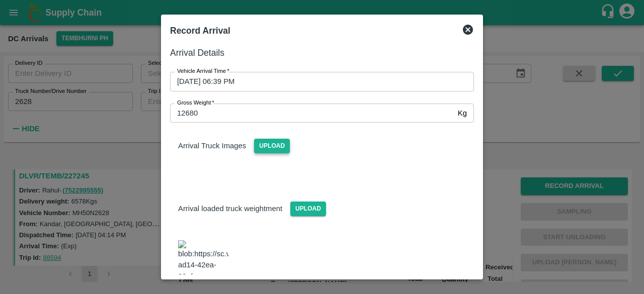
click at [289, 144] on span "Upload" at bounding box center [272, 146] width 36 height 15
click at [0, 0] on input "Upload" at bounding box center [0, 0] width 0 height 0
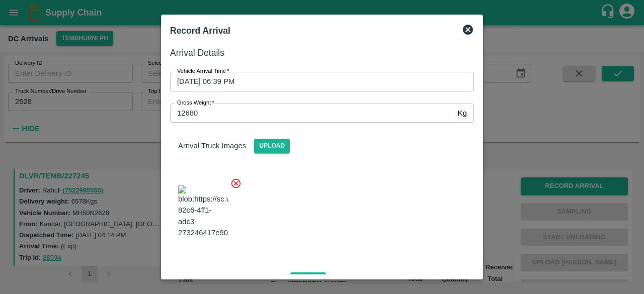
scroll to position [111, 0]
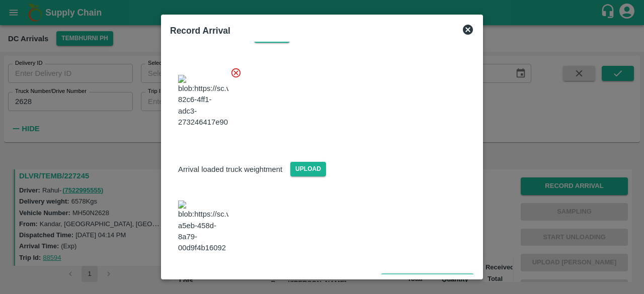
click at [423, 274] on button "Save Arrival Details" at bounding box center [427, 281] width 93 height 15
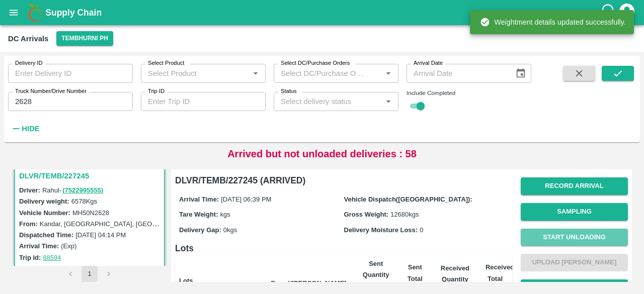
click at [576, 237] on button "Start Unloading" at bounding box center [574, 238] width 107 height 18
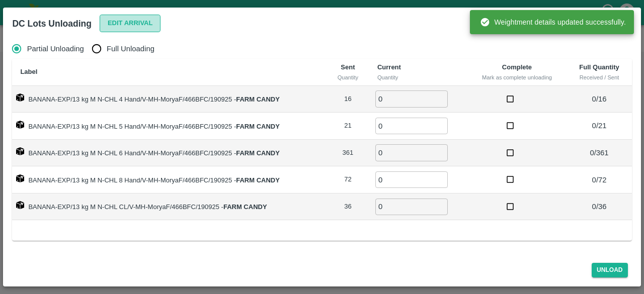
click at [132, 22] on button "Edit Arrival" at bounding box center [130, 24] width 61 height 18
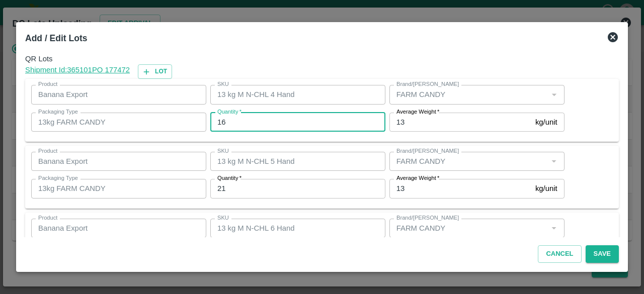
click at [220, 122] on input "16" at bounding box center [297, 122] width 175 height 19
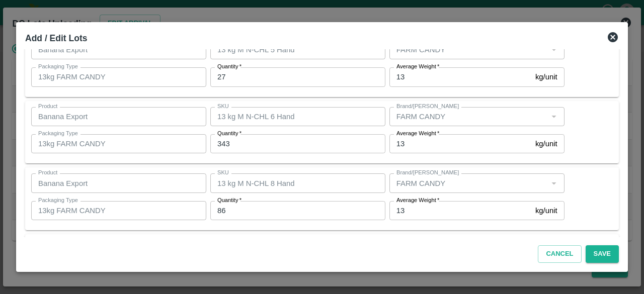
scroll to position [179, 0]
click at [602, 253] on button "Save" at bounding box center [602, 255] width 33 height 18
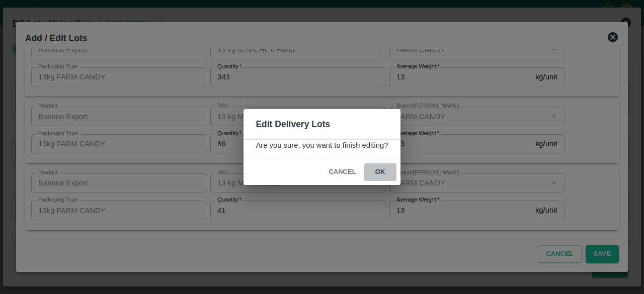
click at [379, 171] on button "ok" at bounding box center [380, 173] width 32 height 18
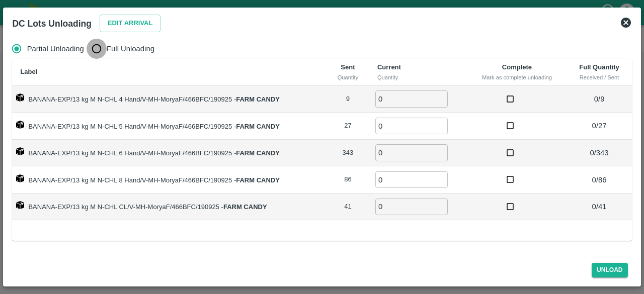
click at [96, 53] on input "Full Unloading" at bounding box center [97, 49] width 20 height 20
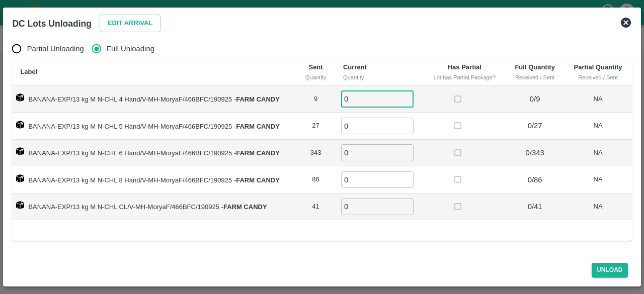
click at [353, 98] on input "0" at bounding box center [377, 99] width 72 height 17
click at [604, 269] on button "Unload" at bounding box center [610, 270] width 36 height 15
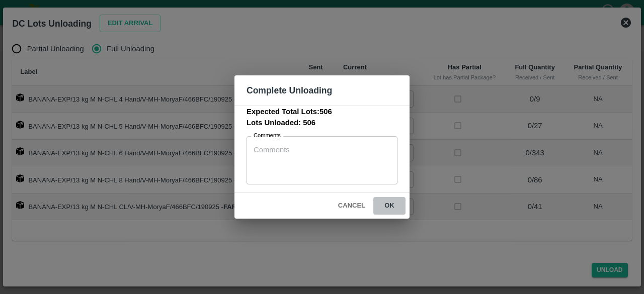
click at [389, 202] on button "ok" at bounding box center [389, 206] width 32 height 18
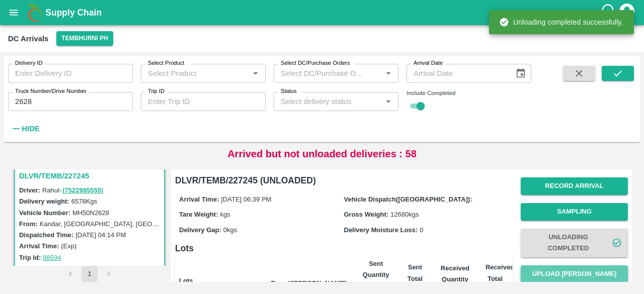
click at [570, 268] on button "Upload [PERSON_NAME]" at bounding box center [574, 275] width 107 height 18
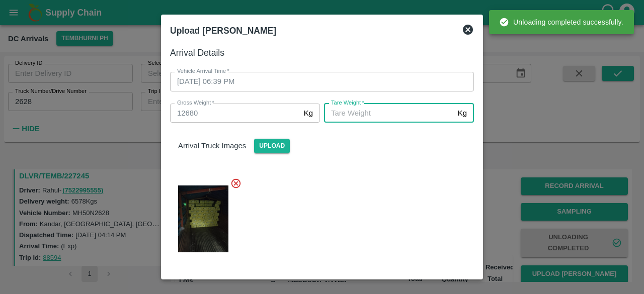
click at [382, 112] on input "[PERSON_NAME]   *" at bounding box center [389, 113] width 130 height 19
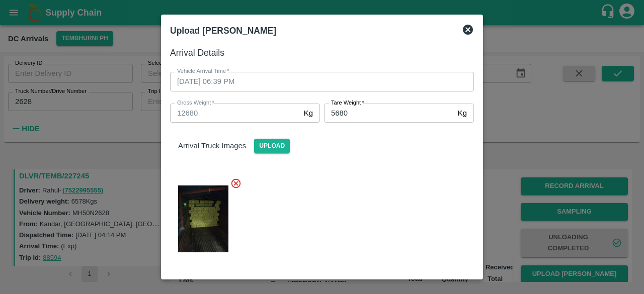
click at [387, 175] on div at bounding box center [318, 216] width 312 height 93
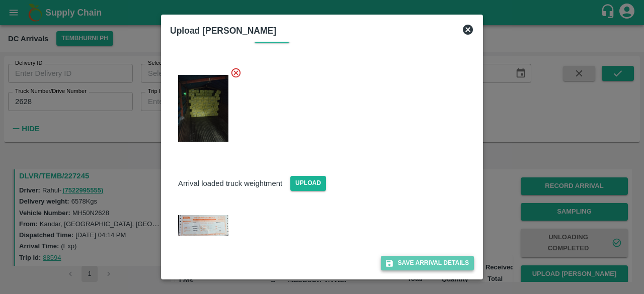
click at [419, 266] on button "Save Arrival Details" at bounding box center [427, 263] width 93 height 15
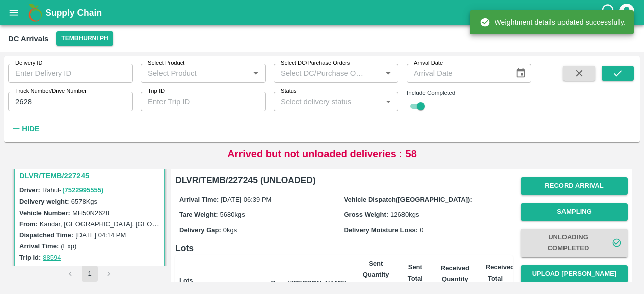
scroll to position [141, 0]
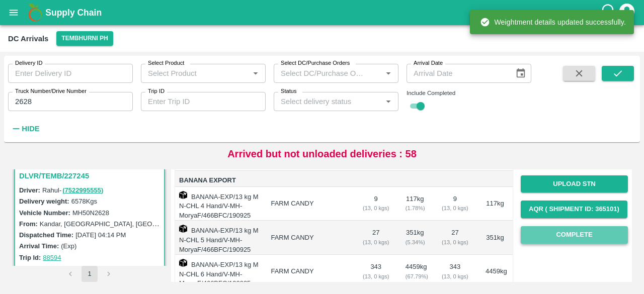
click at [574, 232] on button "Complete" at bounding box center [574, 235] width 107 height 18
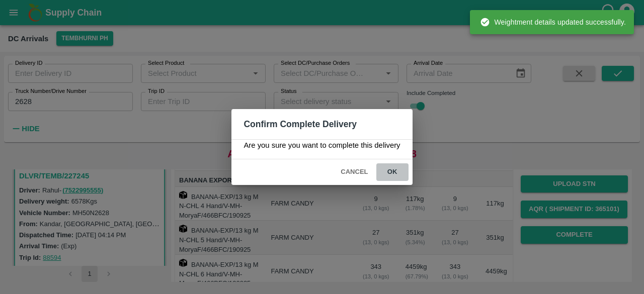
click at [391, 167] on button "ok" at bounding box center [392, 173] width 32 height 18
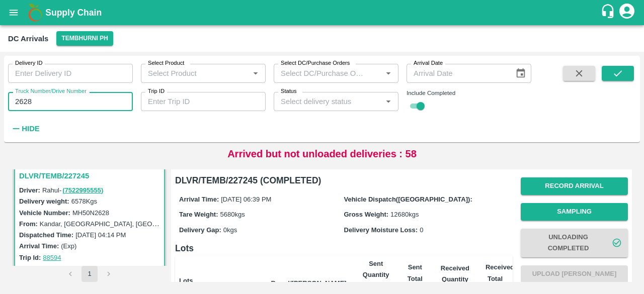
click at [23, 97] on input "2628" at bounding box center [70, 101] width 125 height 19
click at [618, 77] on icon "submit" at bounding box center [617, 73] width 11 height 11
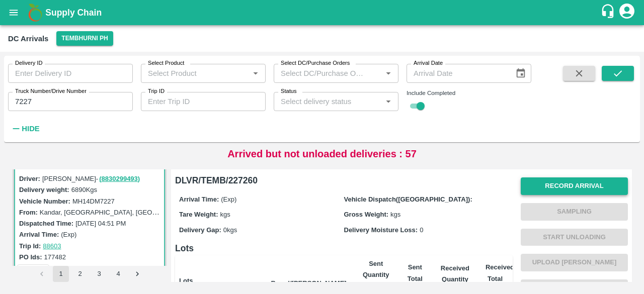
click at [579, 185] on button "Record Arrival" at bounding box center [574, 187] width 107 height 18
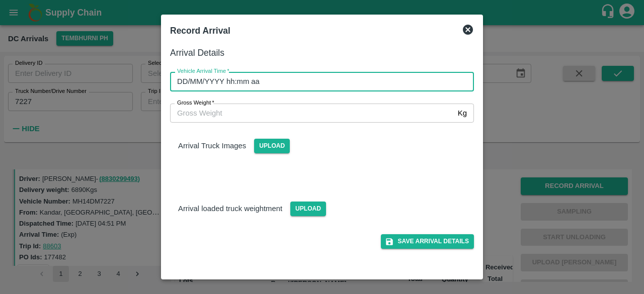
click at [307, 79] on input "DD/MM/YYYY hh:mm aa" at bounding box center [318, 81] width 297 height 19
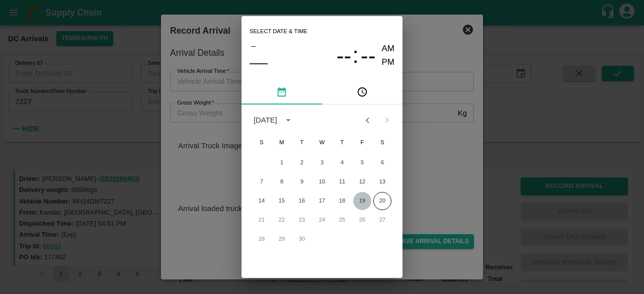
click at [364, 200] on button "19" at bounding box center [362, 201] width 18 height 18
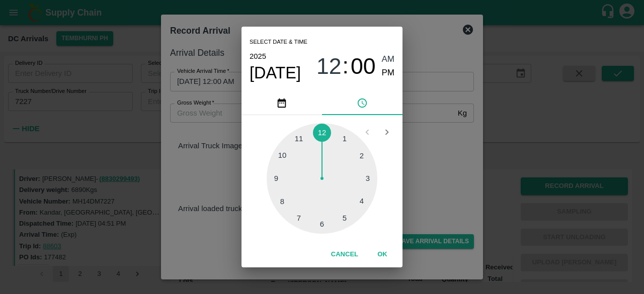
click at [322, 226] on div at bounding box center [322, 178] width 111 height 111
click at [362, 153] on div at bounding box center [322, 178] width 111 height 111
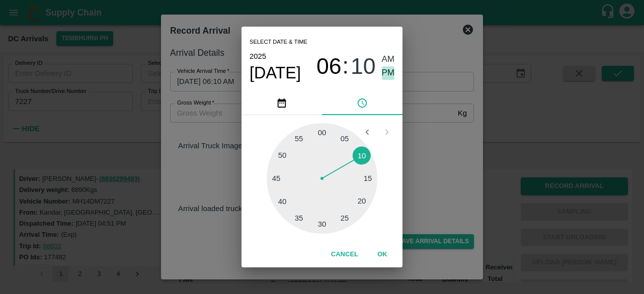
click at [389, 73] on span "PM" at bounding box center [388, 73] width 13 height 14
click at [429, 153] on div "Select date & time [DATE] 06 : 10 AM PM 05 10 15 20 25 30 35 40 45 50 55 00 Can…" at bounding box center [322, 147] width 644 height 294
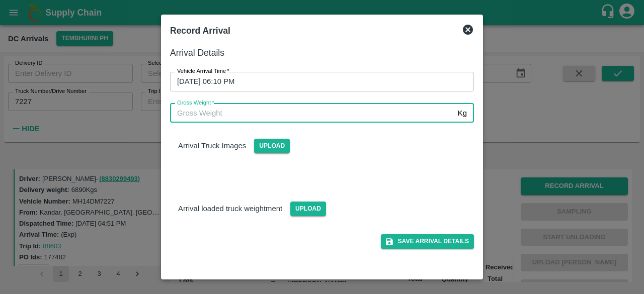
click at [221, 115] on input "Gross Weight   *" at bounding box center [312, 113] width 284 height 19
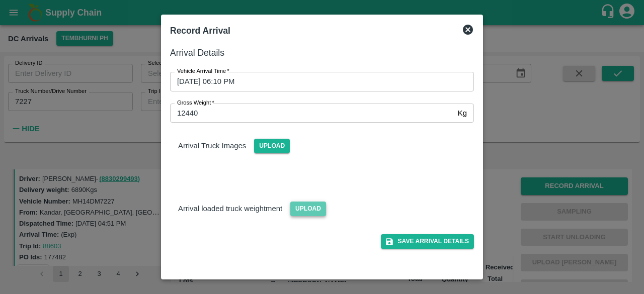
click at [311, 207] on span "Upload" at bounding box center [308, 209] width 36 height 15
click at [0, 0] on input "Upload" at bounding box center [0, 0] width 0 height 0
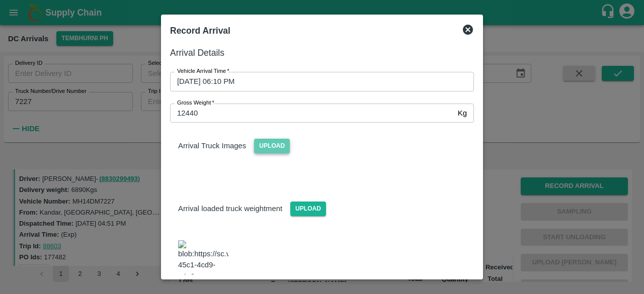
click at [273, 146] on span "Upload" at bounding box center [272, 146] width 36 height 15
click at [0, 0] on input "Upload" at bounding box center [0, 0] width 0 height 0
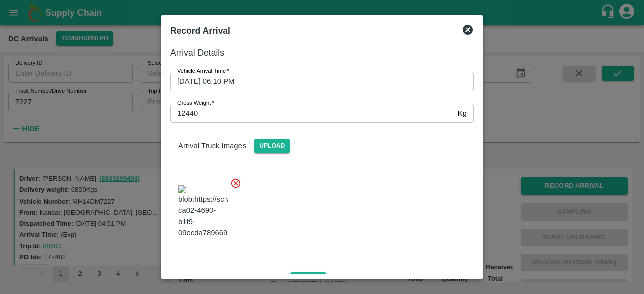
scroll to position [117, 0]
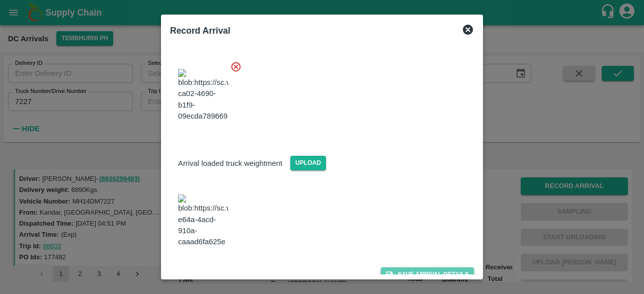
click at [419, 268] on button "Save Arrival Details" at bounding box center [427, 275] width 93 height 15
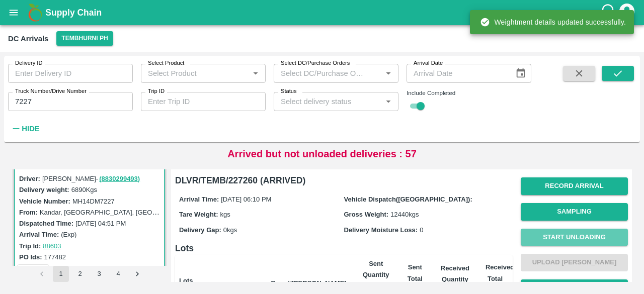
click at [572, 236] on button "Start Unloading" at bounding box center [574, 238] width 107 height 18
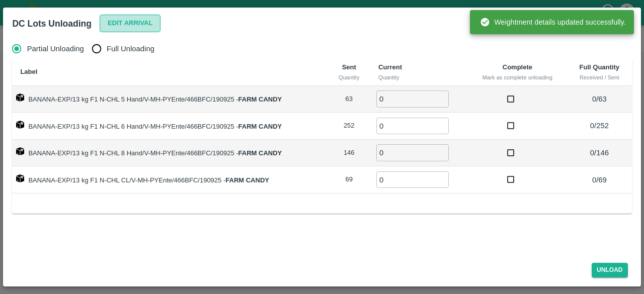
click at [137, 19] on button "Edit Arrival" at bounding box center [130, 24] width 61 height 18
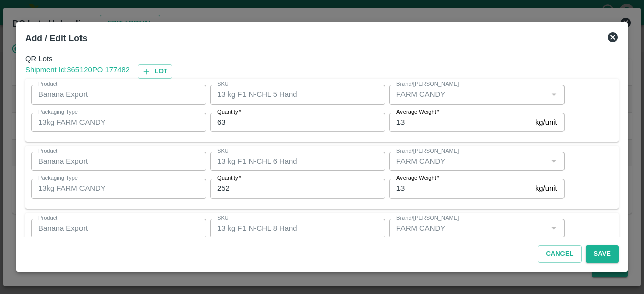
click at [220, 121] on input "63" at bounding box center [297, 122] width 175 height 19
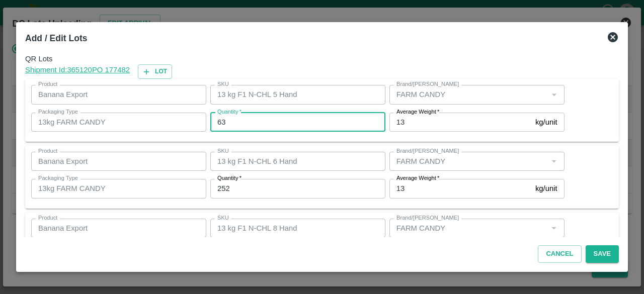
click at [220, 121] on input "63" at bounding box center [297, 122] width 175 height 19
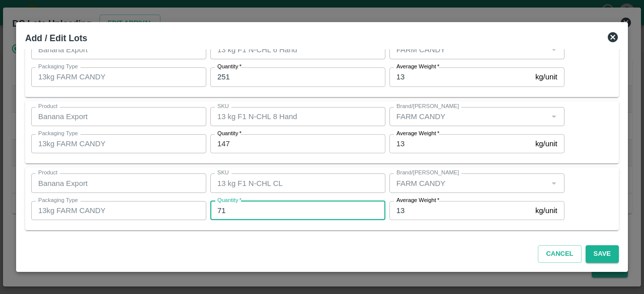
scroll to position [112, 0]
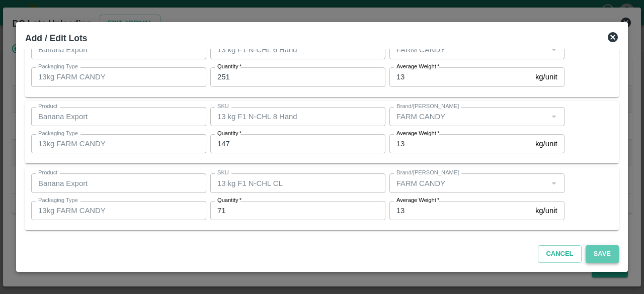
click at [600, 246] on button "Save" at bounding box center [602, 255] width 33 height 18
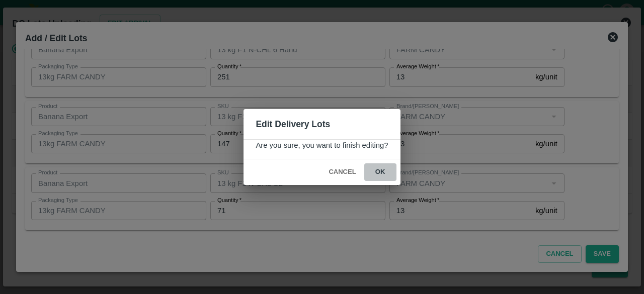
click at [377, 170] on button "ok" at bounding box center [380, 173] width 32 height 18
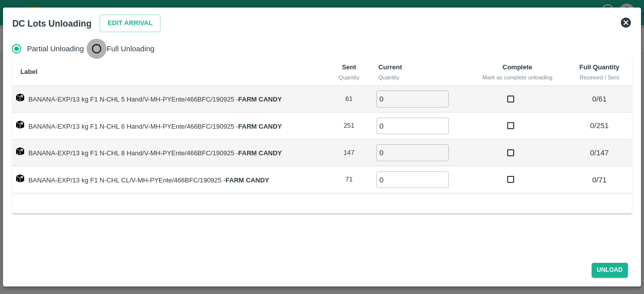
click at [94, 46] on input "Full Unloading" at bounding box center [97, 49] width 20 height 20
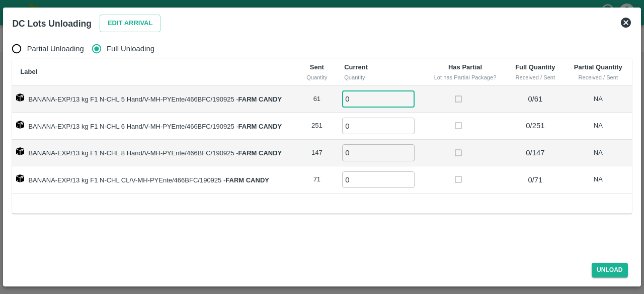
click at [360, 102] on input "0" at bounding box center [378, 99] width 72 height 17
click at [609, 271] on button "Unload" at bounding box center [610, 270] width 36 height 15
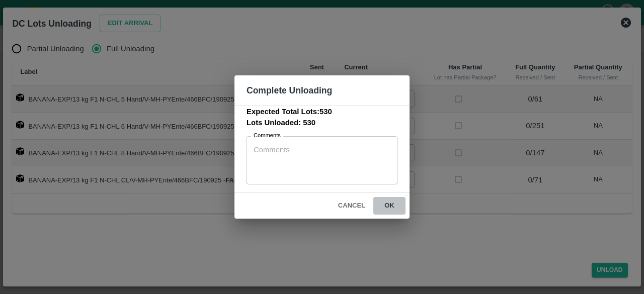
click at [390, 205] on button "ok" at bounding box center [389, 206] width 32 height 18
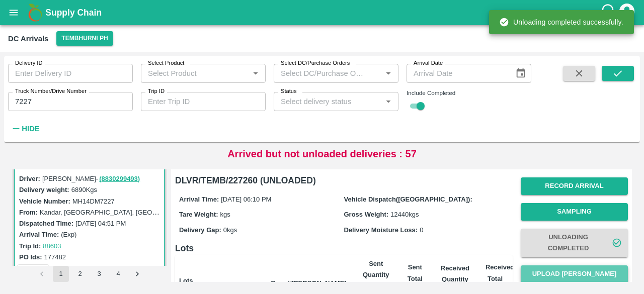
click at [580, 280] on button "Upload [PERSON_NAME]" at bounding box center [574, 275] width 107 height 18
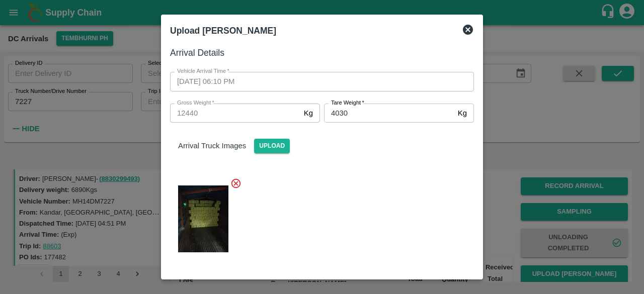
click at [386, 204] on div at bounding box center [318, 216] width 312 height 93
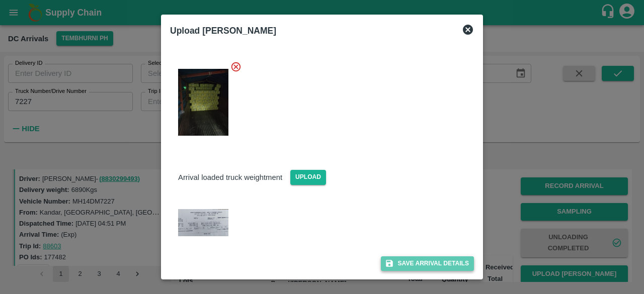
click at [422, 268] on button "Save Arrival Details" at bounding box center [427, 264] width 93 height 15
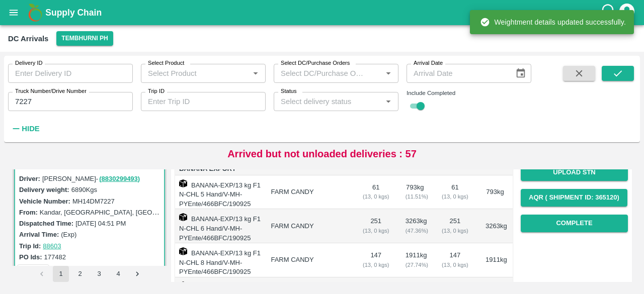
scroll to position [153, 0]
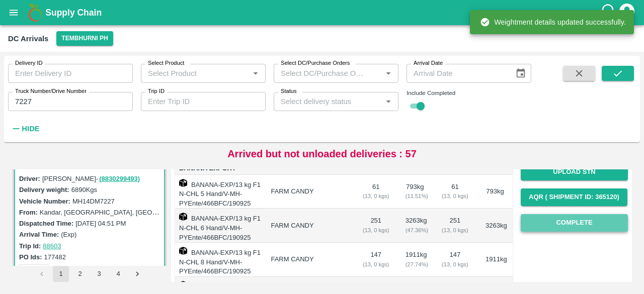
click at [569, 225] on button "Complete" at bounding box center [574, 223] width 107 height 18
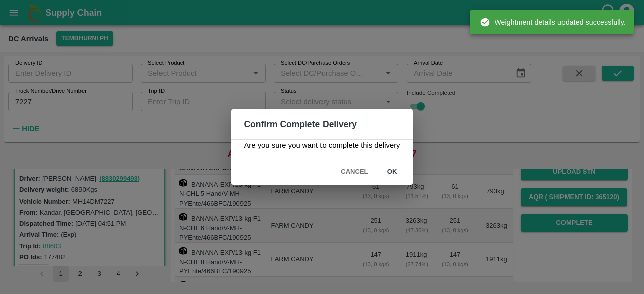
click at [391, 174] on button "ok" at bounding box center [392, 173] width 32 height 18
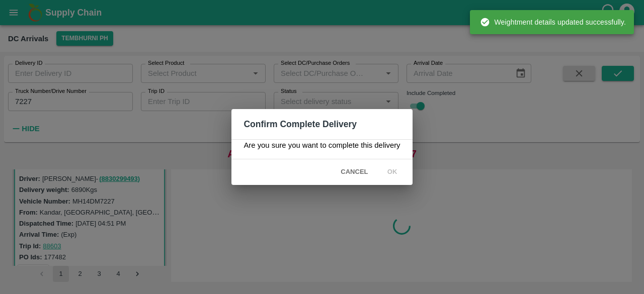
scroll to position [0, 0]
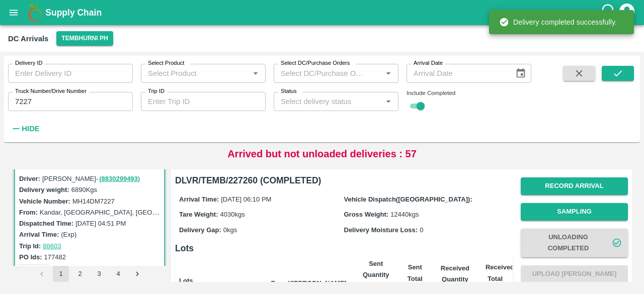
click at [20, 99] on input "7227" at bounding box center [70, 101] width 125 height 19
click at [617, 77] on icon "submit" at bounding box center [617, 73] width 11 height 11
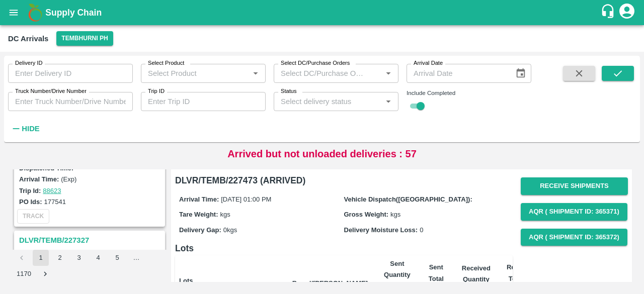
scroll to position [1778, 0]
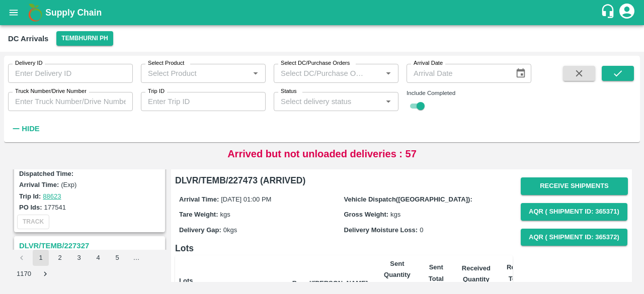
click at [317, 103] on input "Status" at bounding box center [328, 101] width 102 height 13
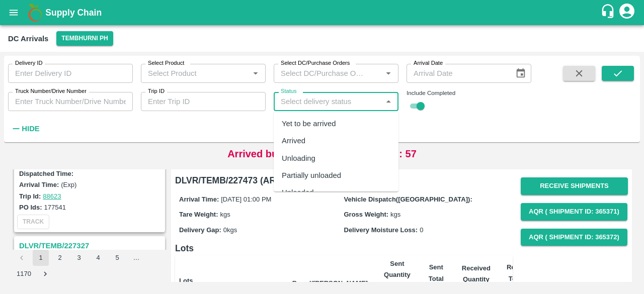
click at [311, 123] on div "Yet to be arrived" at bounding box center [309, 123] width 54 height 11
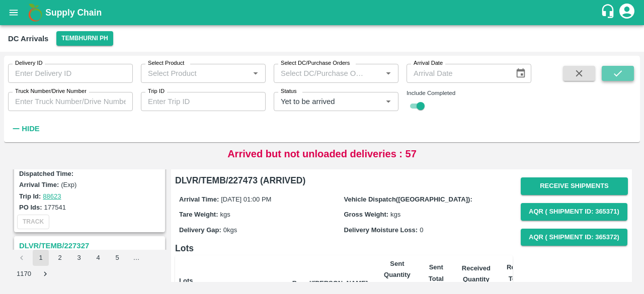
click at [620, 70] on icon "submit" at bounding box center [617, 73] width 11 height 11
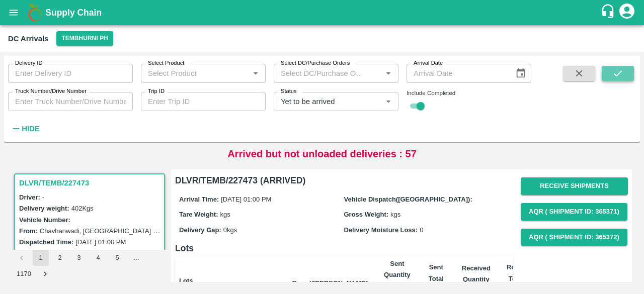
click at [620, 70] on icon "submit" at bounding box center [617, 73] width 11 height 11
